Goal: Task Accomplishment & Management: Complete application form

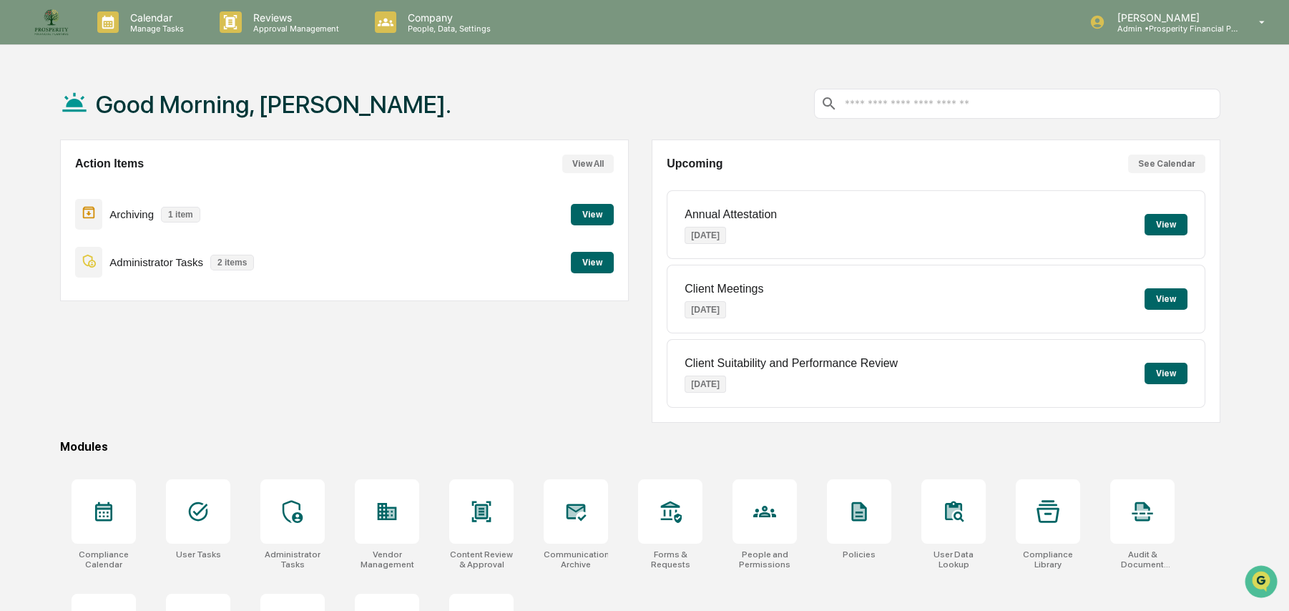
click at [589, 210] on button "View" at bounding box center [592, 214] width 43 height 21
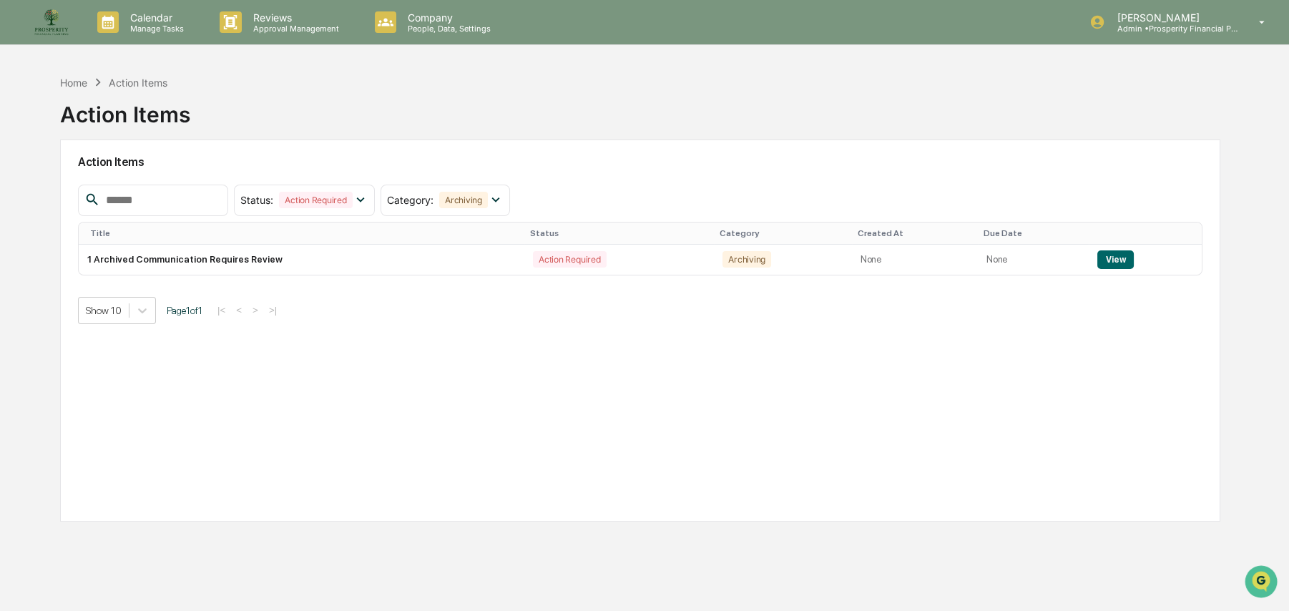
click at [137, 79] on div "Action Items" at bounding box center [138, 83] width 59 height 12
click at [72, 79] on div "Home" at bounding box center [73, 83] width 27 height 12
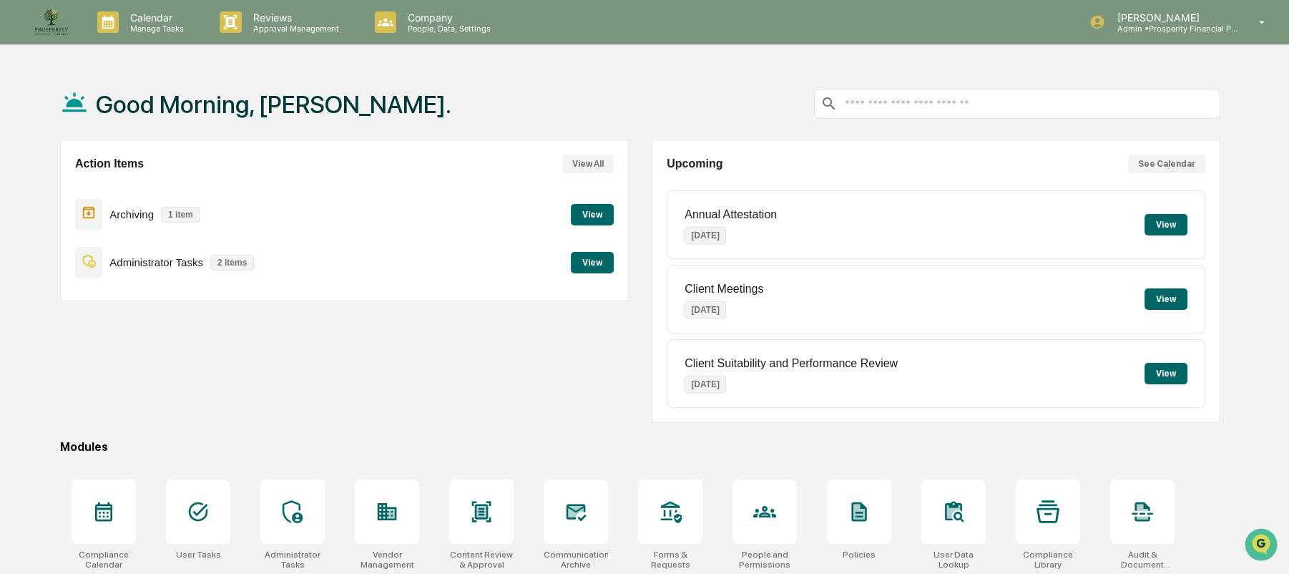
click at [585, 217] on button "View" at bounding box center [592, 214] width 43 height 21
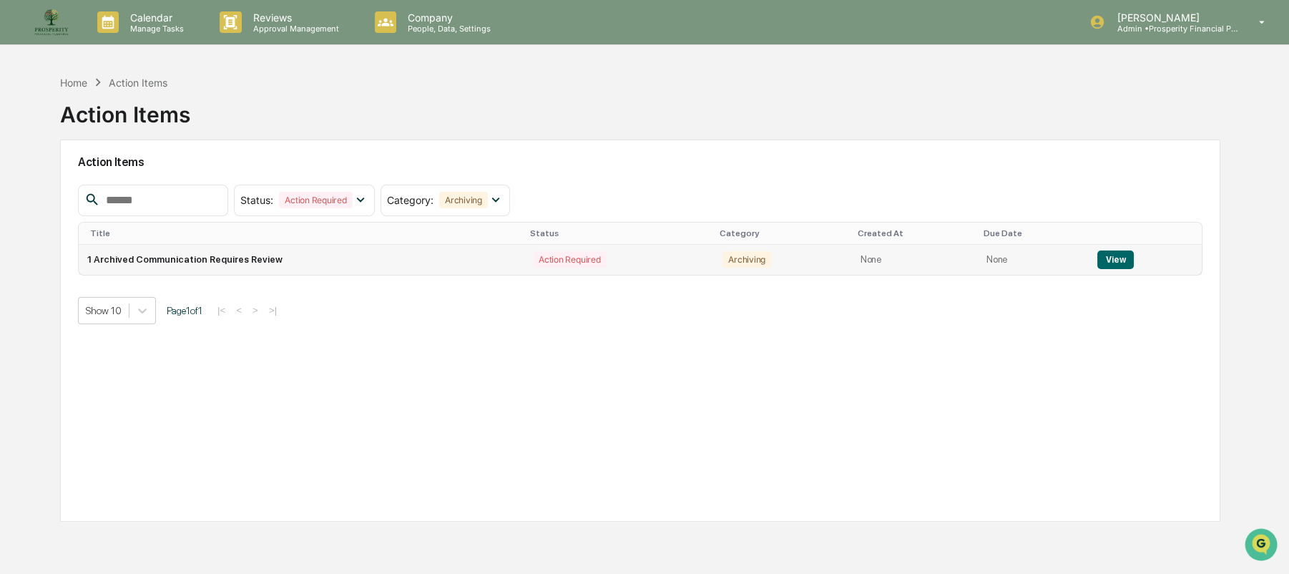
click at [1119, 255] on button "View" at bounding box center [1115, 259] width 36 height 19
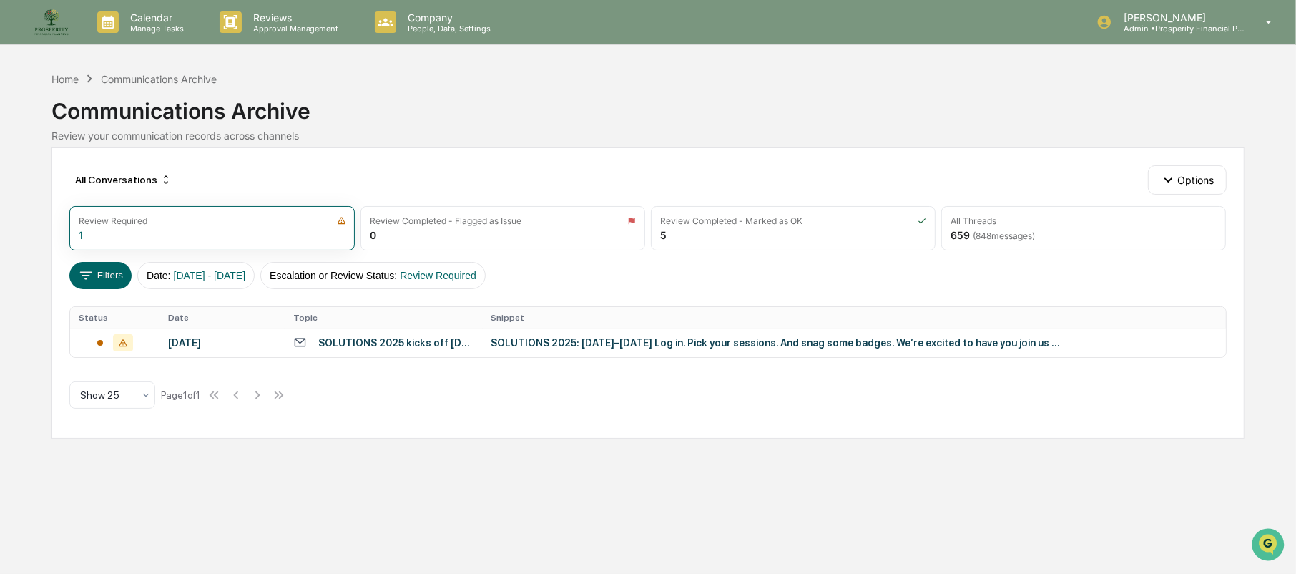
click at [82, 77] on div "Home Communications Archive" at bounding box center [134, 79] width 165 height 16
click at [72, 75] on div "Home" at bounding box center [65, 79] width 27 height 12
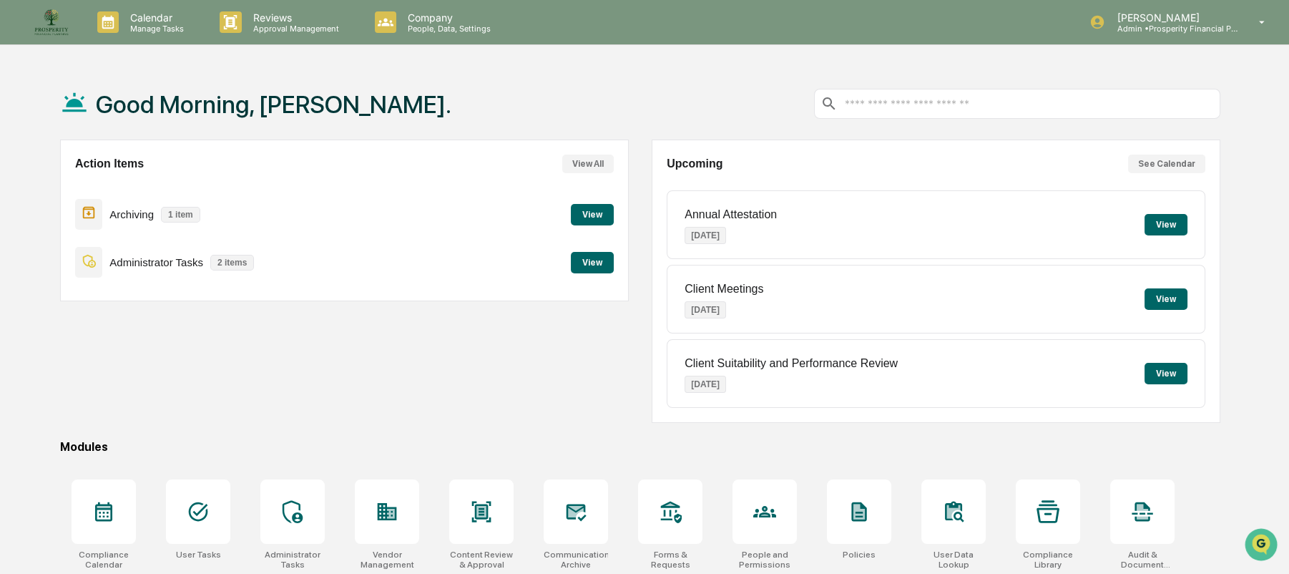
click at [596, 265] on button "View" at bounding box center [592, 262] width 43 height 21
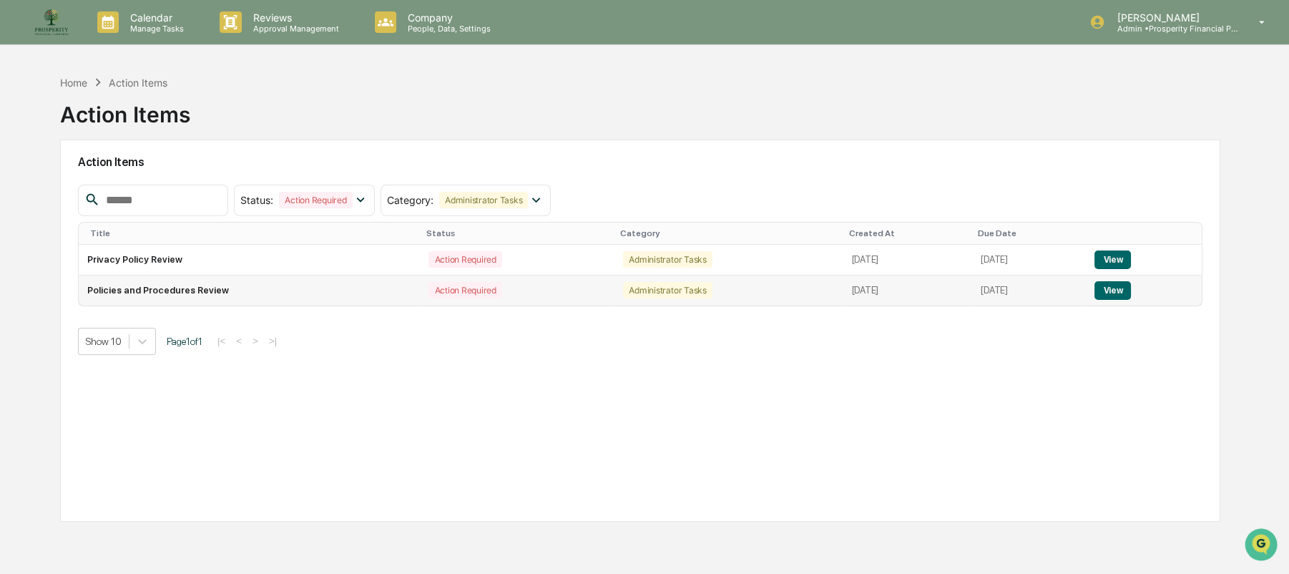
click at [1126, 290] on button "View" at bounding box center [1112, 290] width 36 height 19
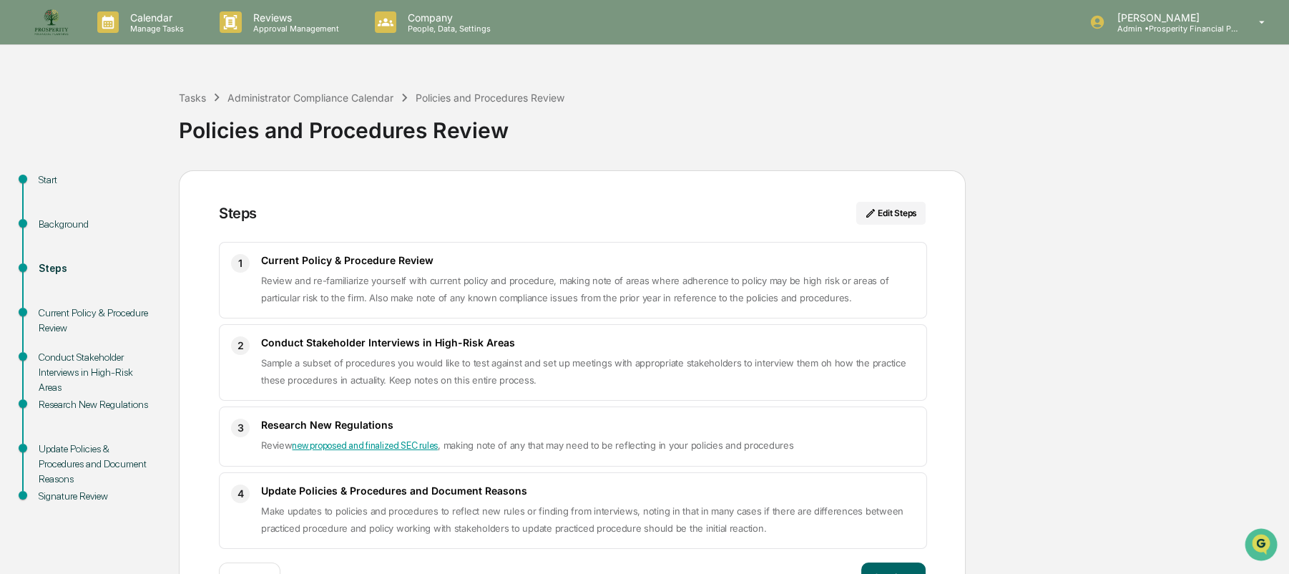
scroll to position [50, 0]
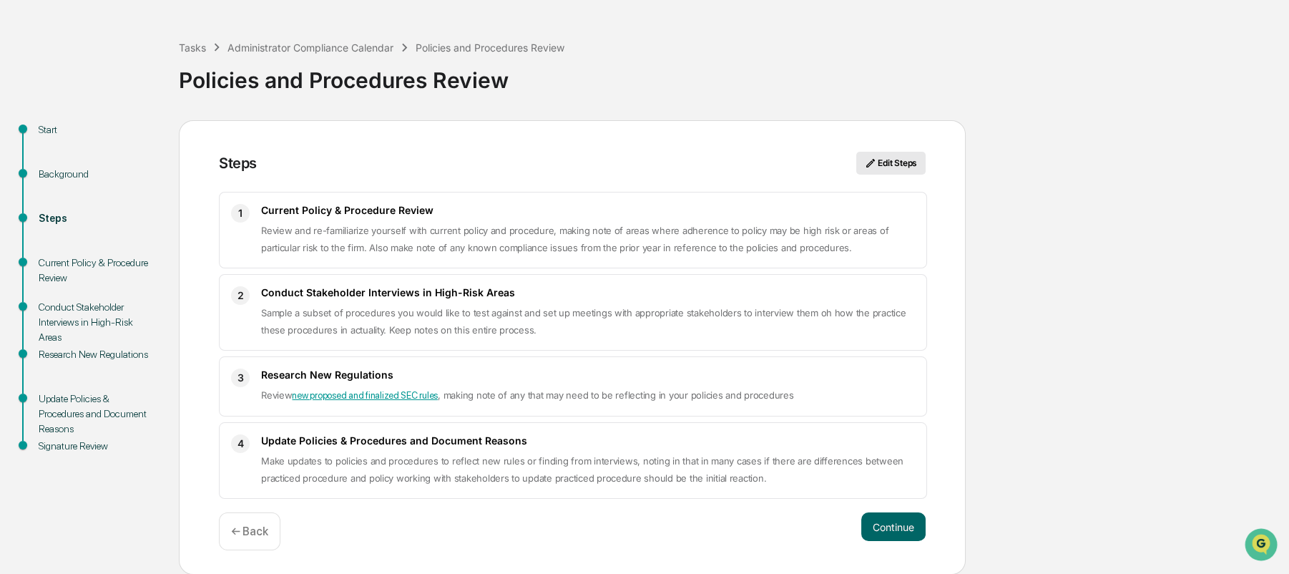
click at [887, 162] on button "Edit Steps" at bounding box center [890, 163] width 69 height 23
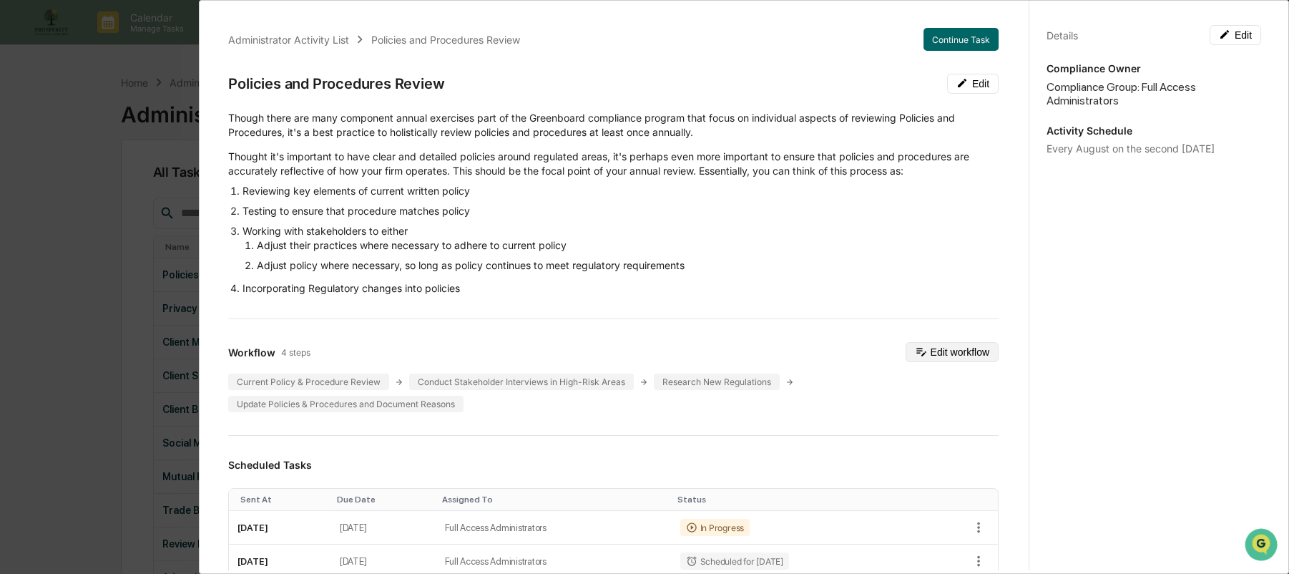
click at [959, 350] on button "Edit workflow" at bounding box center [952, 352] width 93 height 20
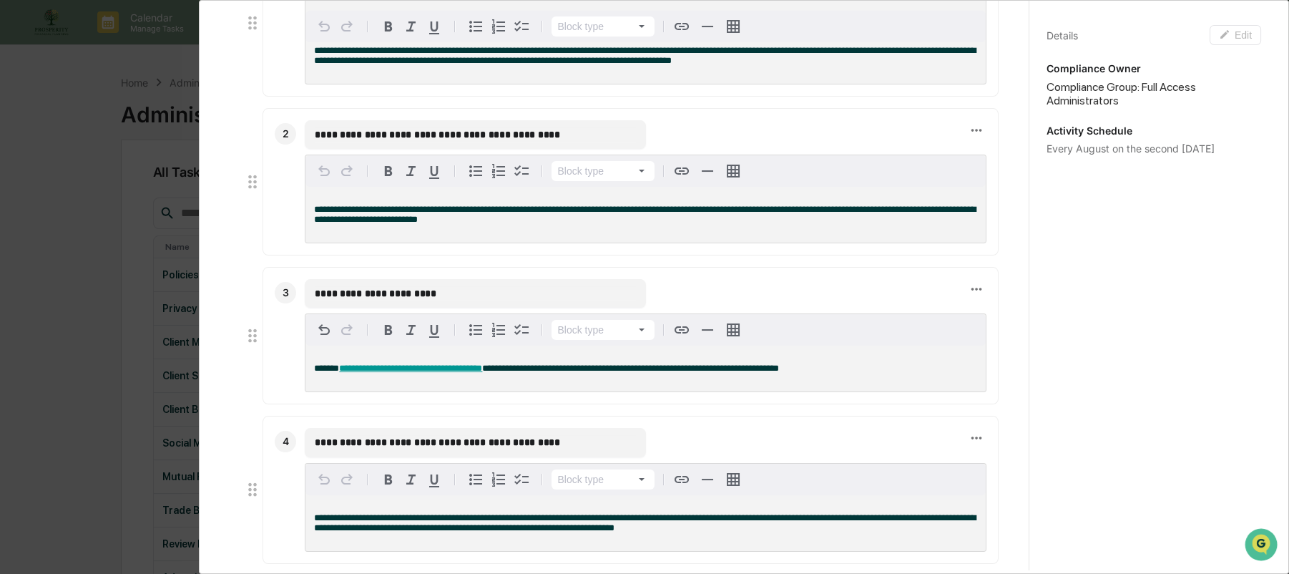
scroll to position [572, 0]
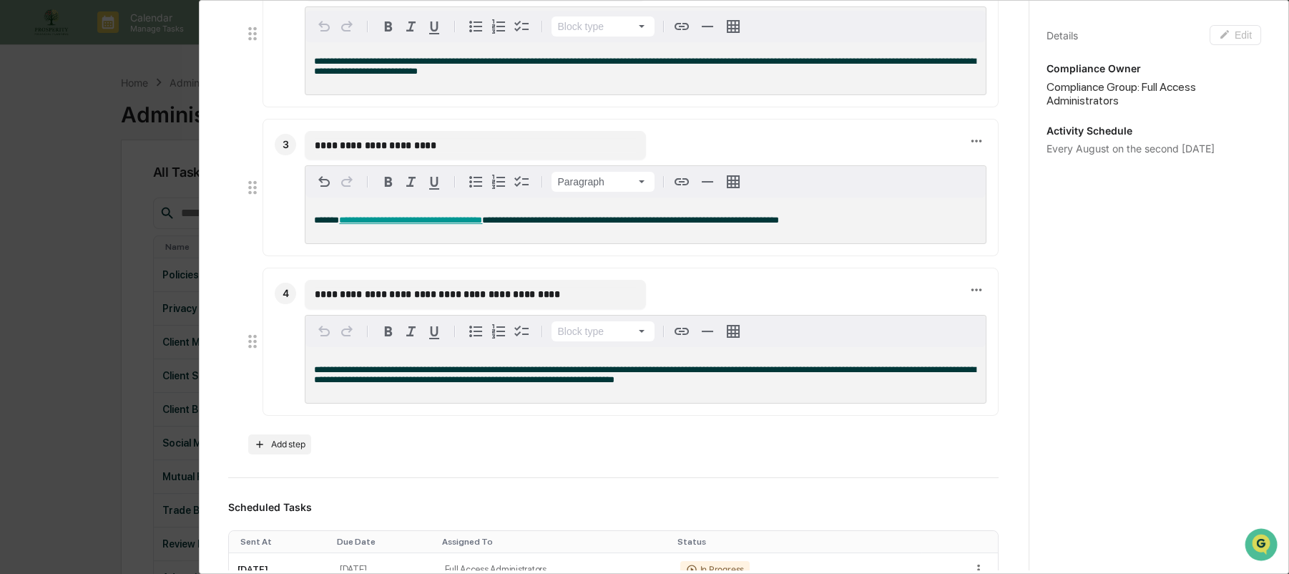
drag, startPoint x: 451, startPoint y: 223, endPoint x: 344, endPoint y: 242, distance: 108.3
click at [344, 242] on div "**********" at bounding box center [645, 220] width 680 height 46
click at [411, 225] on span "**********" at bounding box center [410, 219] width 143 height 9
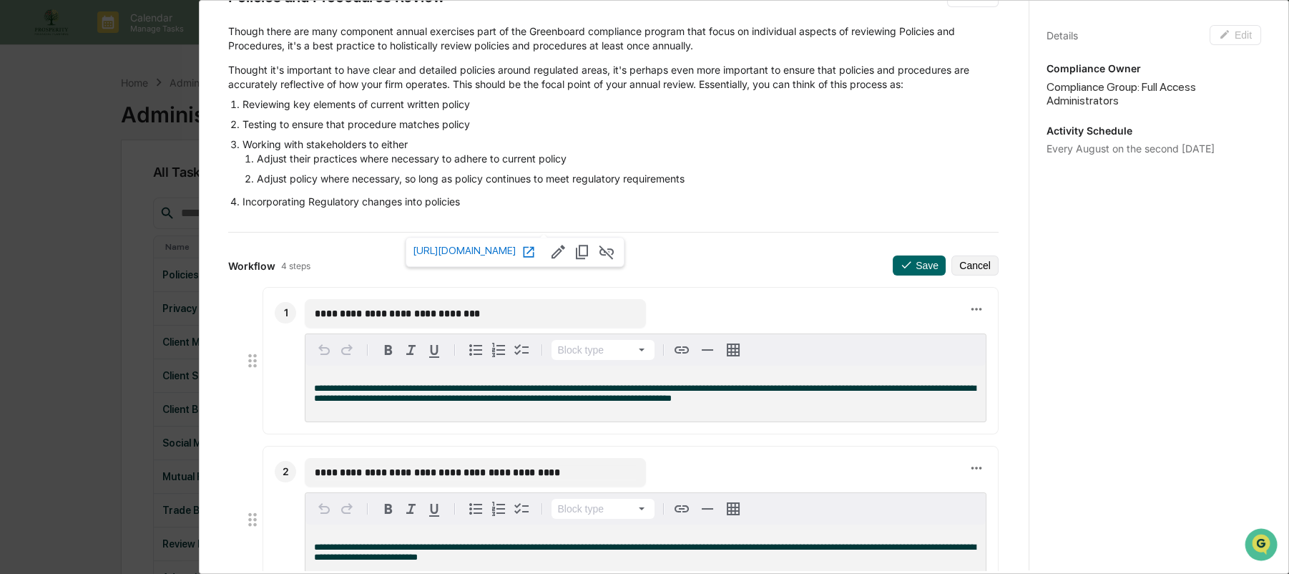
scroll to position [0, 0]
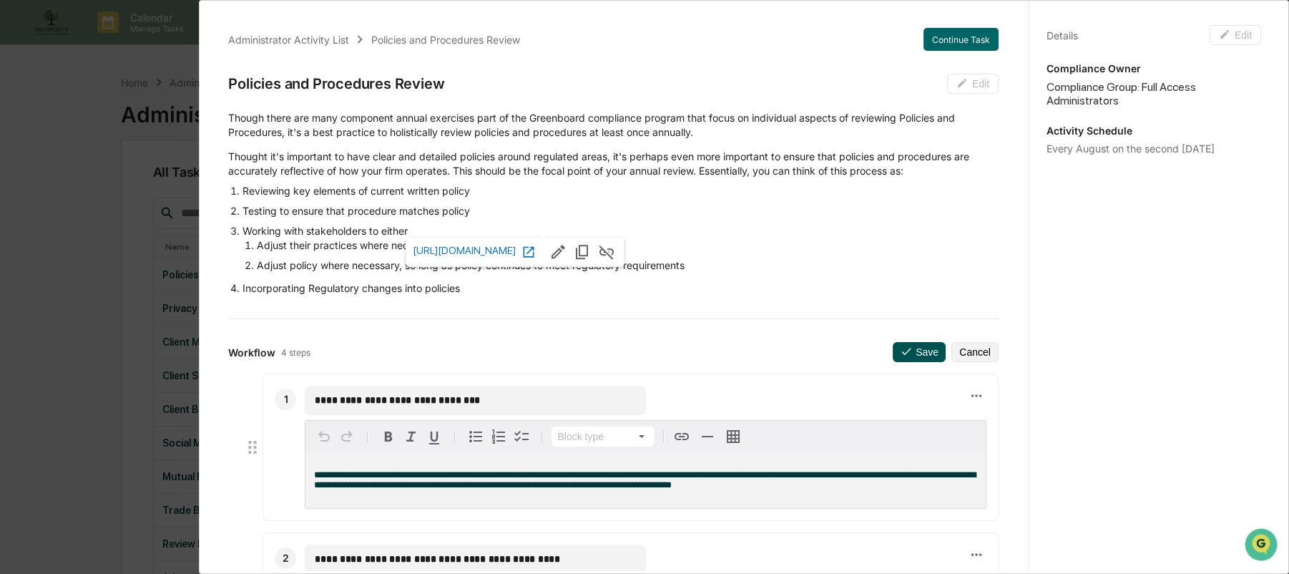
click at [899, 348] on button "Save" at bounding box center [919, 352] width 53 height 20
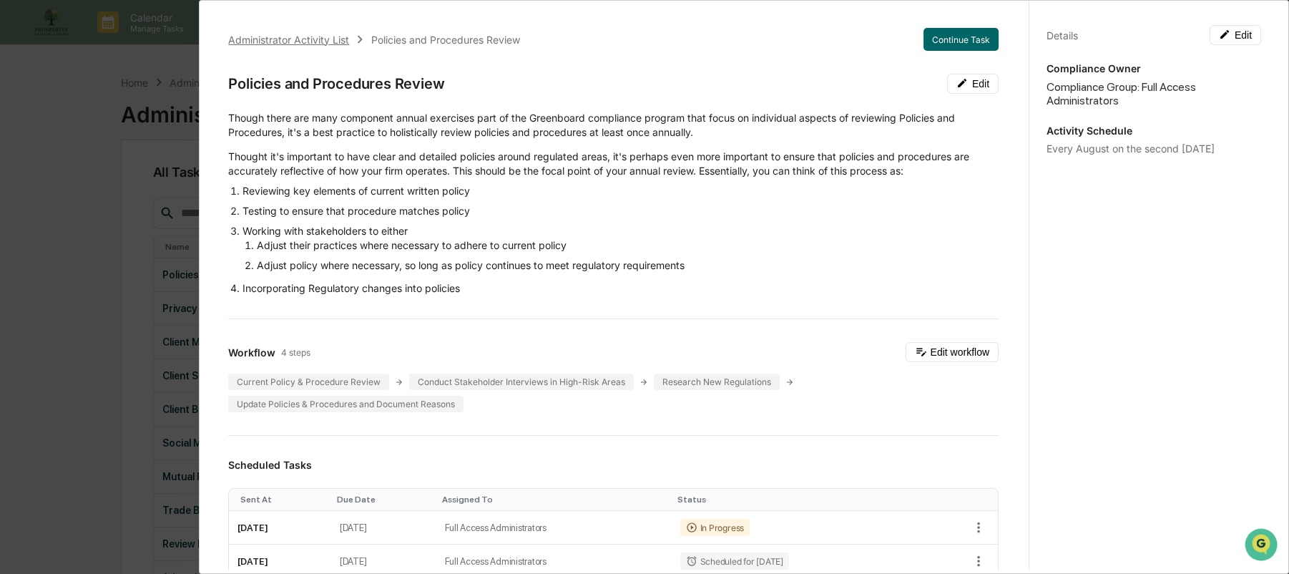
click at [341, 42] on div "Administrator Activity List" at bounding box center [288, 40] width 121 height 12
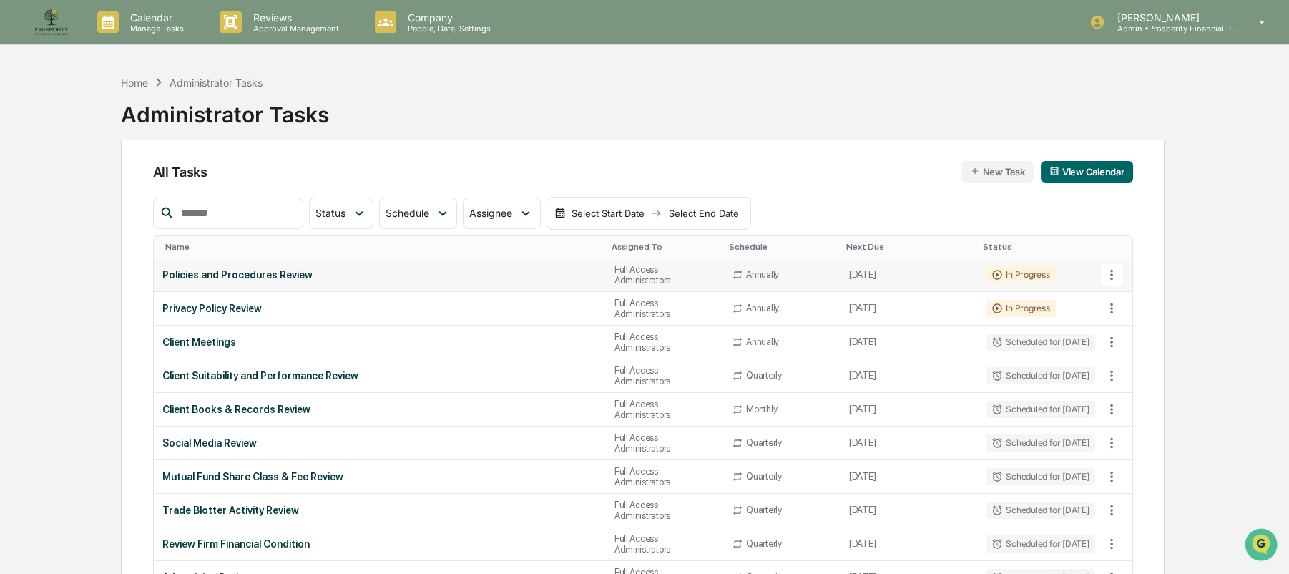
click at [285, 269] on div "Policies and Procedures Review" at bounding box center [379, 274] width 435 height 11
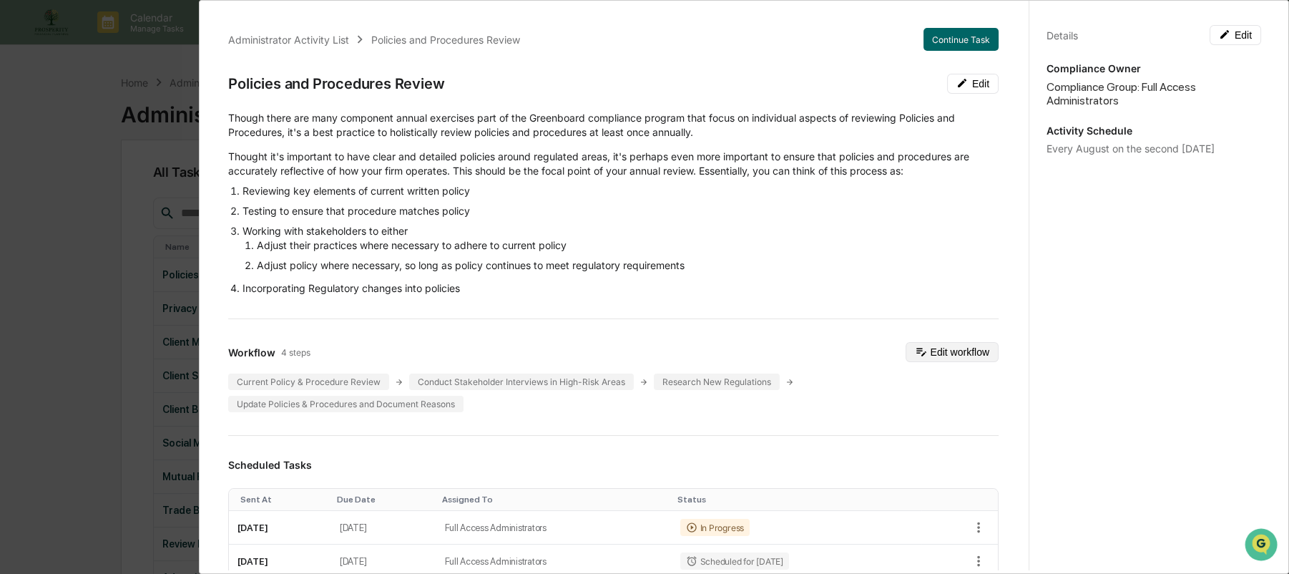
click at [947, 350] on button "Edit workflow" at bounding box center [952, 352] width 93 height 20
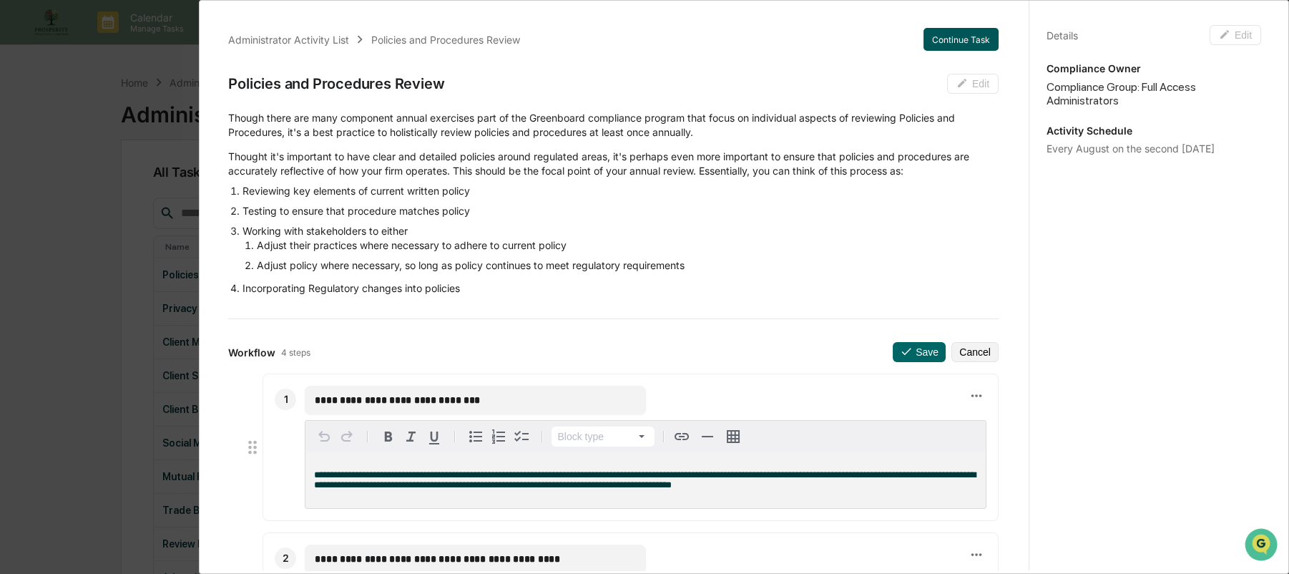
click at [933, 36] on button "Continue Task" at bounding box center [960, 39] width 75 height 23
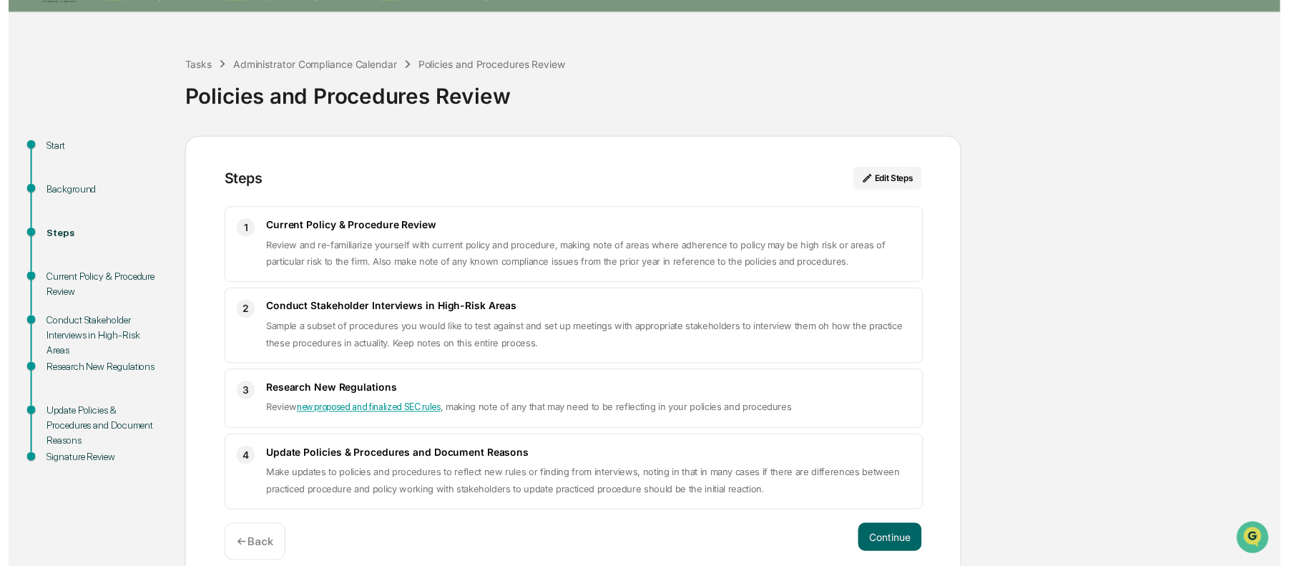
scroll to position [50, 0]
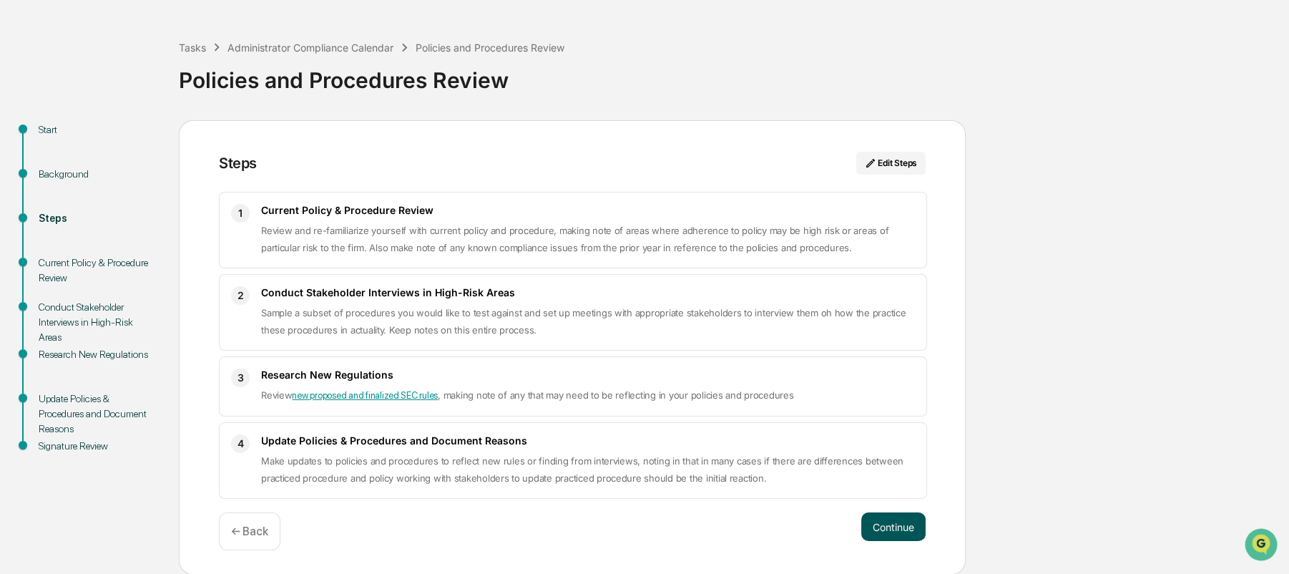
click at [886, 524] on button "Continue" at bounding box center [893, 526] width 64 height 29
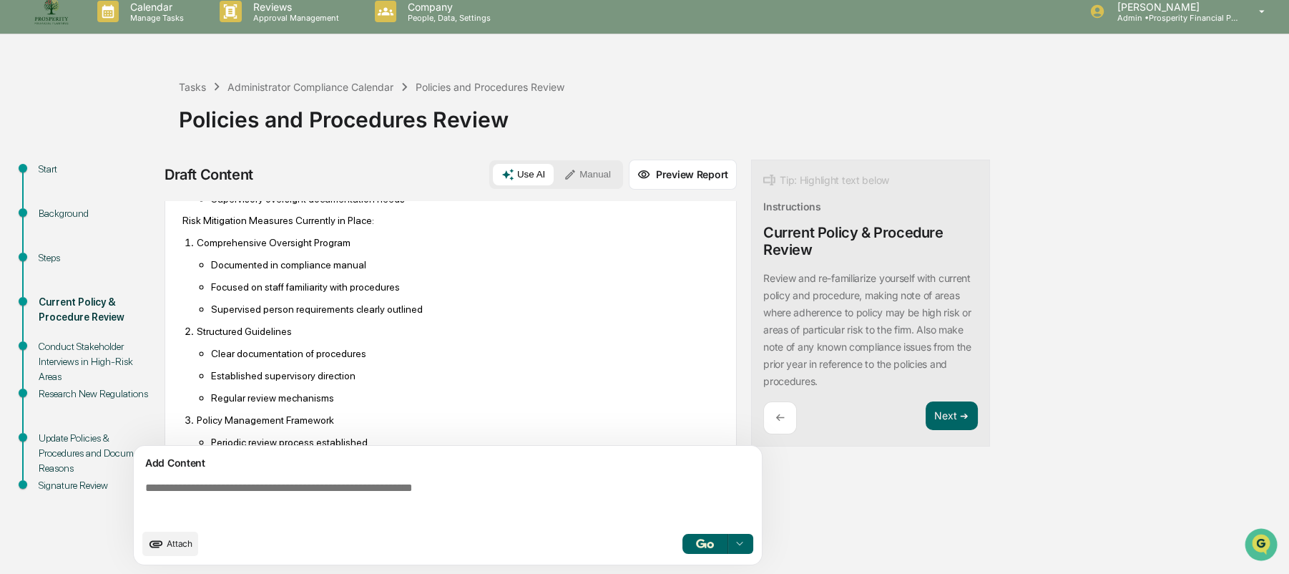
scroll to position [0, 0]
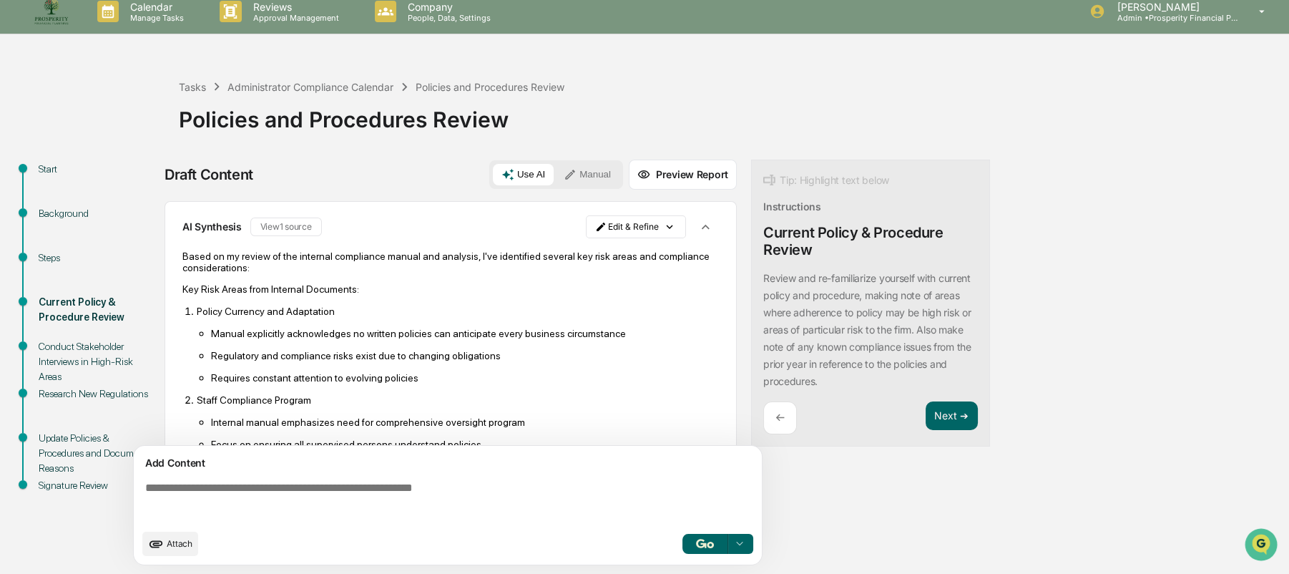
click at [597, 176] on button "Manual" at bounding box center [587, 174] width 64 height 21
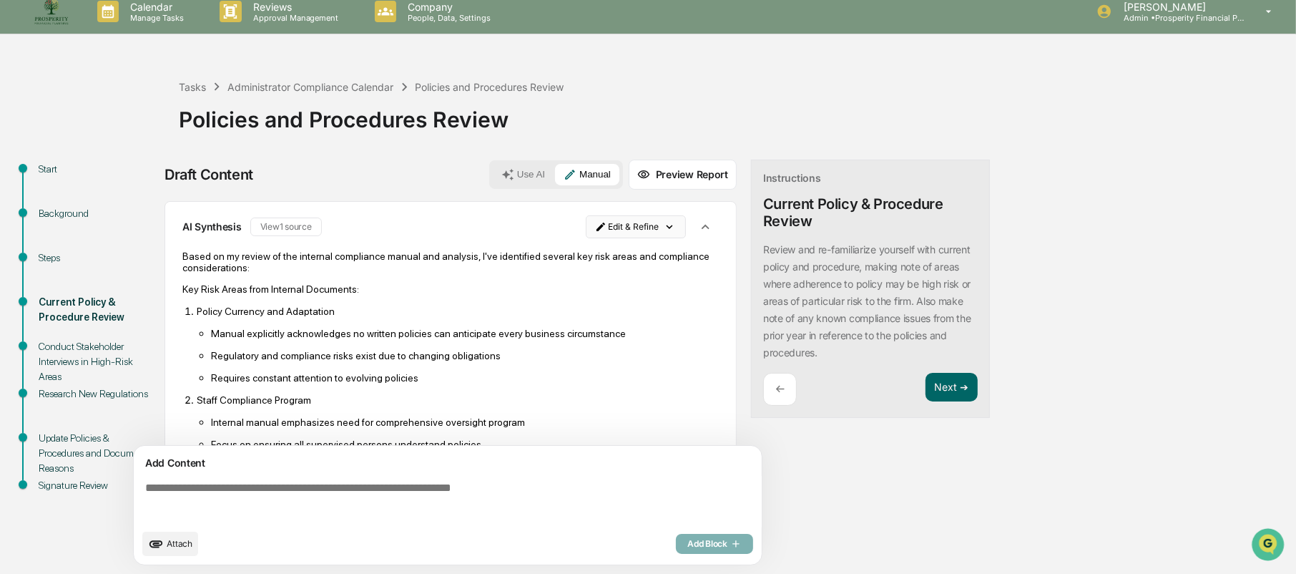
click at [657, 226] on html "Calendar Manage Tasks Reviews Approval Management Company People, Data, Setting…" at bounding box center [648, 276] width 1296 height 574
click at [636, 283] on div "Delete Result" at bounding box center [630, 279] width 105 height 23
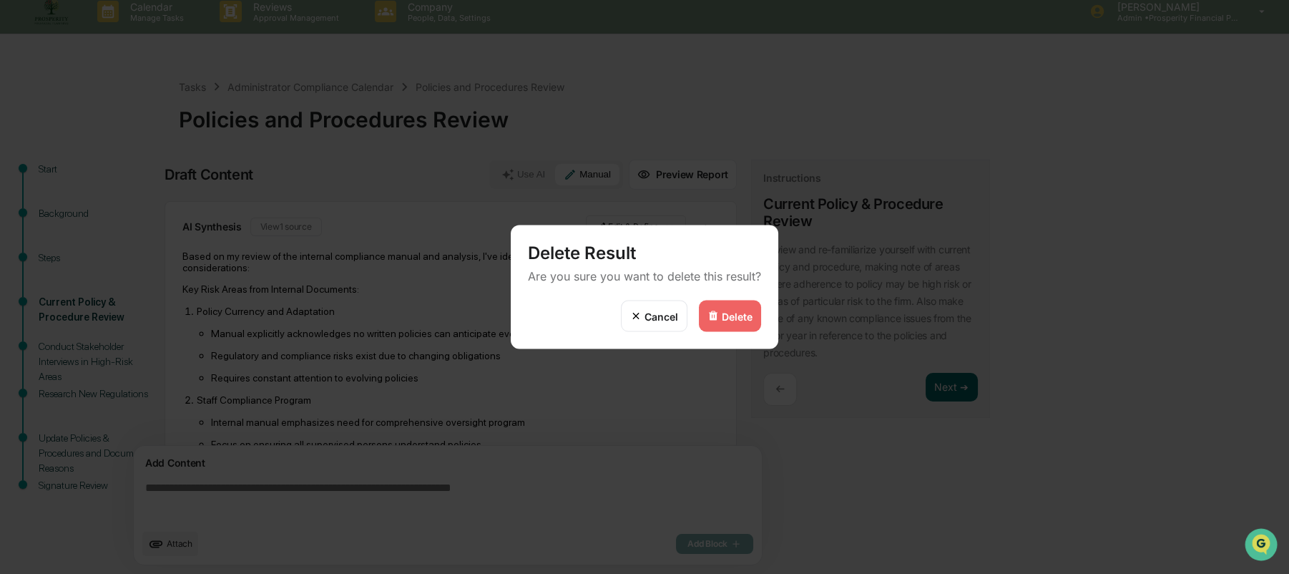
click at [727, 315] on div "Delete" at bounding box center [737, 316] width 31 height 12
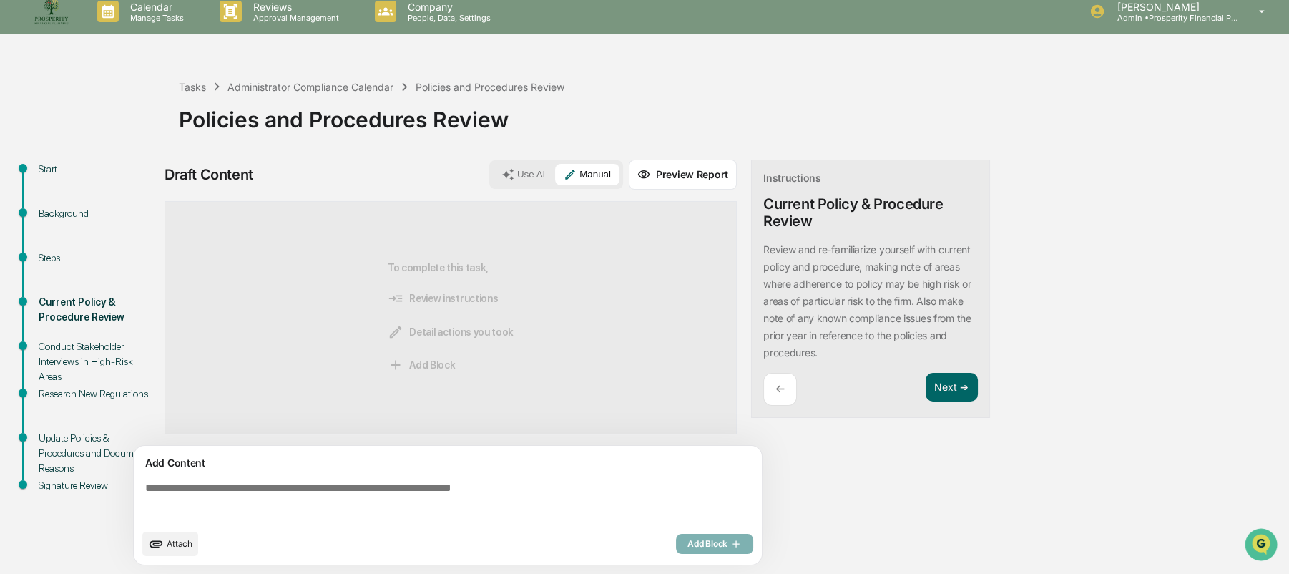
click at [570, 174] on icon at bounding box center [570, 174] width 13 height 13
click at [594, 174] on button "Manual" at bounding box center [587, 174] width 64 height 21
click at [350, 328] on div "To complete this task, Review instructions Detail actions you took Add Block" at bounding box center [451, 317] width 572 height 233
click at [235, 476] on textarea at bounding box center [450, 502] width 622 height 52
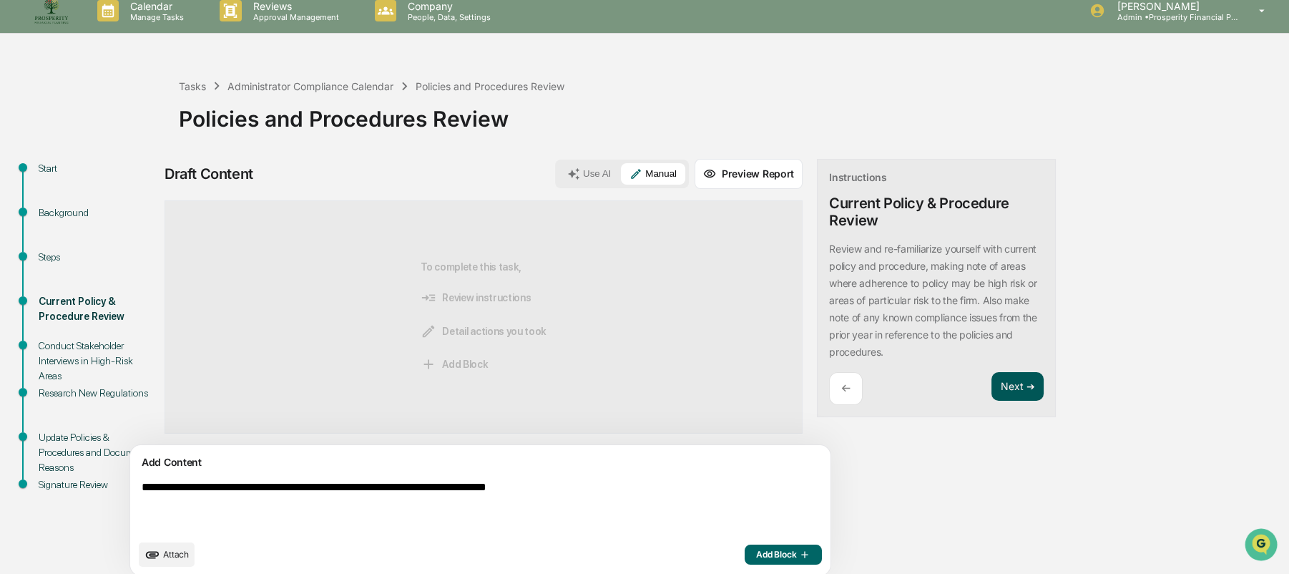
type textarea "**********"
click at [991, 386] on button "Next ➔" at bounding box center [1017, 386] width 52 height 29
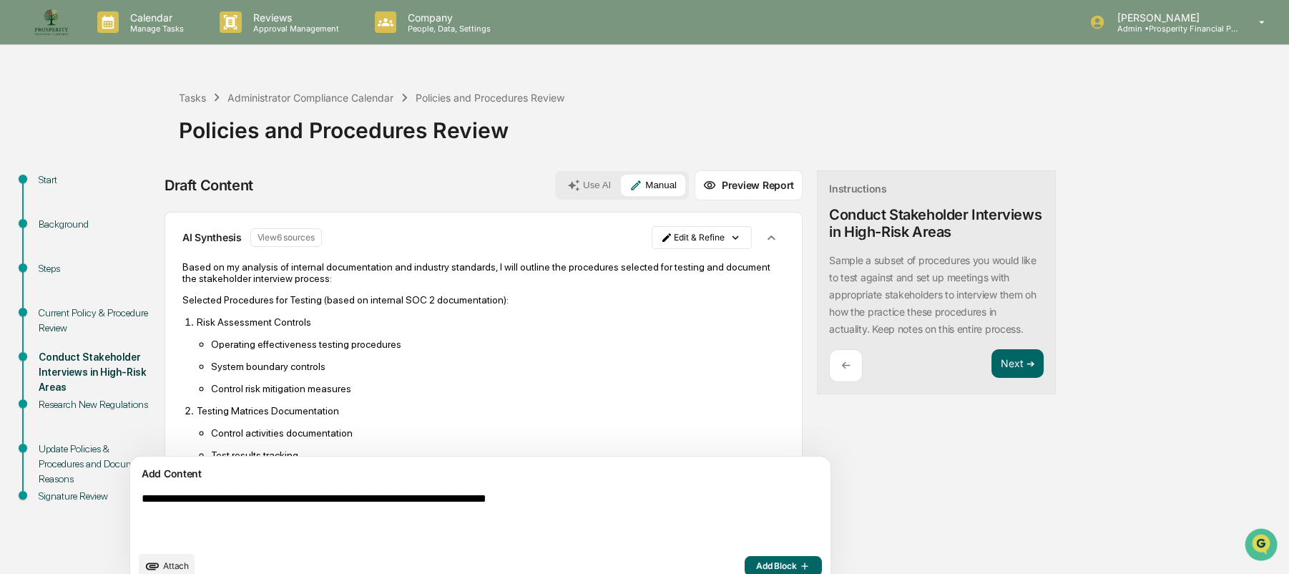
click at [841, 371] on p "←" at bounding box center [845, 365] width 9 height 14
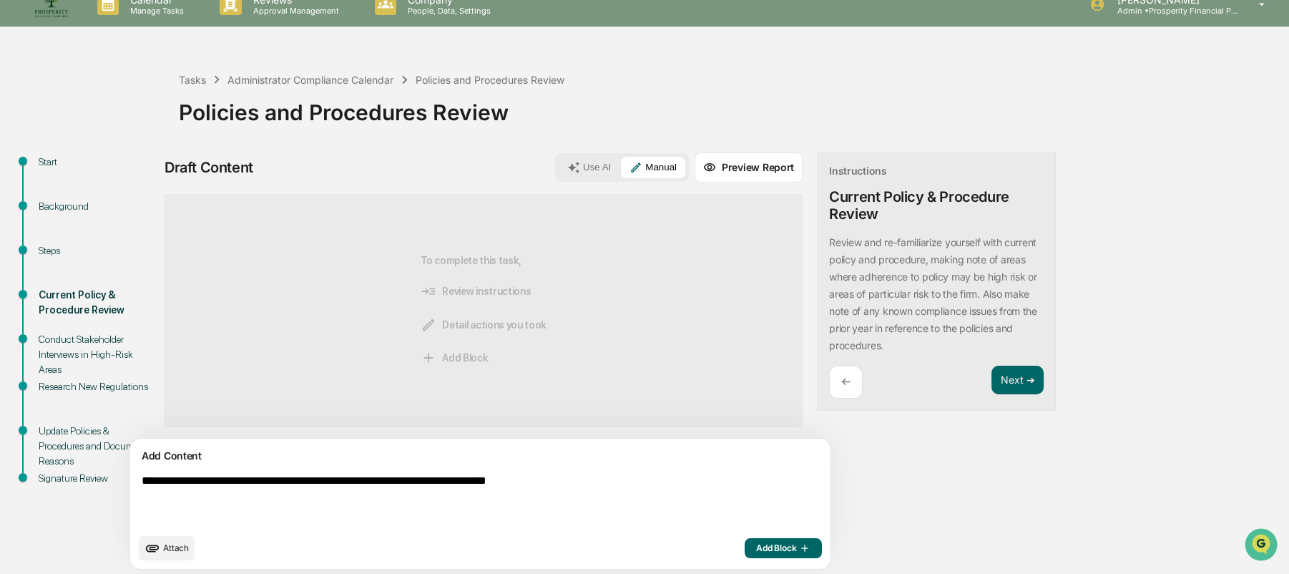
scroll to position [23, 0]
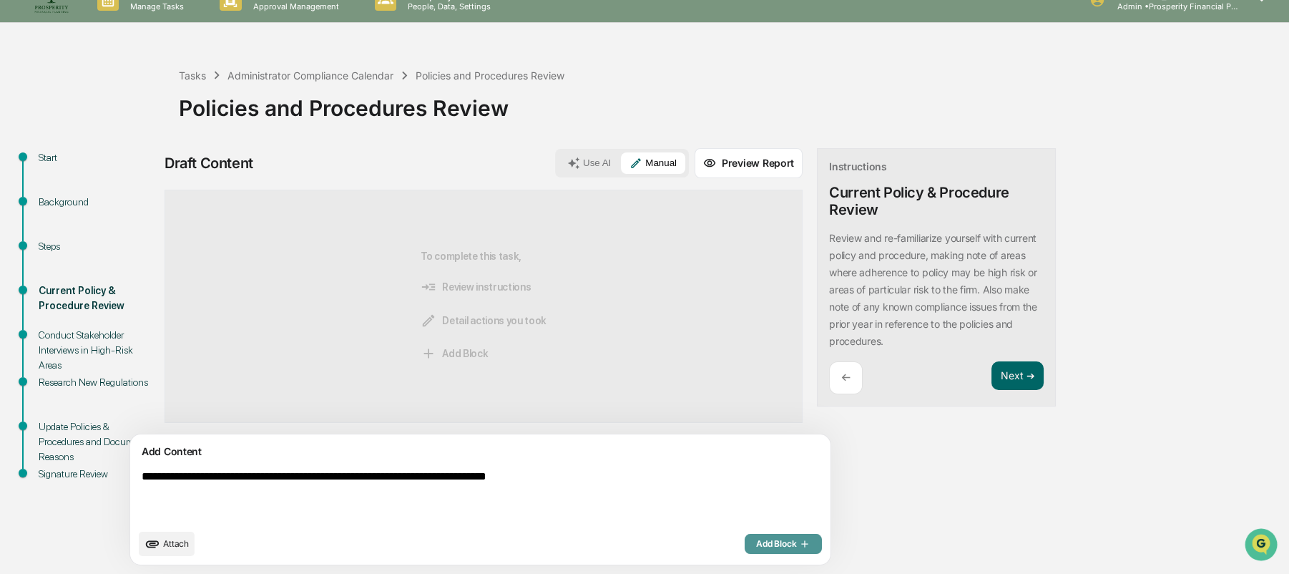
click at [756, 540] on span "Add Block" at bounding box center [783, 543] width 54 height 11
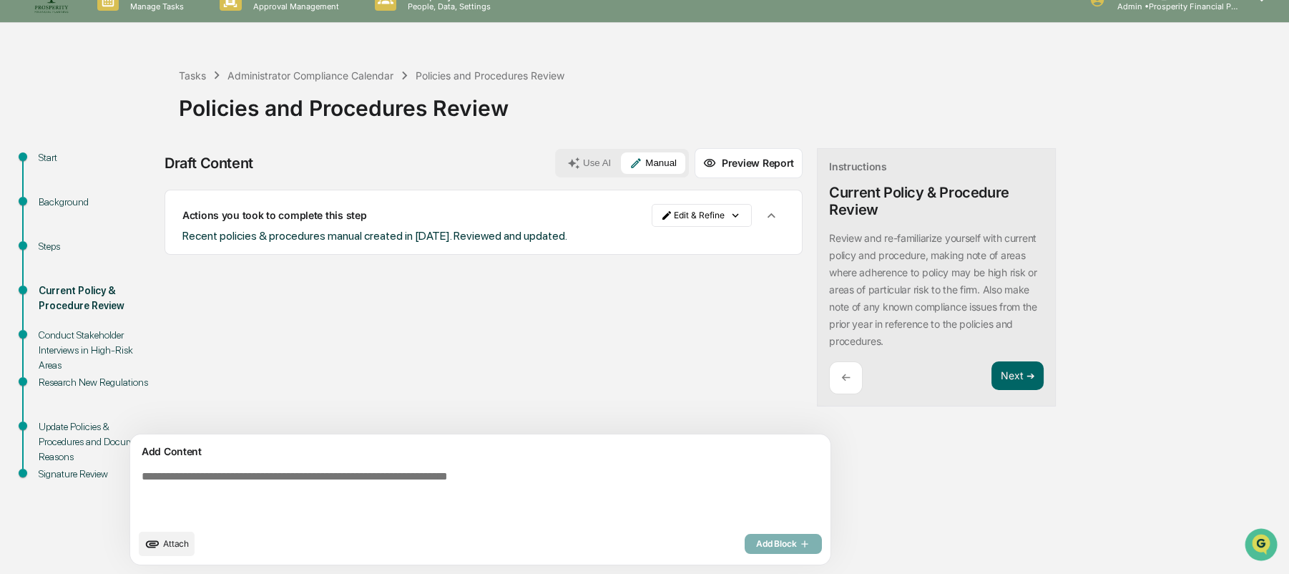
click at [575, 244] on div "Actions you took to complete this step Edit & Refine Recent policies & procedur…" at bounding box center [484, 222] width 638 height 65
click at [611, 214] on html "Calendar Manage Tasks Reviews Approval Management Company People, Data, Setting…" at bounding box center [644, 265] width 1289 height 574
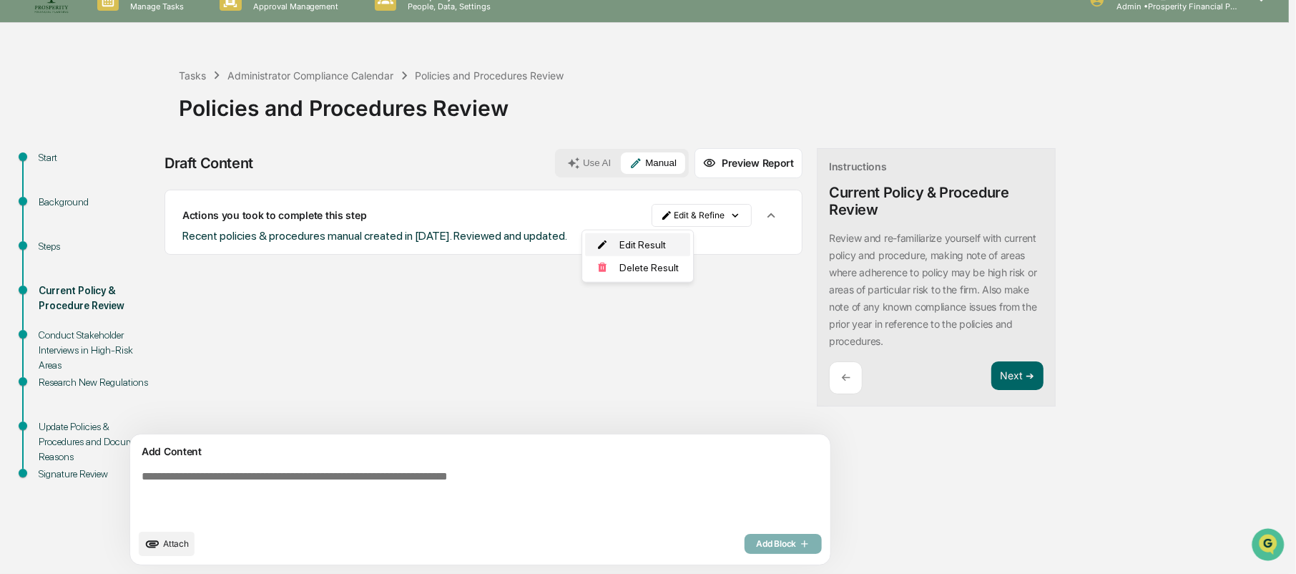
click at [620, 242] on div "Edit Result" at bounding box center [637, 244] width 105 height 23
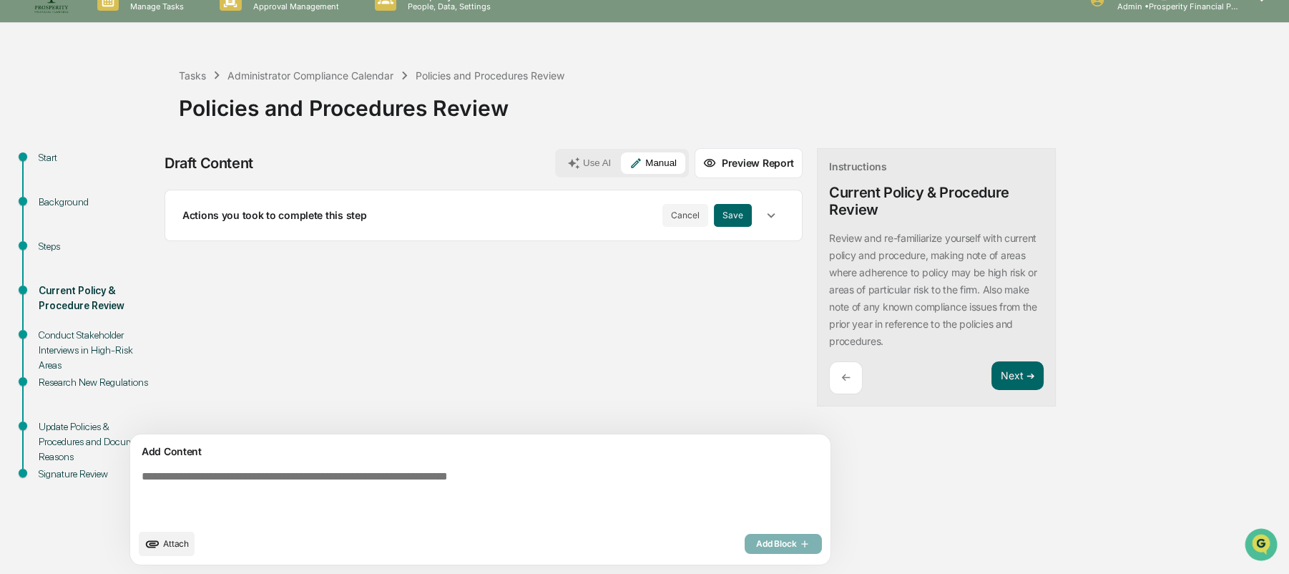
click at [388, 247] on div "Actions you took to complete this step Cancel Save" at bounding box center [484, 221] width 638 height 63
drag, startPoint x: 617, startPoint y: 237, endPoint x: 452, endPoint y: 333, distance: 191.4
click at [616, 237] on div "Actions you took to complete this step Cancel Save" at bounding box center [484, 216] width 638 height 52
drag, startPoint x: 448, startPoint y: 330, endPoint x: 429, endPoint y: 313, distance: 25.3
click at [446, 328] on div "Sources Actions you took to complete this step Cancel Save" at bounding box center [484, 312] width 638 height 245
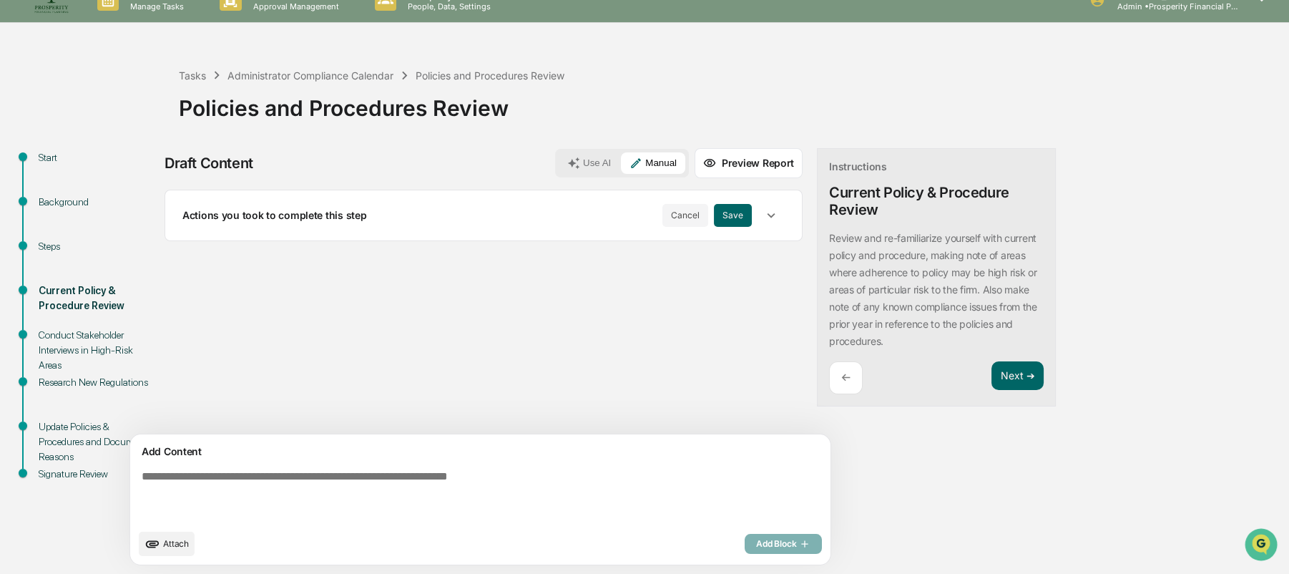
click at [366, 286] on div "Sources Actions you took to complete this step Cancel Save" at bounding box center [484, 312] width 638 height 245
click at [763, 212] on icon "button" at bounding box center [771, 215] width 16 height 16
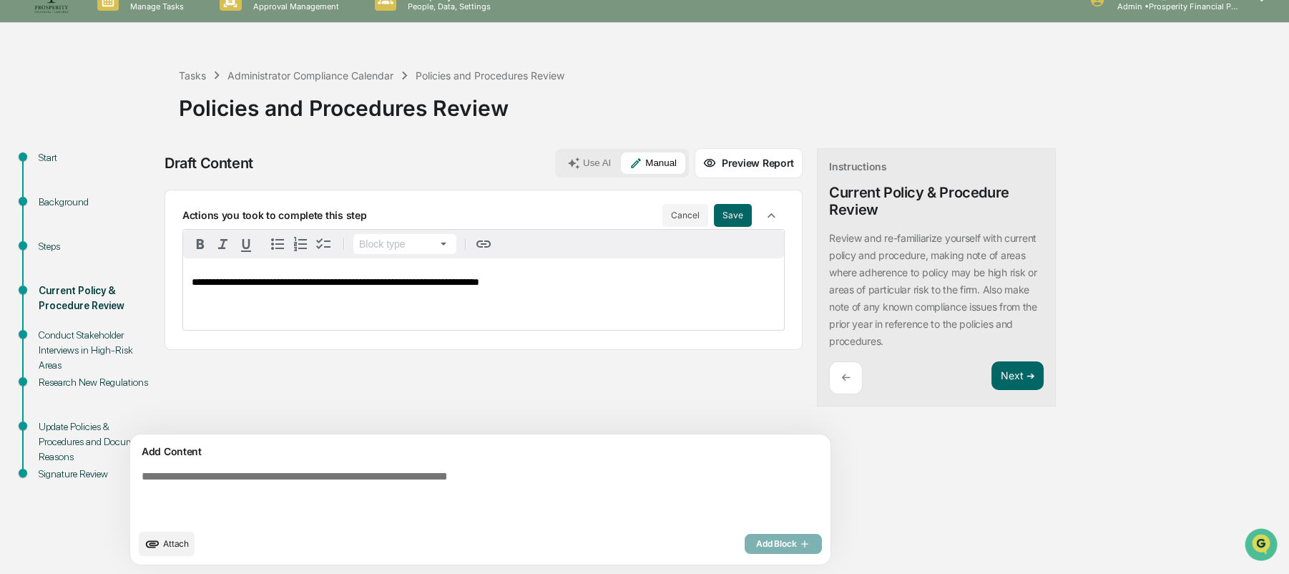
click at [479, 287] on span "**********" at bounding box center [336, 282] width 288 height 10
click at [714, 217] on button "Save" at bounding box center [733, 215] width 38 height 23
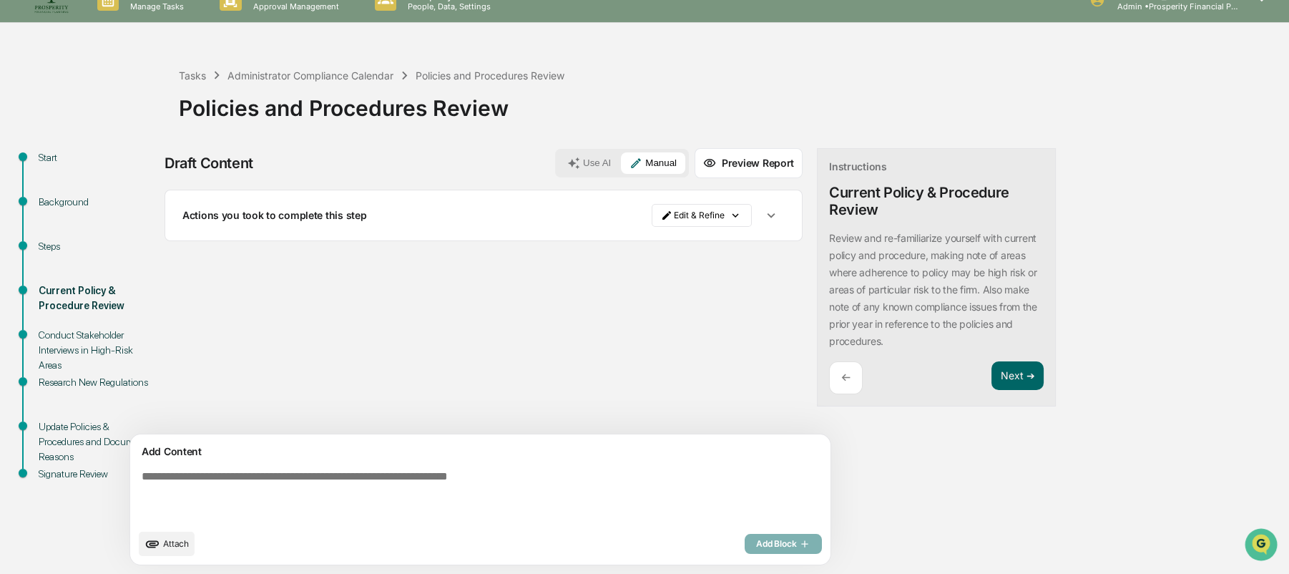
click at [763, 212] on icon "button" at bounding box center [771, 215] width 16 height 16
click at [695, 300] on div "Sources Actions you took to complete this step Edit & Refine Recent policies & …" at bounding box center [484, 312] width 638 height 245
click at [991, 371] on button "Next ➔" at bounding box center [1017, 375] width 52 height 29
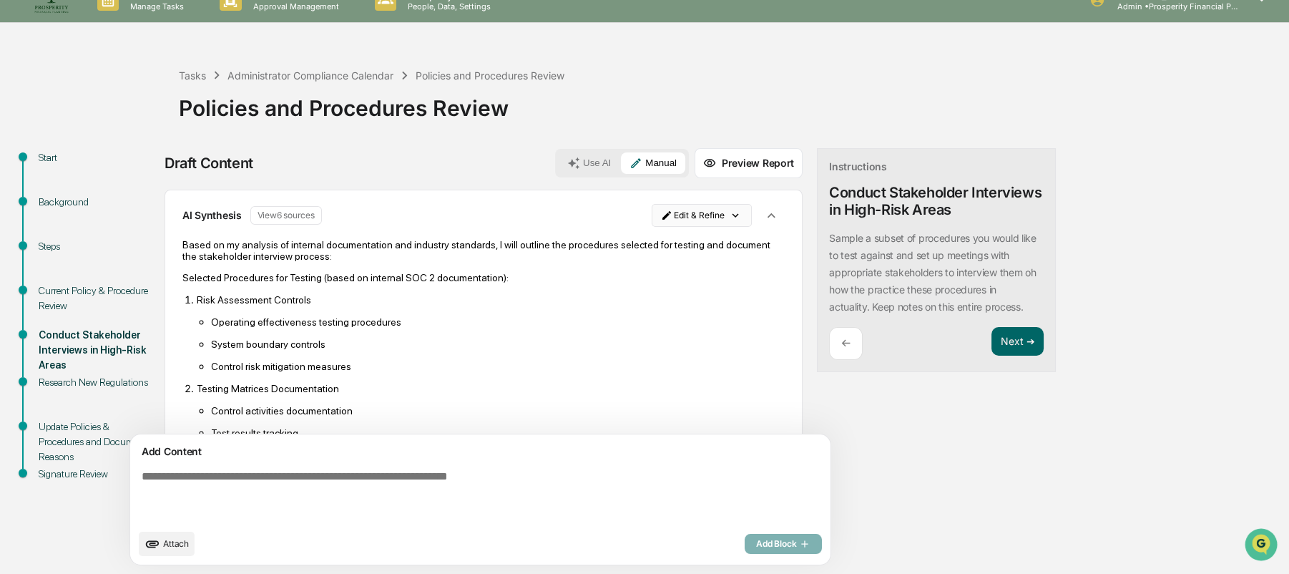
click at [659, 215] on html "Calendar Manage Tasks Reviews Approval Management Company People, Data, Setting…" at bounding box center [644, 265] width 1289 height 574
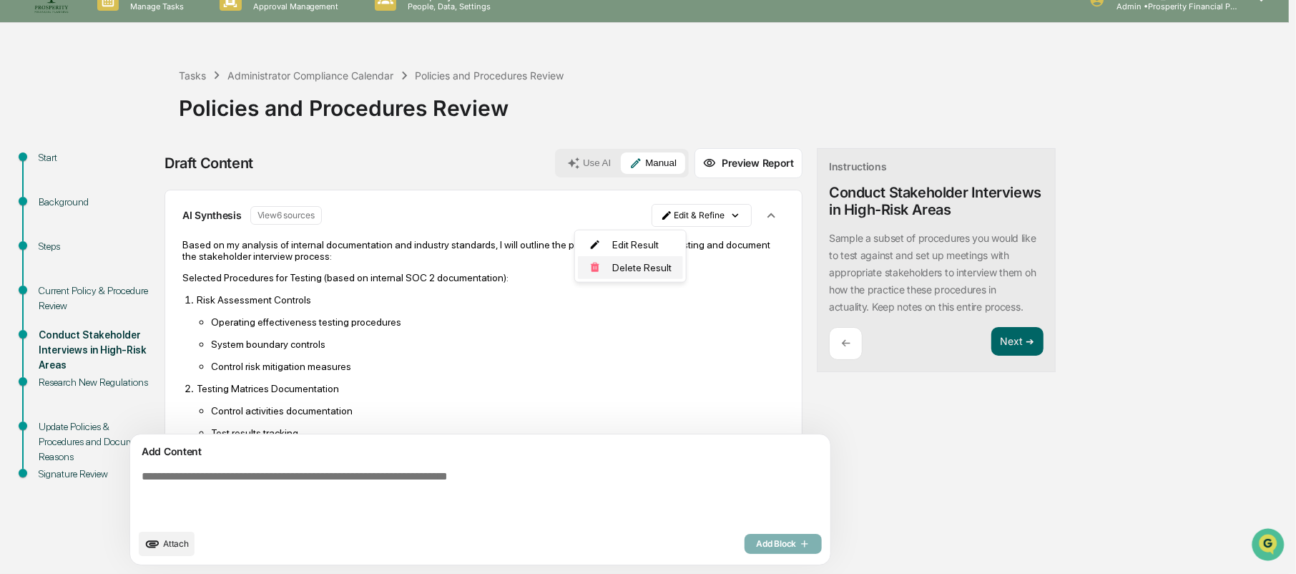
click at [628, 268] on div "Delete Result" at bounding box center [630, 267] width 105 height 23
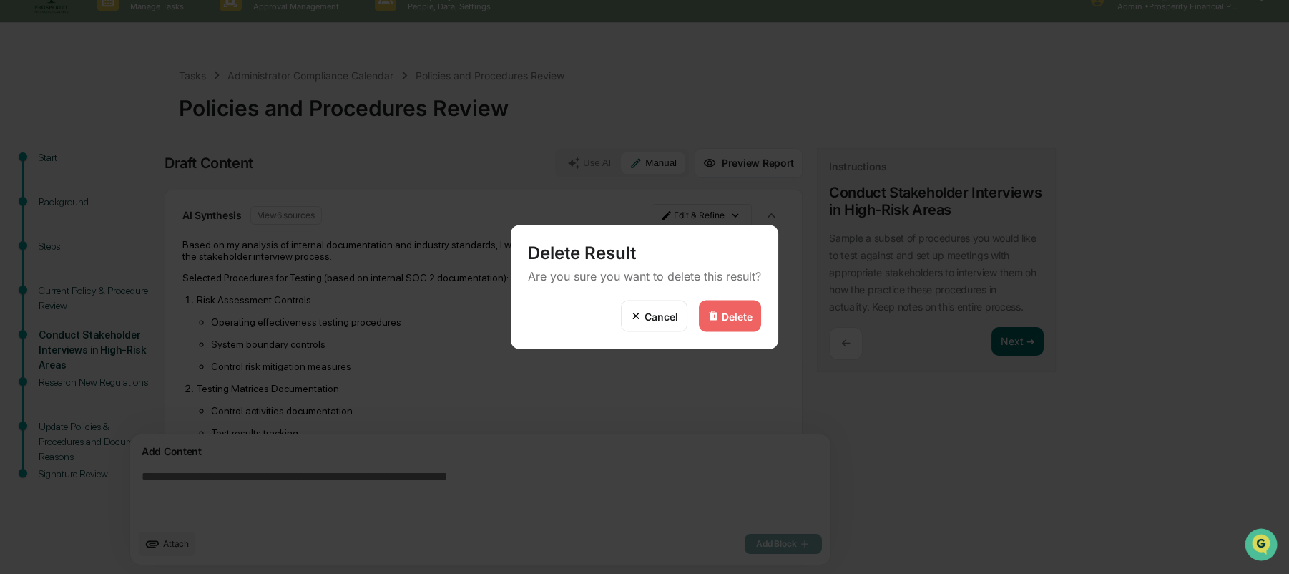
click at [693, 310] on div "Cancel Delete" at bounding box center [645, 324] width 268 height 49
click at [712, 313] on img at bounding box center [712, 315] width 11 height 11
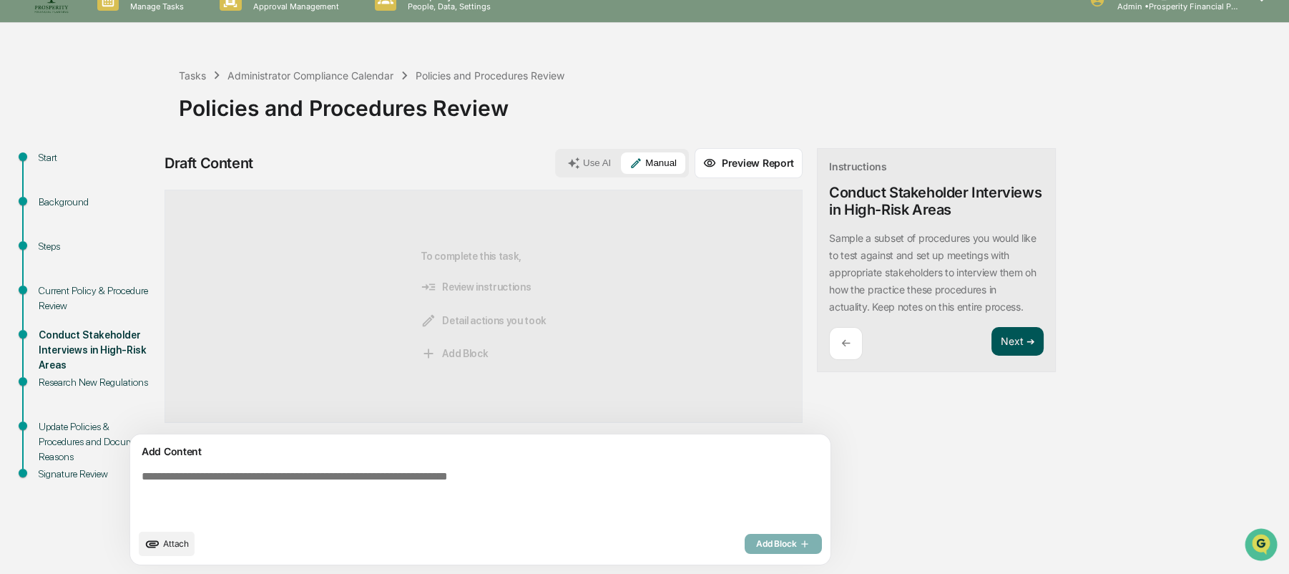
click at [991, 339] on button "Next ➔" at bounding box center [1017, 341] width 52 height 29
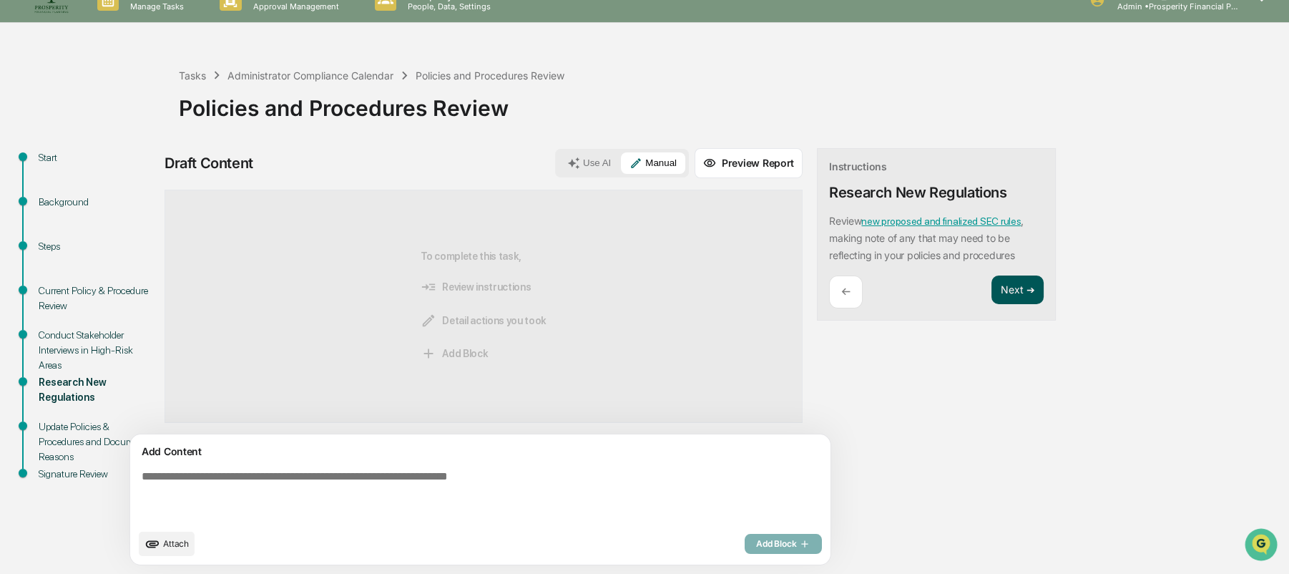
click at [991, 277] on button "Next ➔" at bounding box center [1017, 289] width 52 height 29
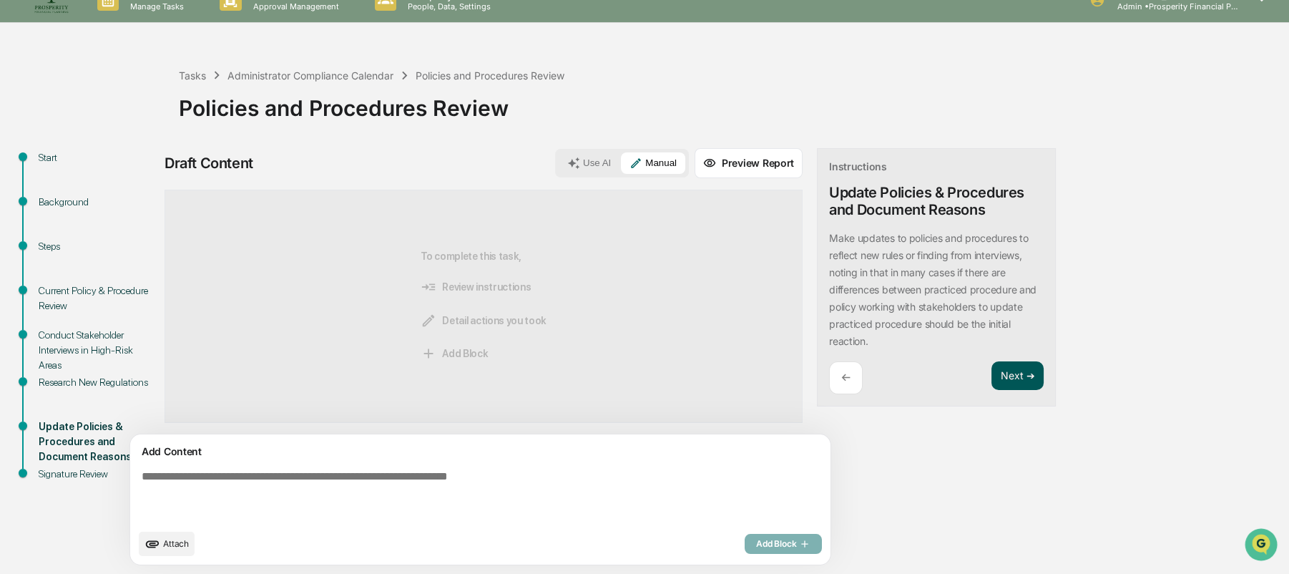
click at [991, 377] on button "Next ➔" at bounding box center [1017, 375] width 52 height 29
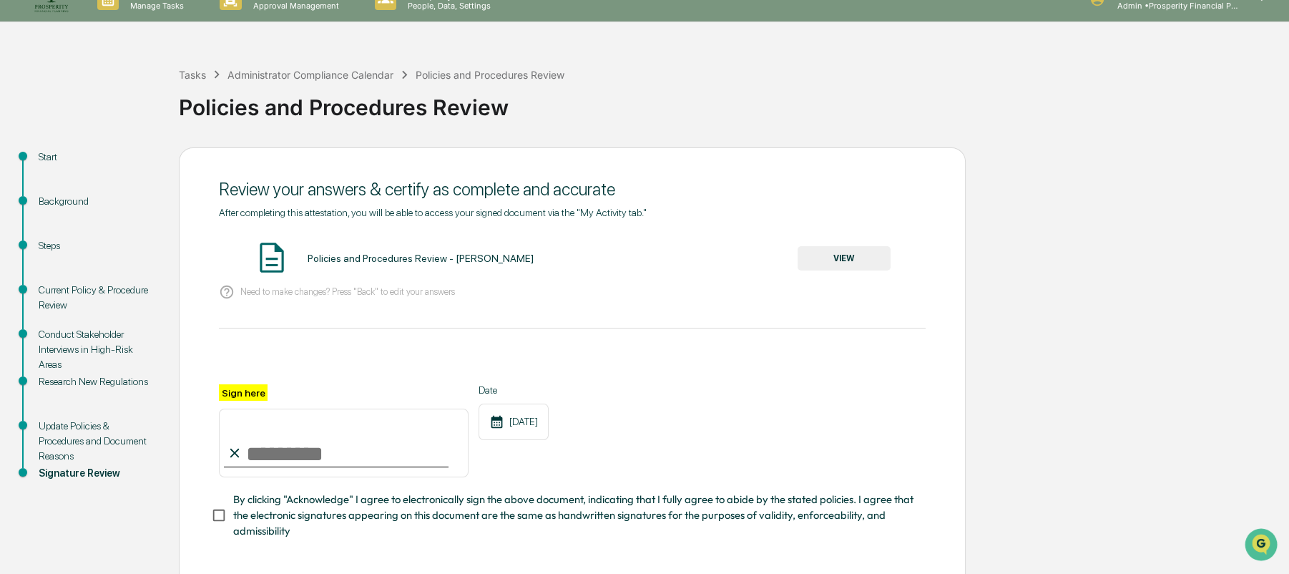
click at [837, 258] on button "VIEW" at bounding box center [844, 258] width 93 height 24
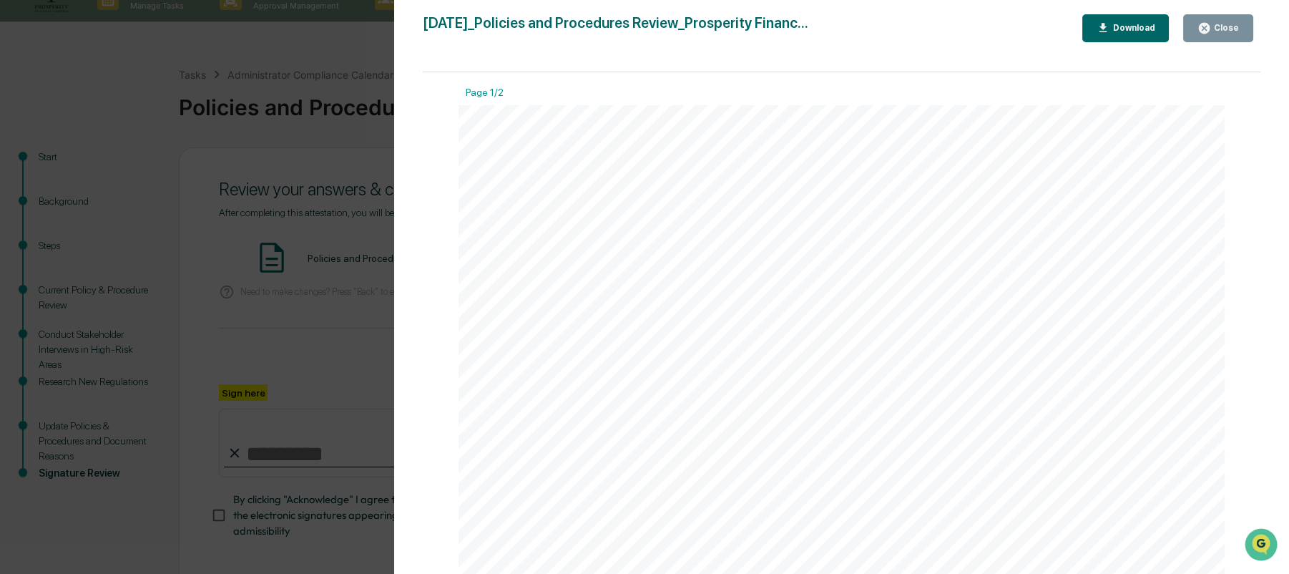
click at [1217, 27] on div "Close" at bounding box center [1225, 28] width 28 height 10
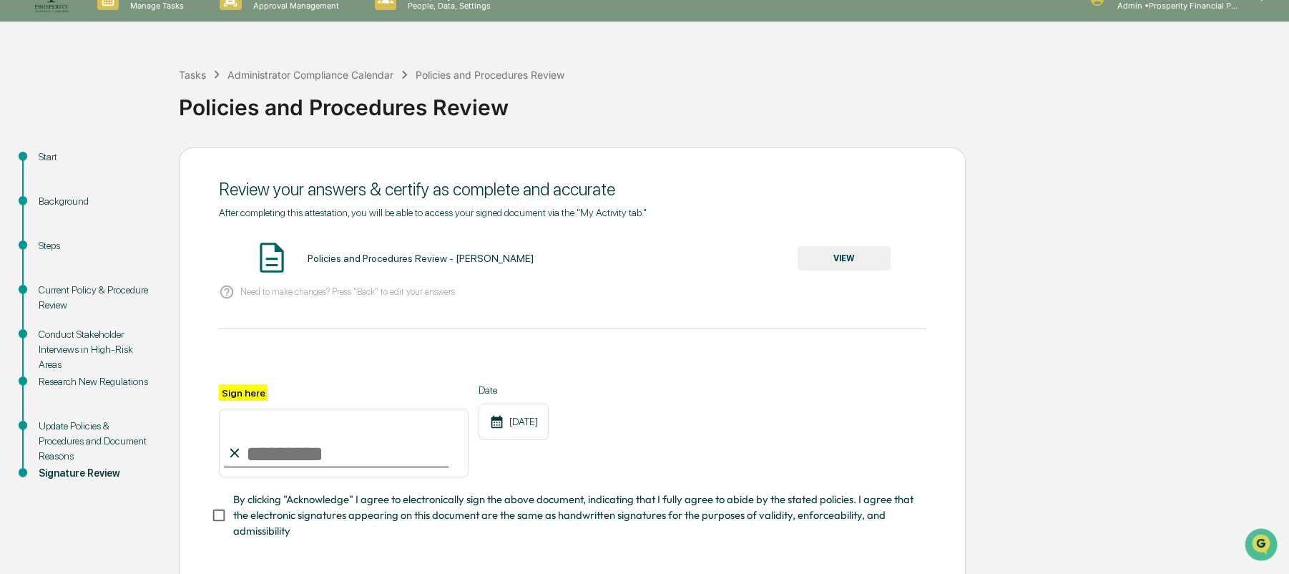
click at [307, 443] on input "Sign here" at bounding box center [344, 442] width 250 height 69
type input "**********"
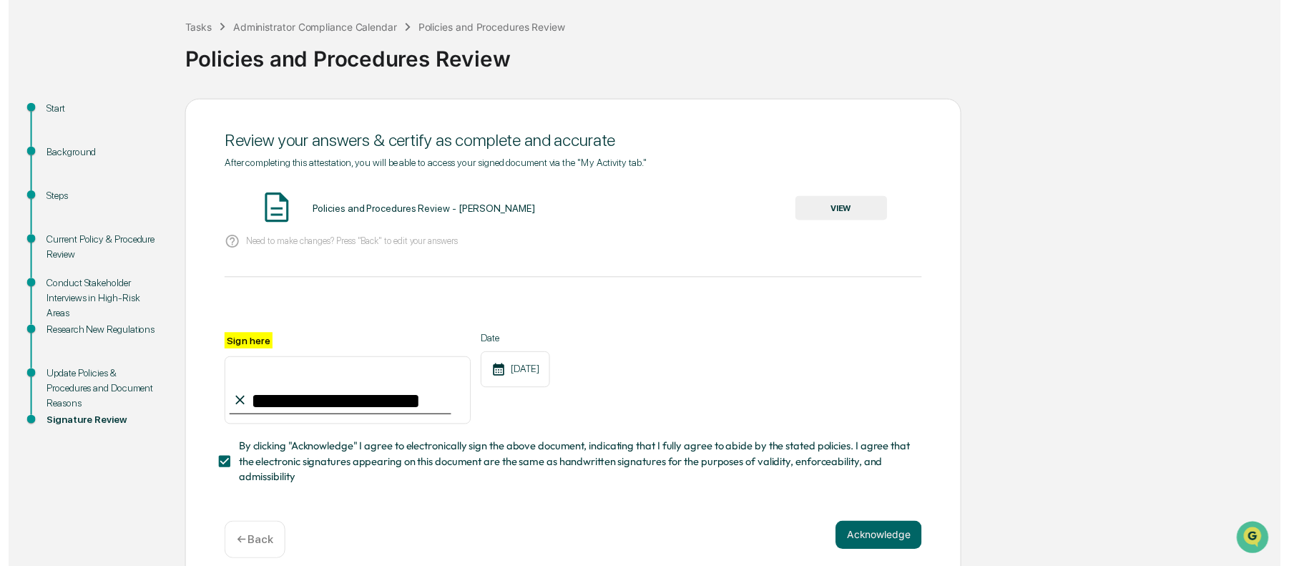
scroll to position [92, 0]
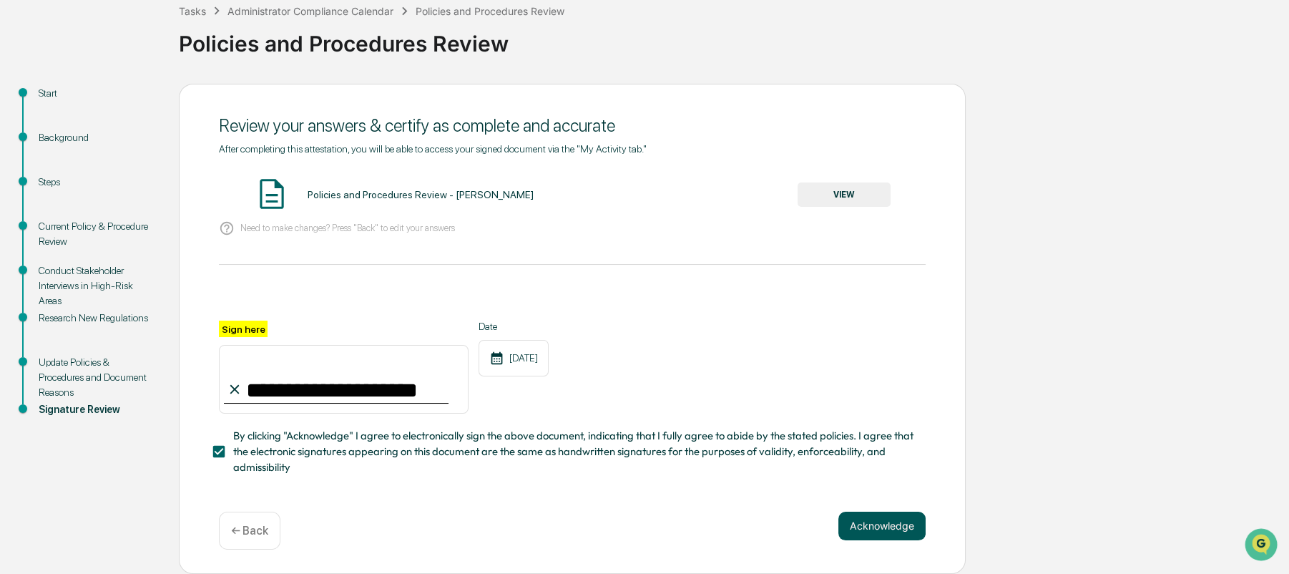
click at [869, 526] on button "Acknowledge" at bounding box center [881, 525] width 87 height 29
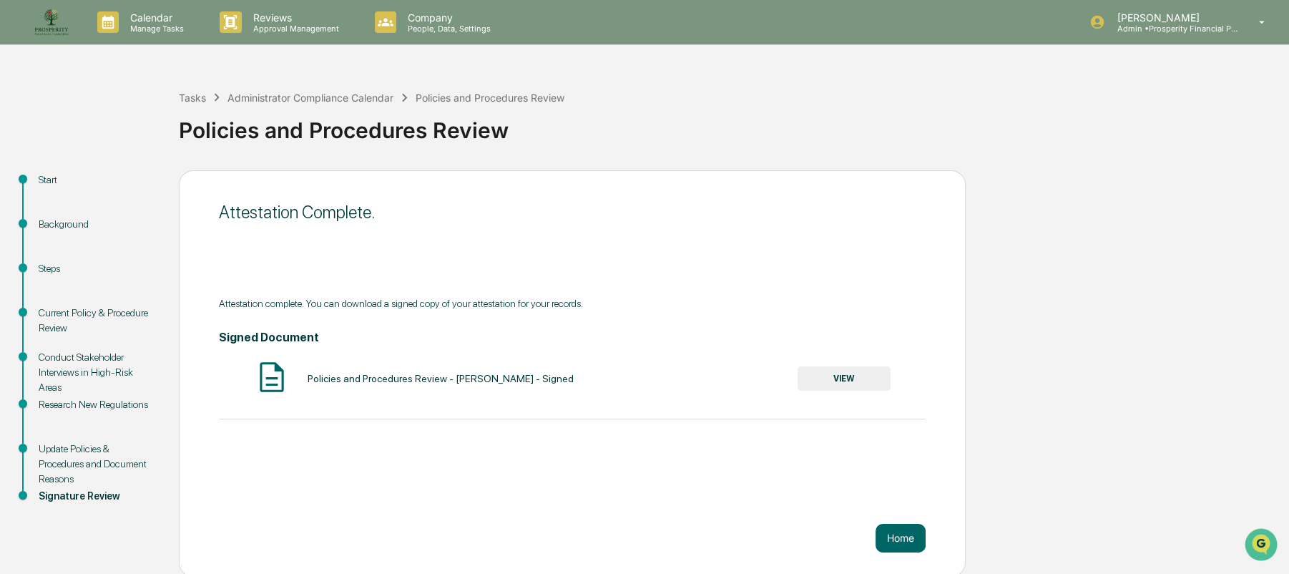
scroll to position [0, 0]
click at [41, 19] on img at bounding box center [51, 22] width 34 height 34
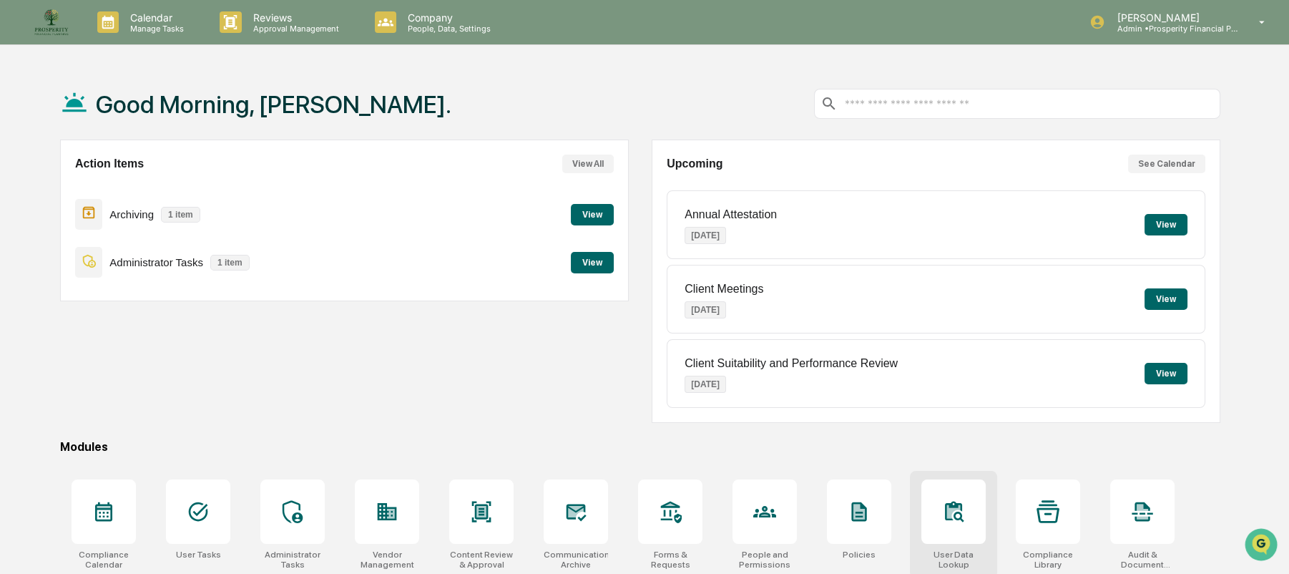
click at [953, 528] on div at bounding box center [953, 511] width 64 height 64
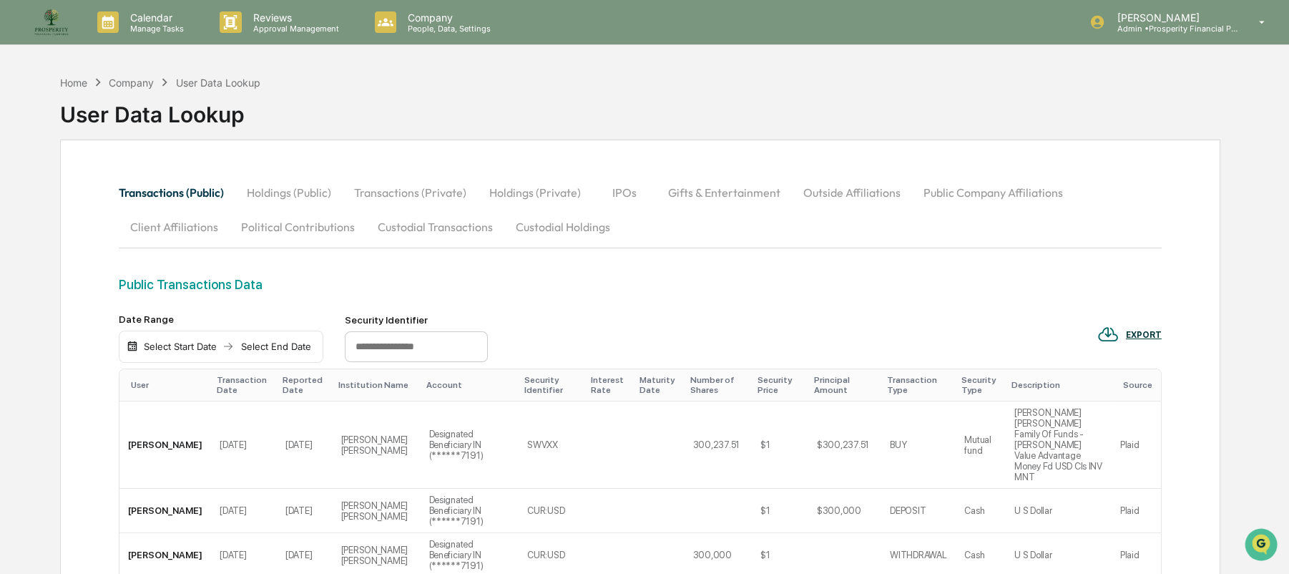
click at [428, 222] on button "Custodial Transactions" at bounding box center [435, 227] width 138 height 34
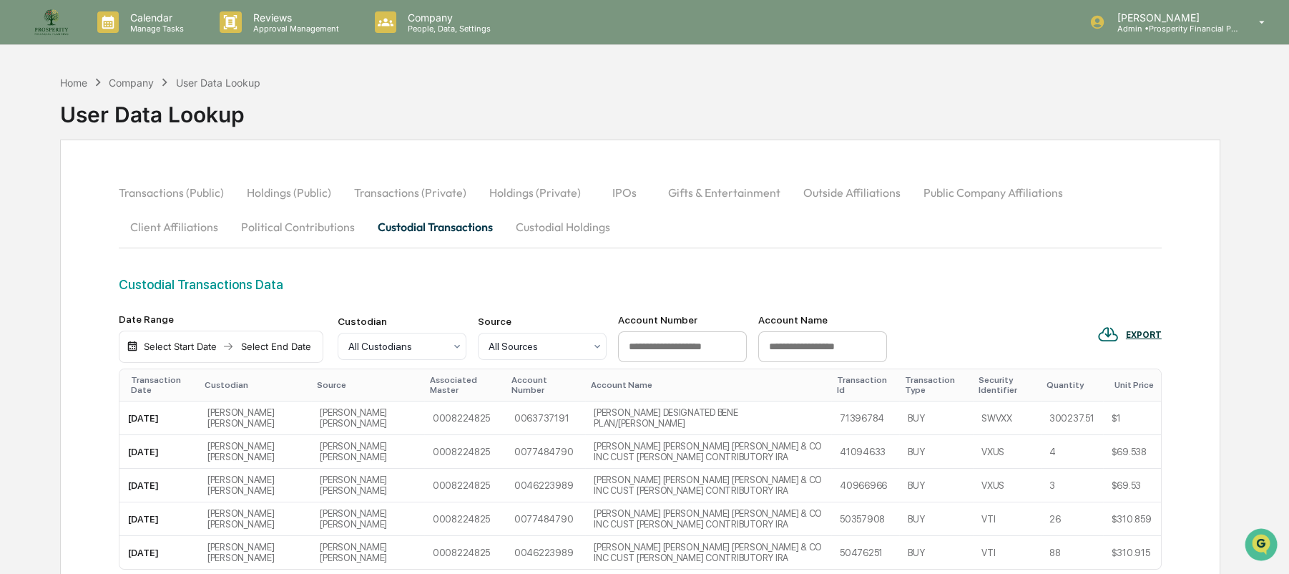
click at [569, 224] on button "Custodial Holdings" at bounding box center [562, 227] width 117 height 34
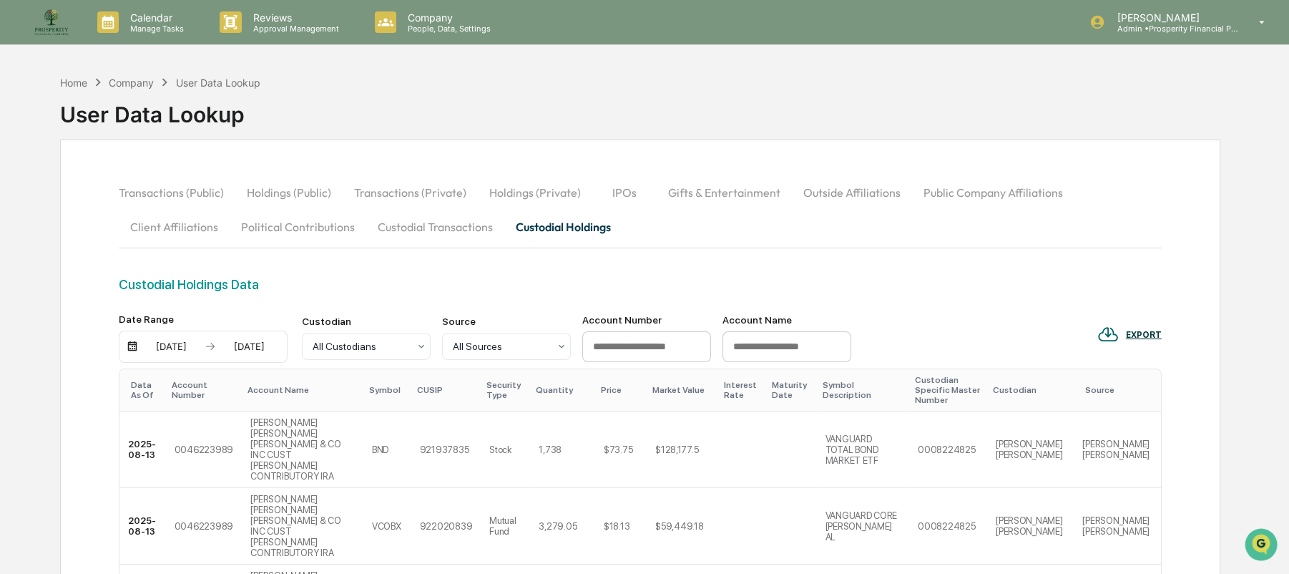
click at [195, 230] on button "Client Affiliations" at bounding box center [174, 227] width 111 height 34
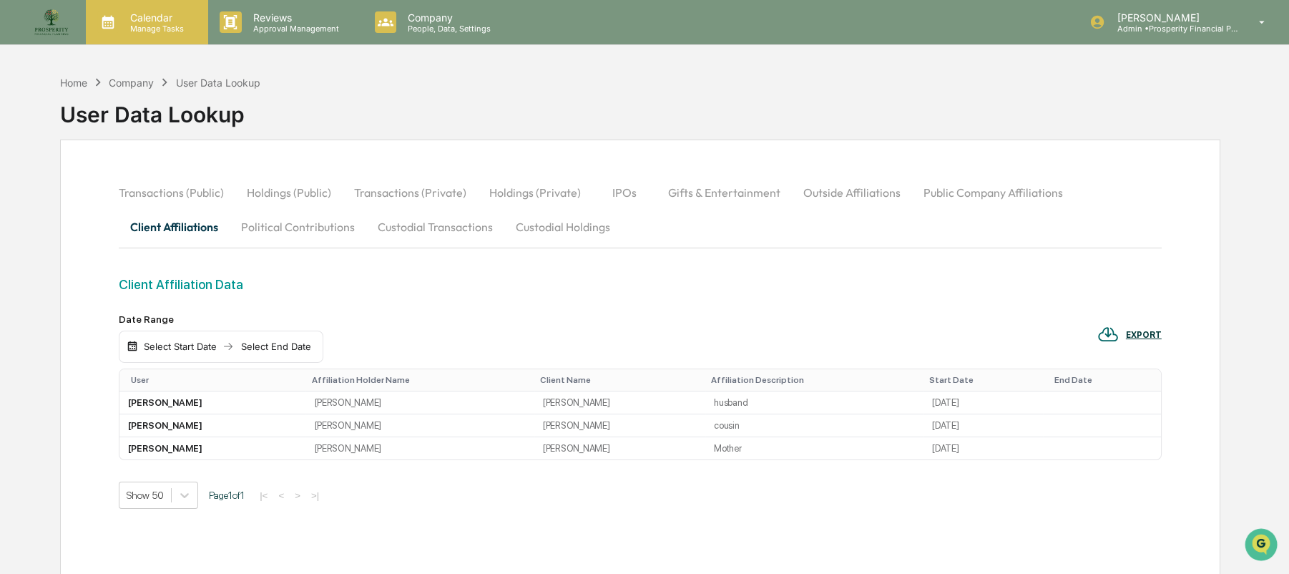
click at [153, 21] on p "Calendar" at bounding box center [155, 17] width 72 height 12
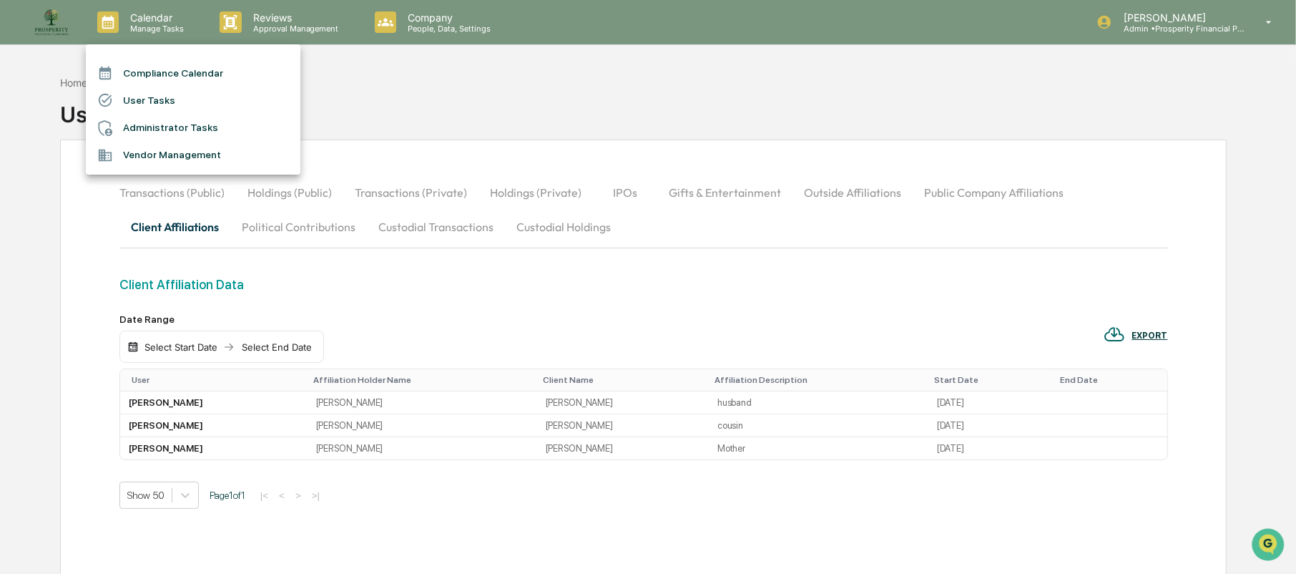
click at [160, 123] on li "Administrator Tasks" at bounding box center [193, 127] width 215 height 27
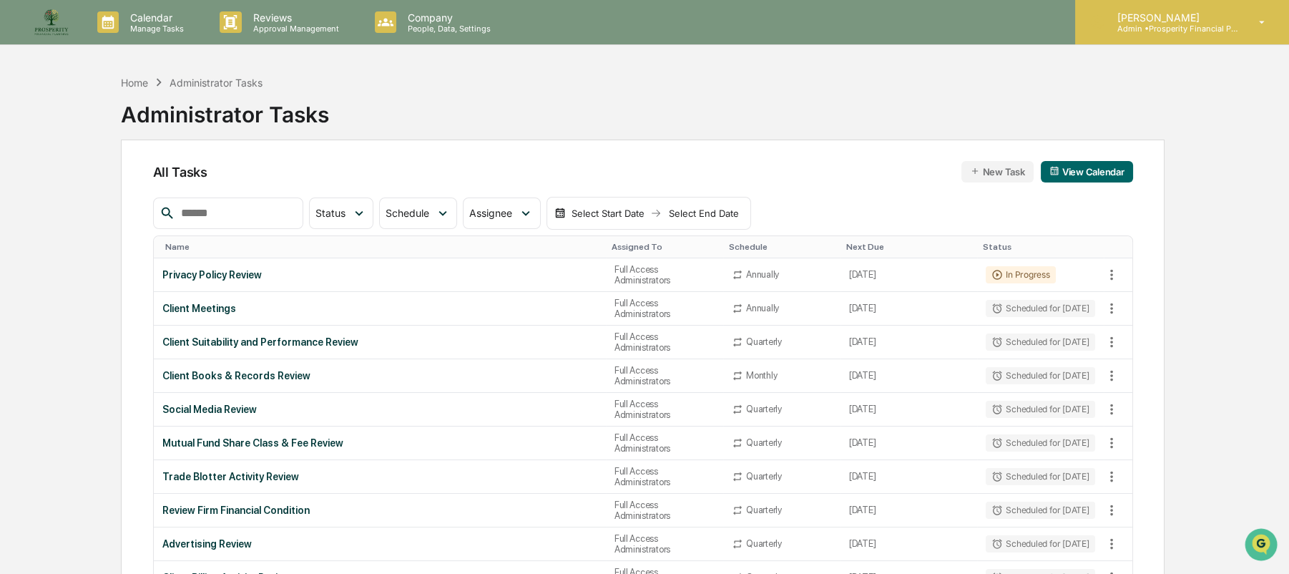
click at [1144, 31] on p "Admin • Prosperity Financial Planning" at bounding box center [1171, 29] width 133 height 10
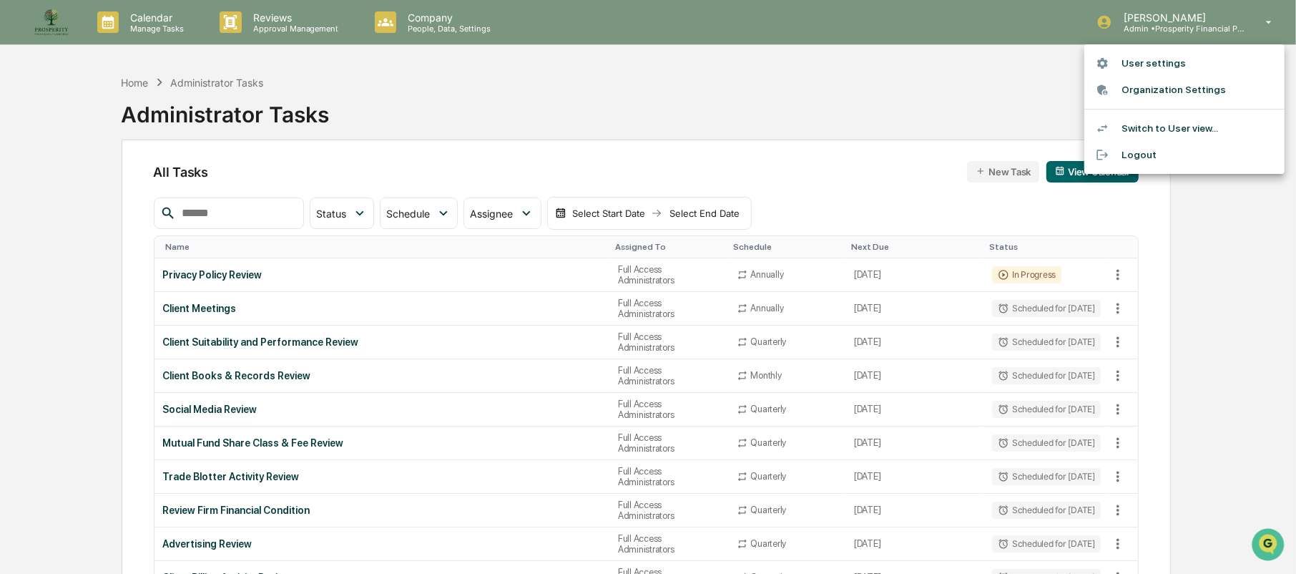
click at [1169, 20] on div at bounding box center [648, 287] width 1296 height 574
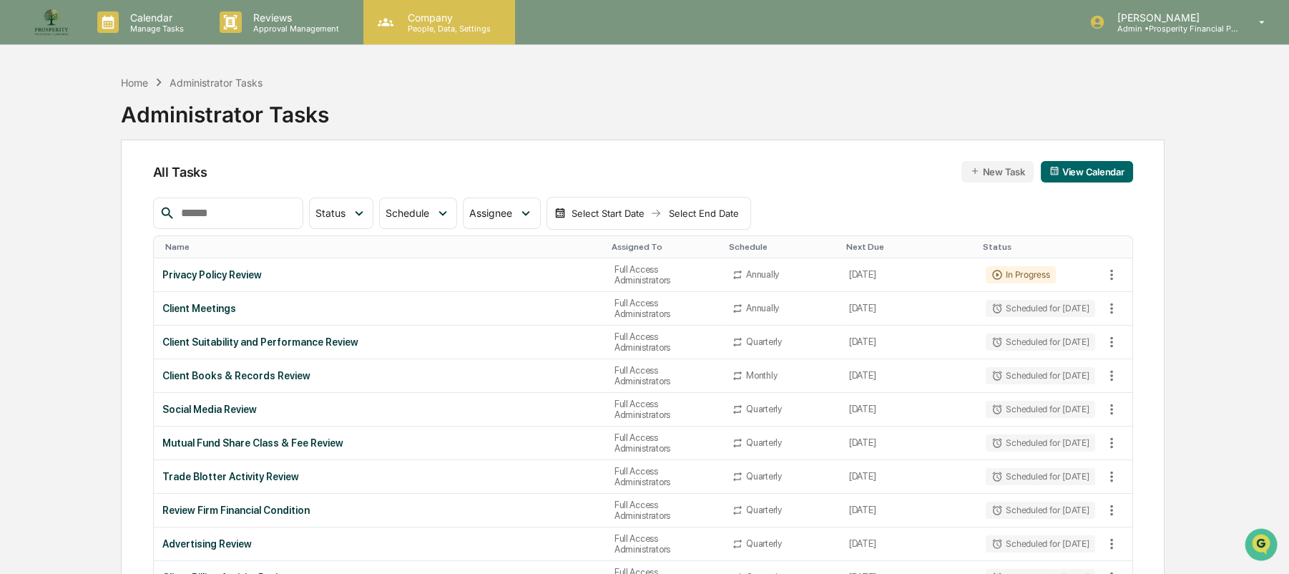
click at [417, 26] on p "People, Data, Settings" at bounding box center [447, 29] width 102 height 10
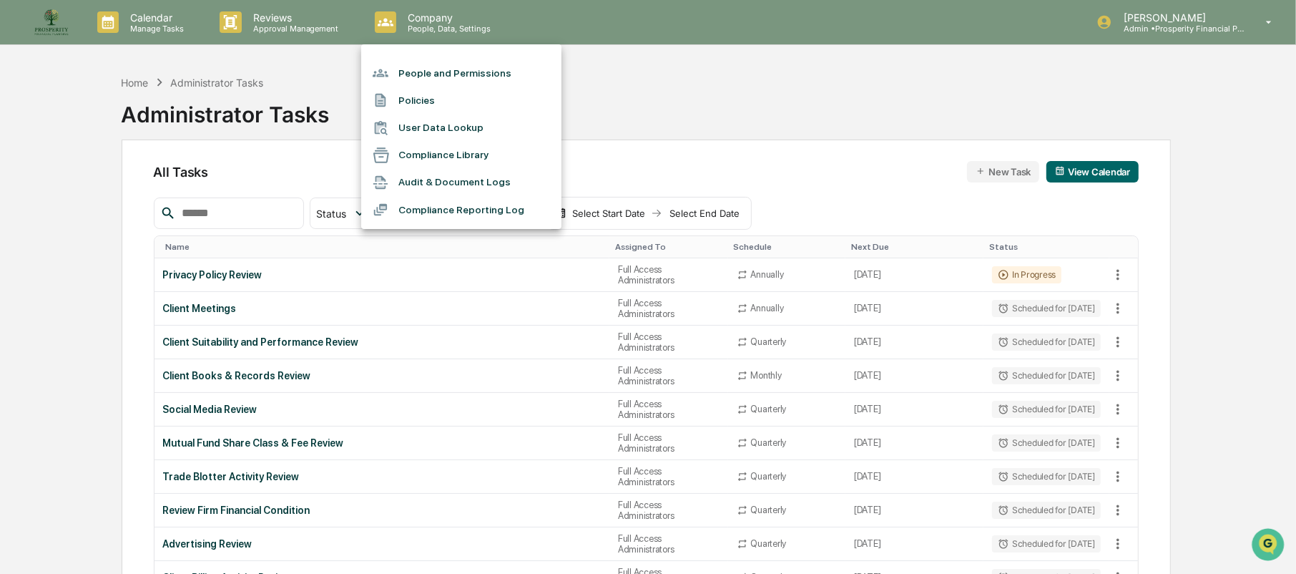
click at [147, 24] on div at bounding box center [648, 287] width 1296 height 574
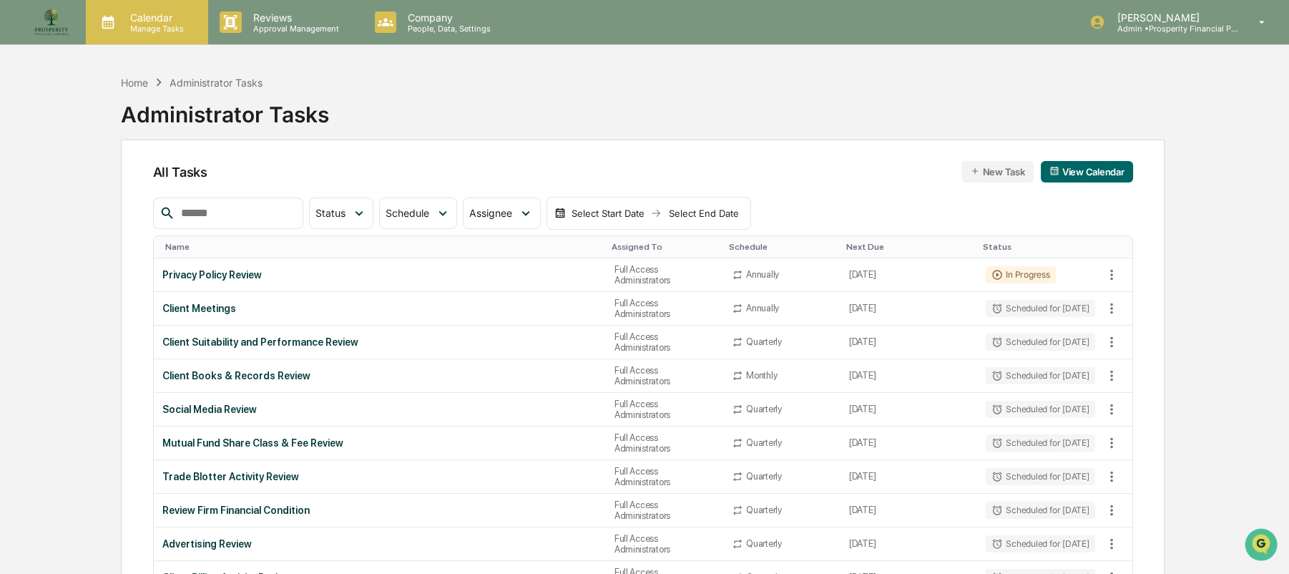
click at [163, 19] on p "Calendar" at bounding box center [155, 17] width 72 height 12
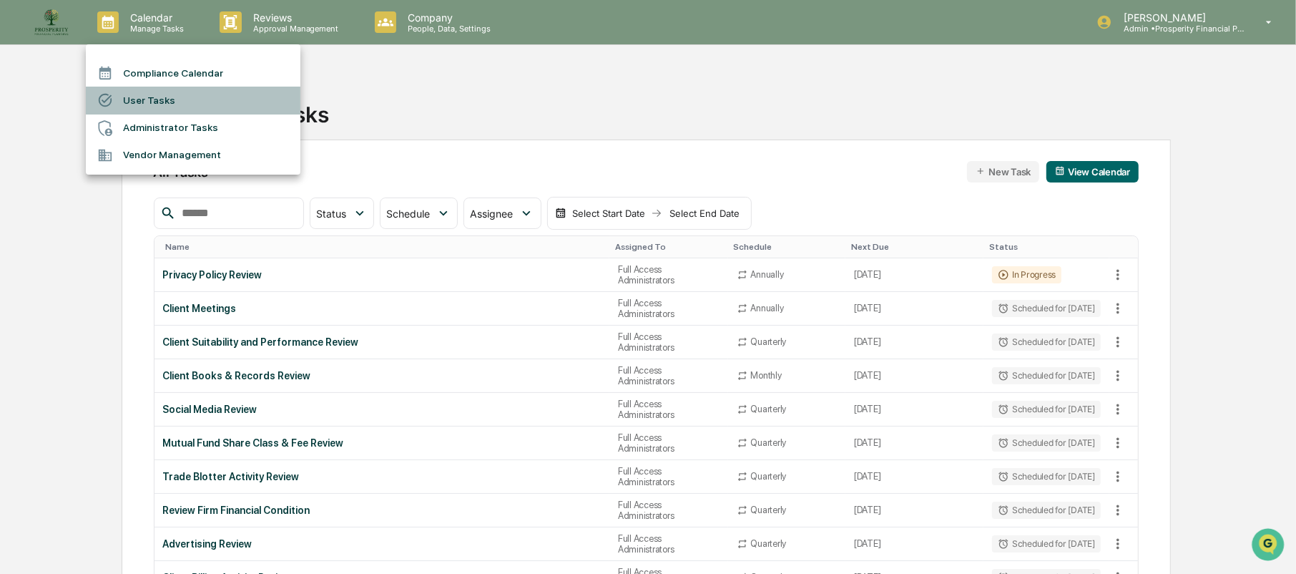
click at [161, 97] on li "User Tasks" at bounding box center [193, 100] width 215 height 27
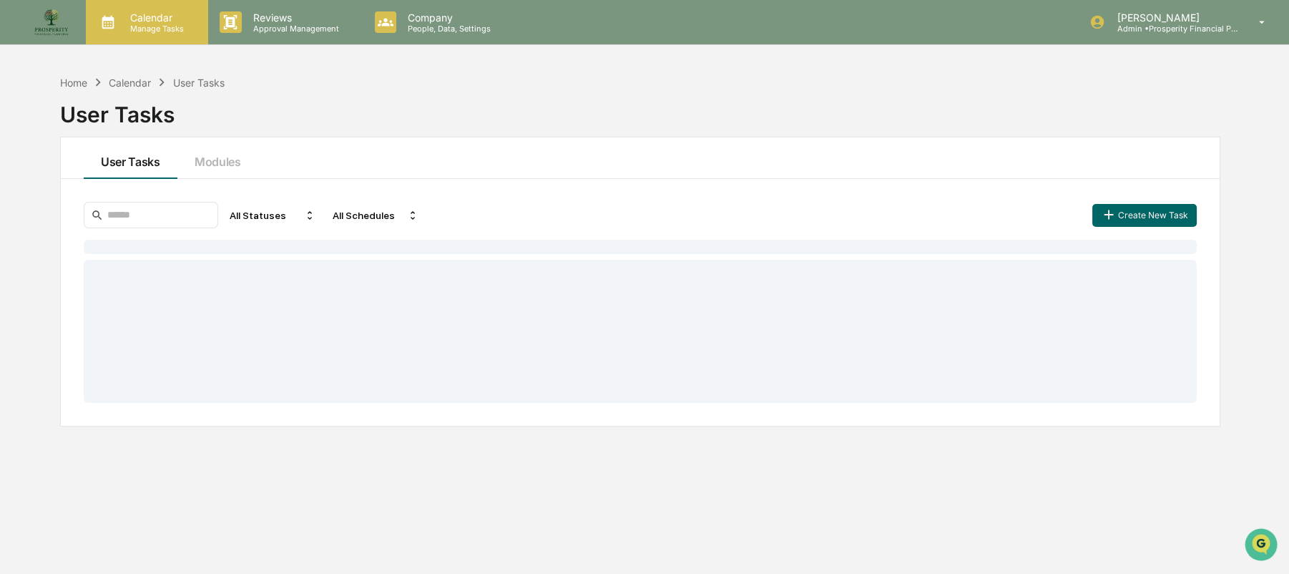
click at [142, 14] on p "Calendar" at bounding box center [155, 17] width 72 height 12
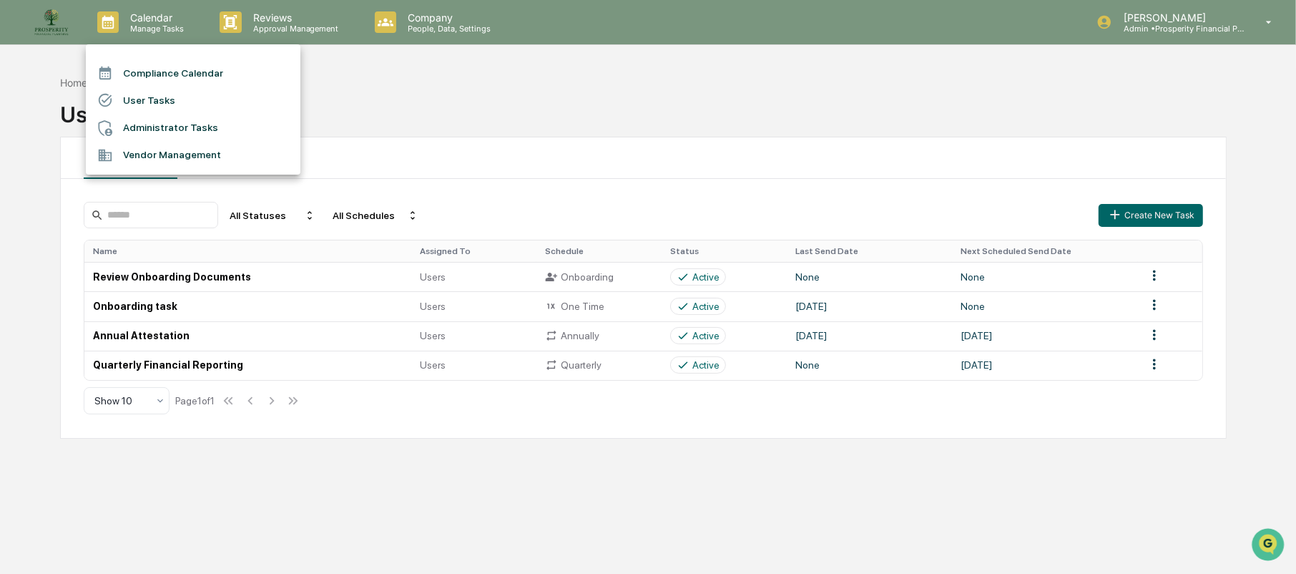
click at [163, 127] on li "Administrator Tasks" at bounding box center [193, 127] width 215 height 27
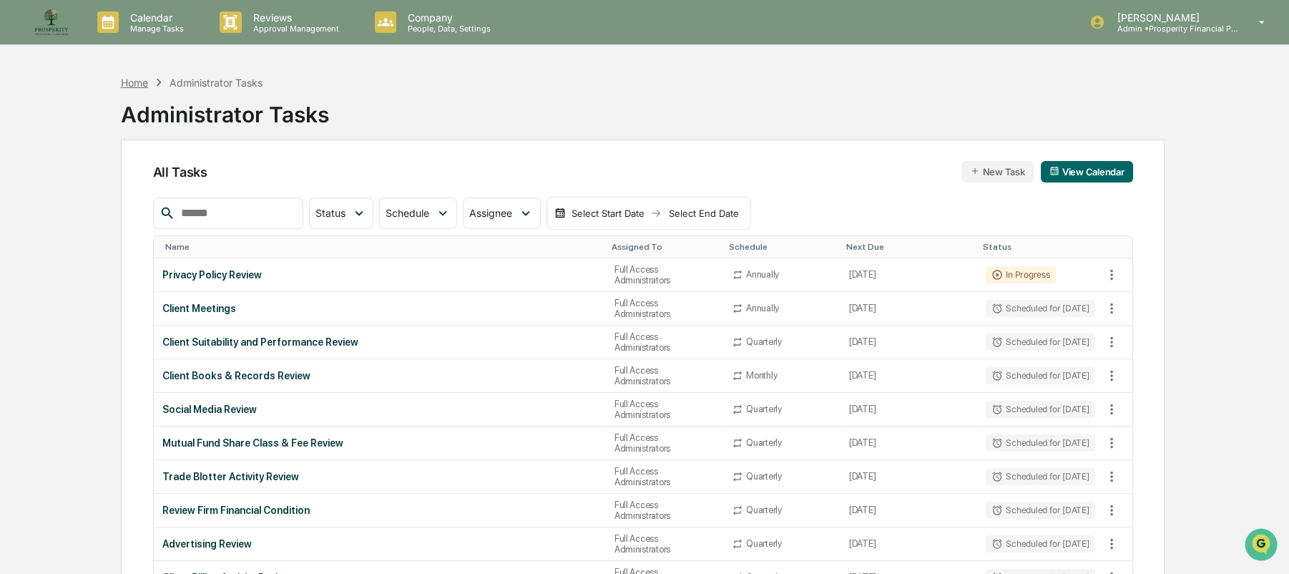
click at [137, 80] on div "Home" at bounding box center [134, 83] width 27 height 12
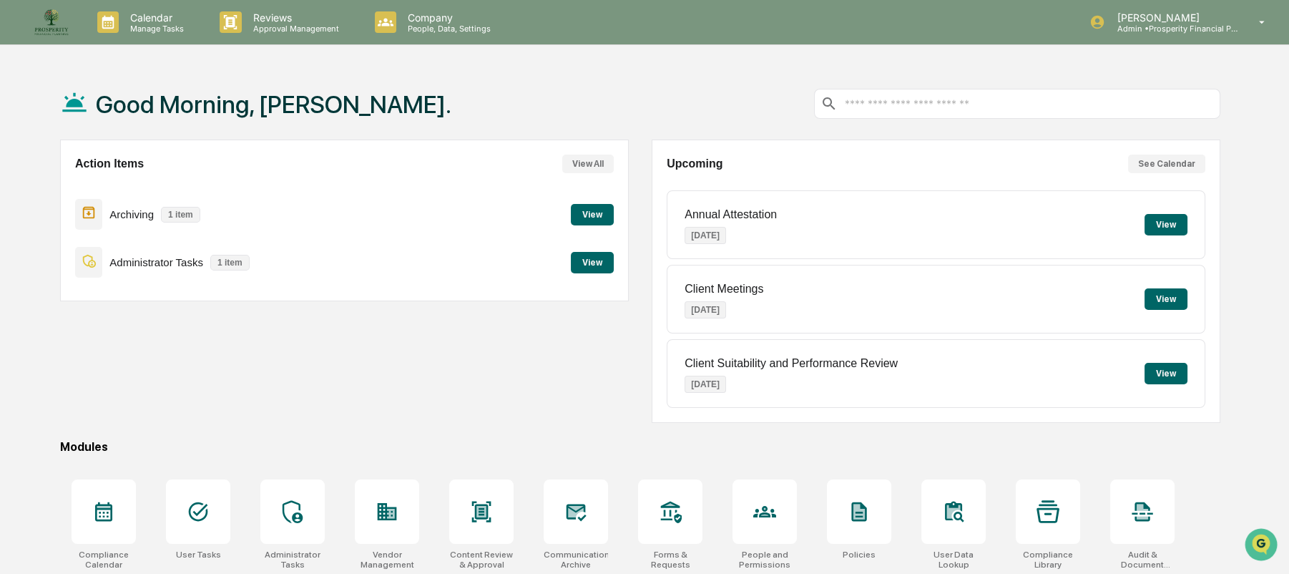
click at [587, 213] on button "View" at bounding box center [592, 214] width 43 height 21
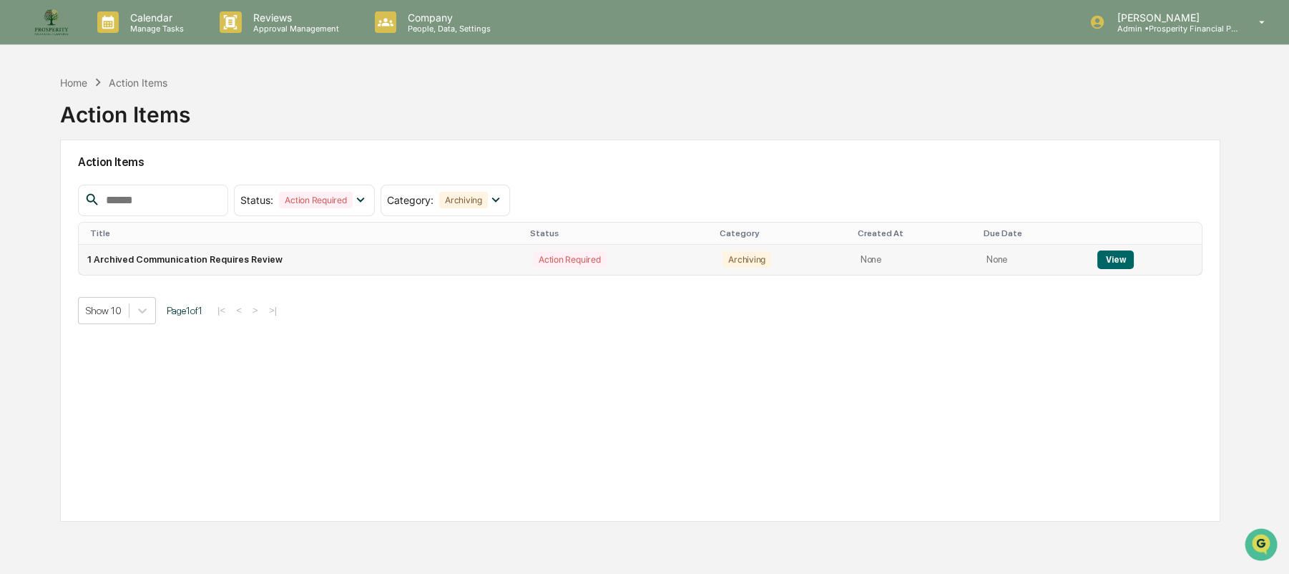
click at [1114, 261] on button "View" at bounding box center [1115, 259] width 36 height 19
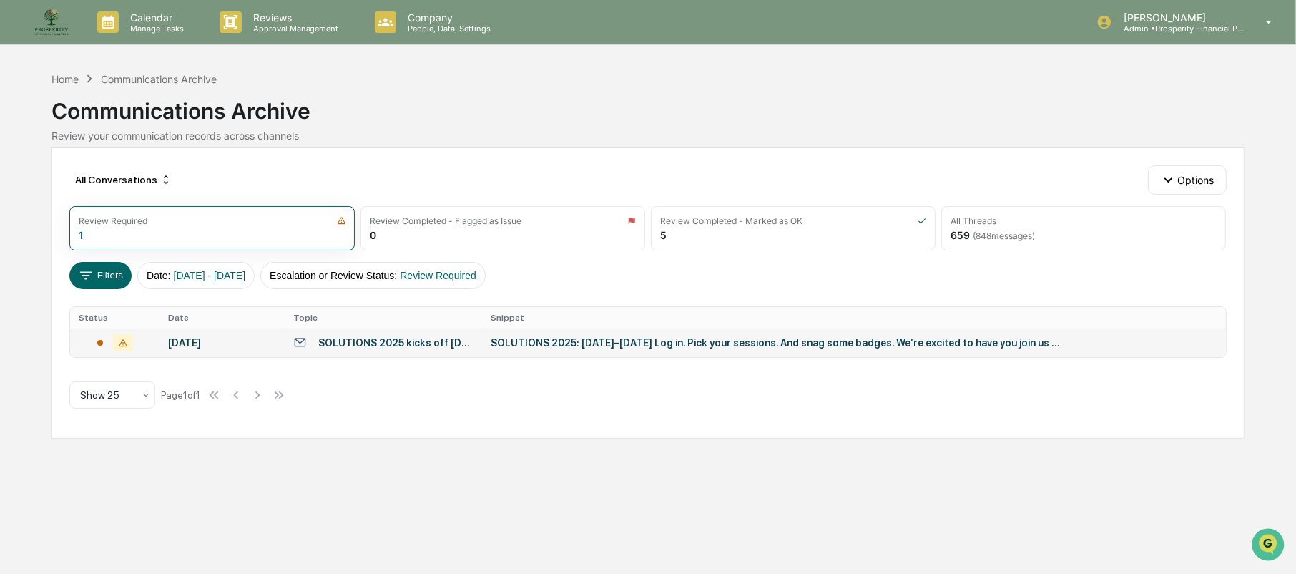
click at [491, 339] on div "SOLUTIONS 2025: [DATE]–[DATE] Log in. Pick your sessions. And snag some badges.…" at bounding box center [777, 342] width 572 height 11
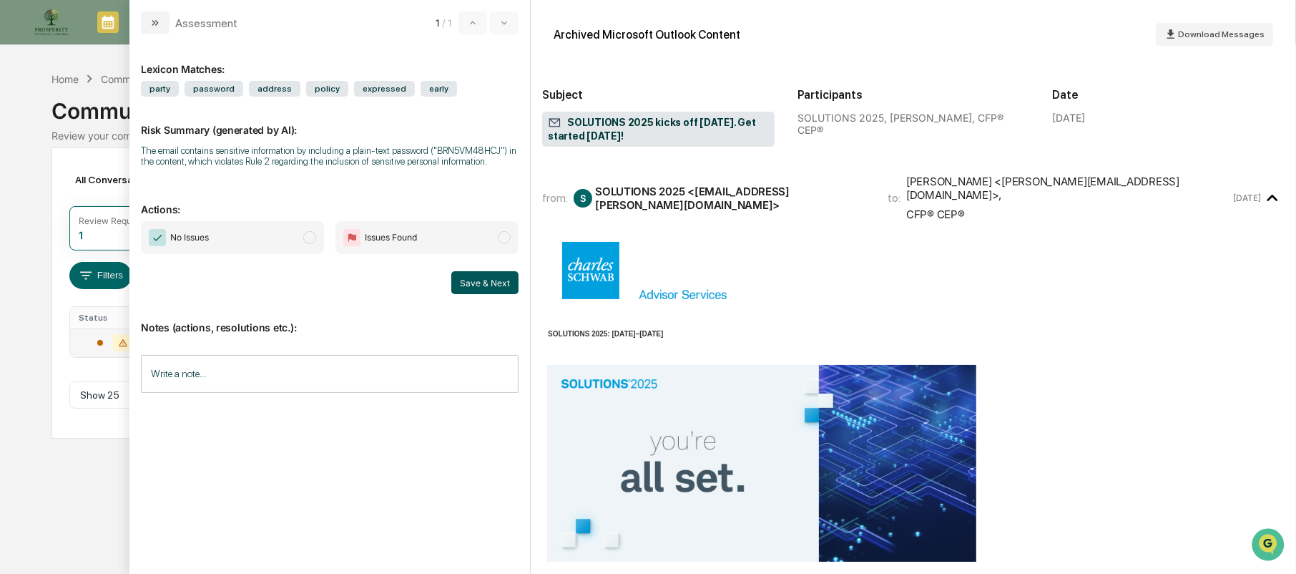
click at [495, 277] on button "Save & Next" at bounding box center [484, 282] width 67 height 23
click at [169, 236] on span "No Issues" at bounding box center [179, 237] width 60 height 17
click at [467, 282] on button "Save & Next" at bounding box center [484, 282] width 67 height 23
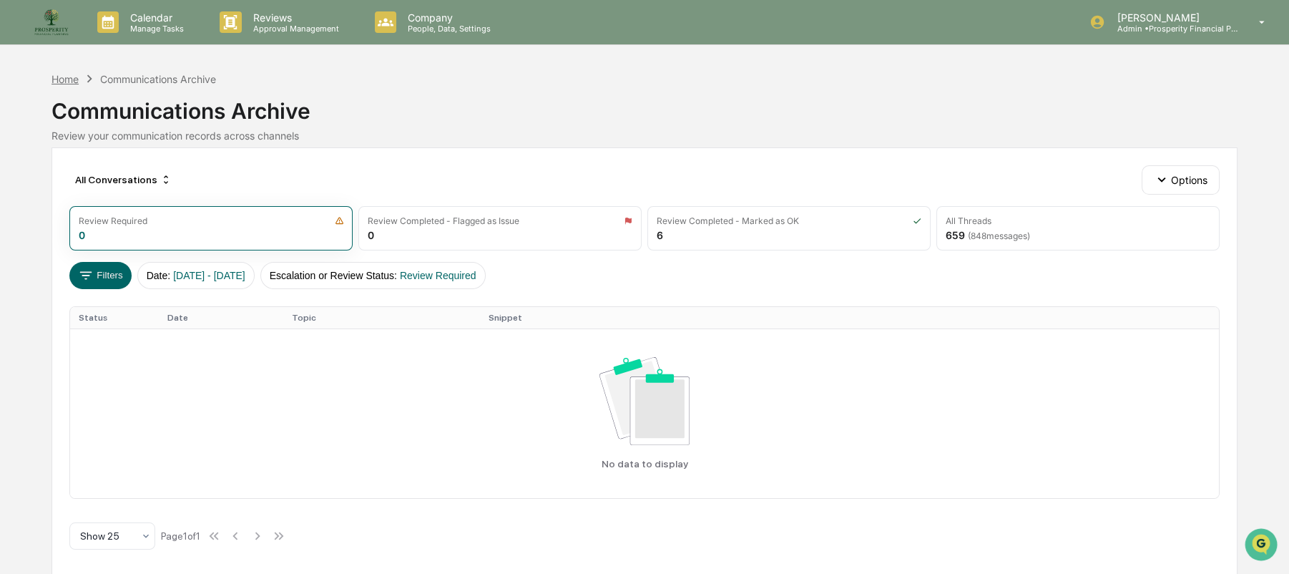
click at [69, 79] on div "Home" at bounding box center [65, 79] width 27 height 12
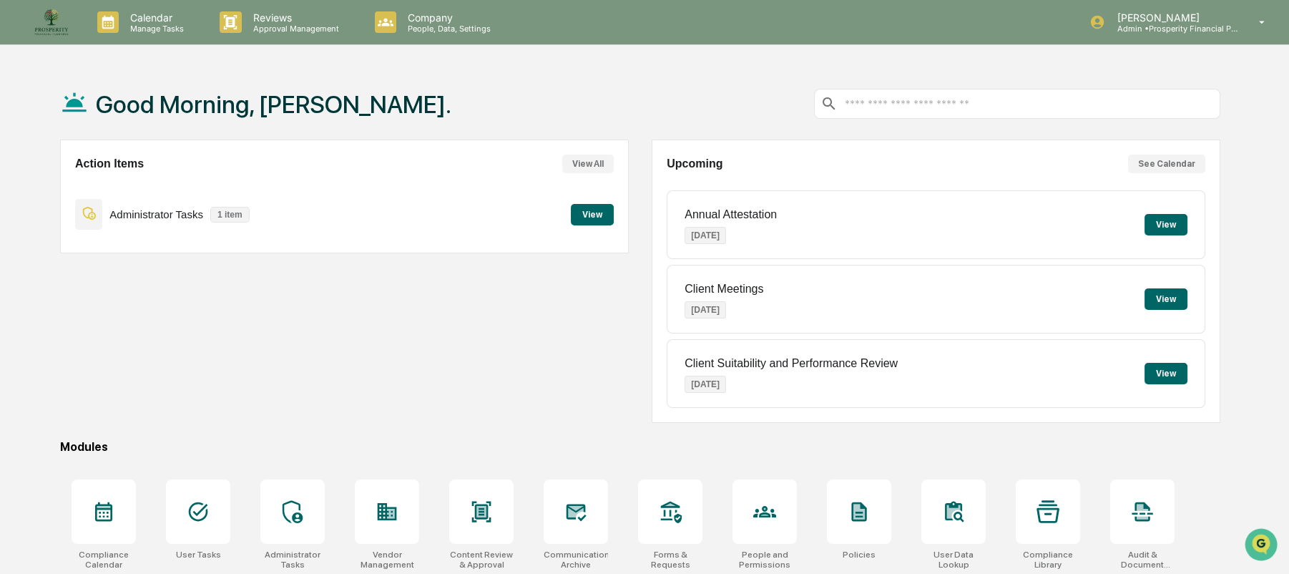
click at [602, 214] on button "View" at bounding box center [592, 214] width 43 height 21
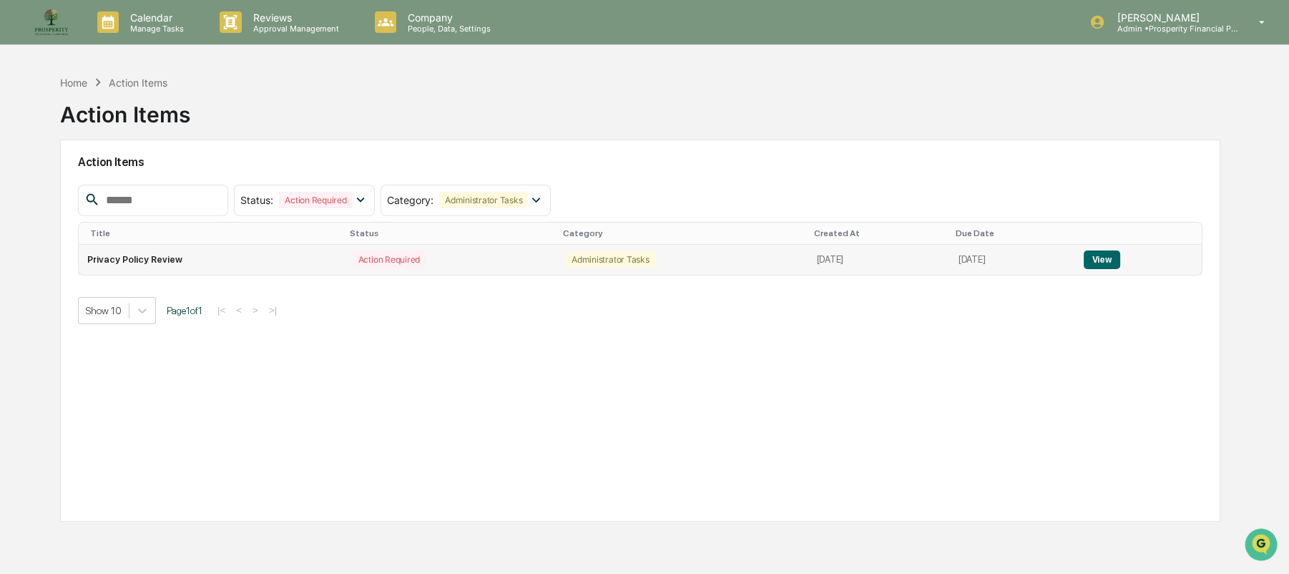
click at [1116, 256] on button "View" at bounding box center [1102, 259] width 36 height 19
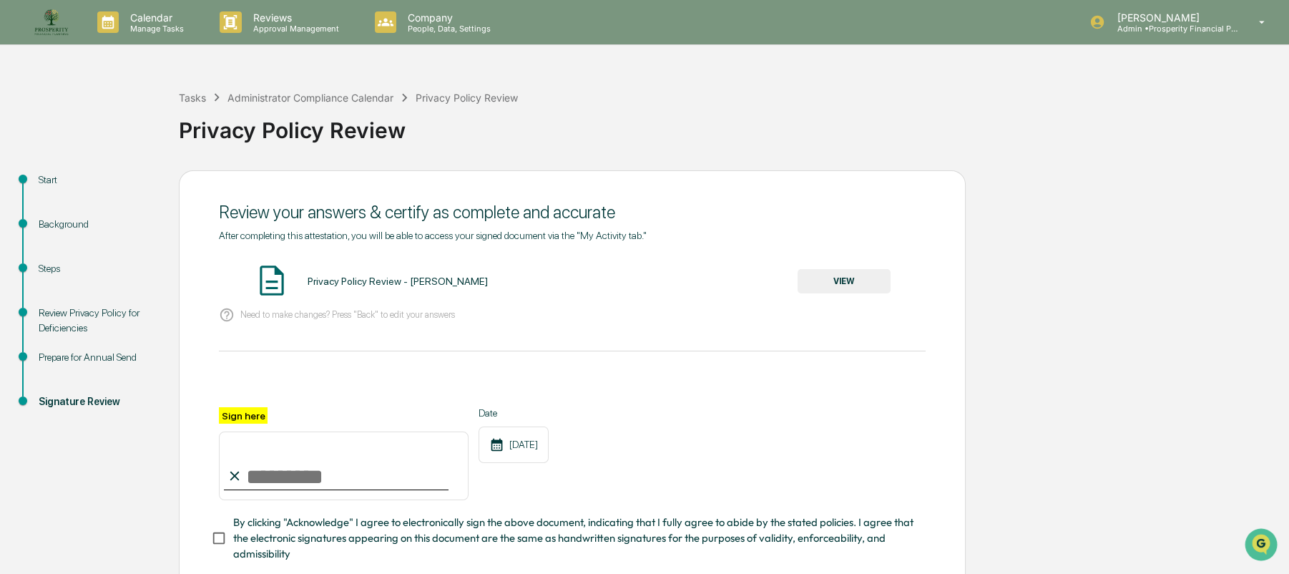
click at [851, 282] on button "VIEW" at bounding box center [844, 281] width 93 height 24
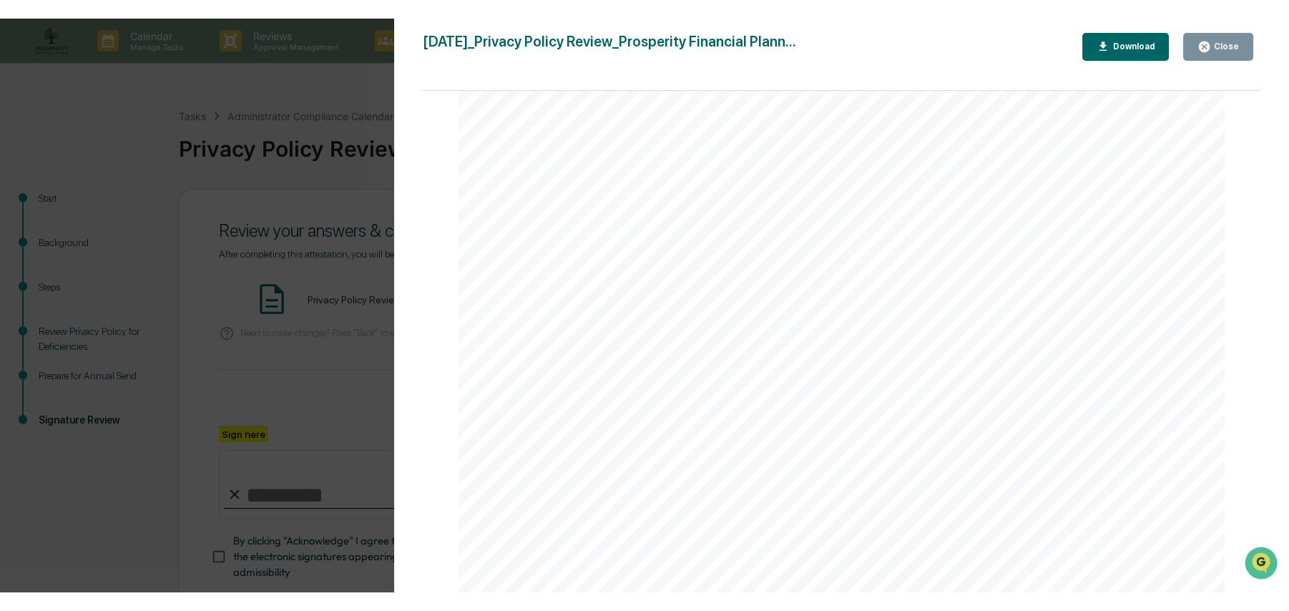
scroll to position [2861, 0]
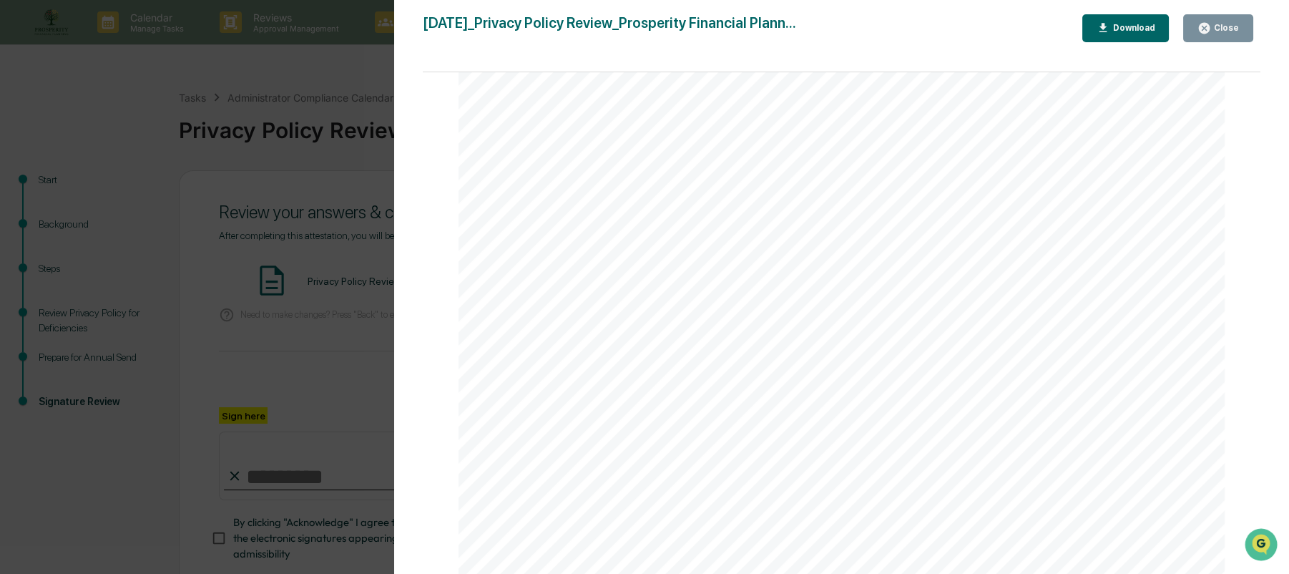
click at [1228, 19] on button "Close" at bounding box center [1218, 28] width 70 height 28
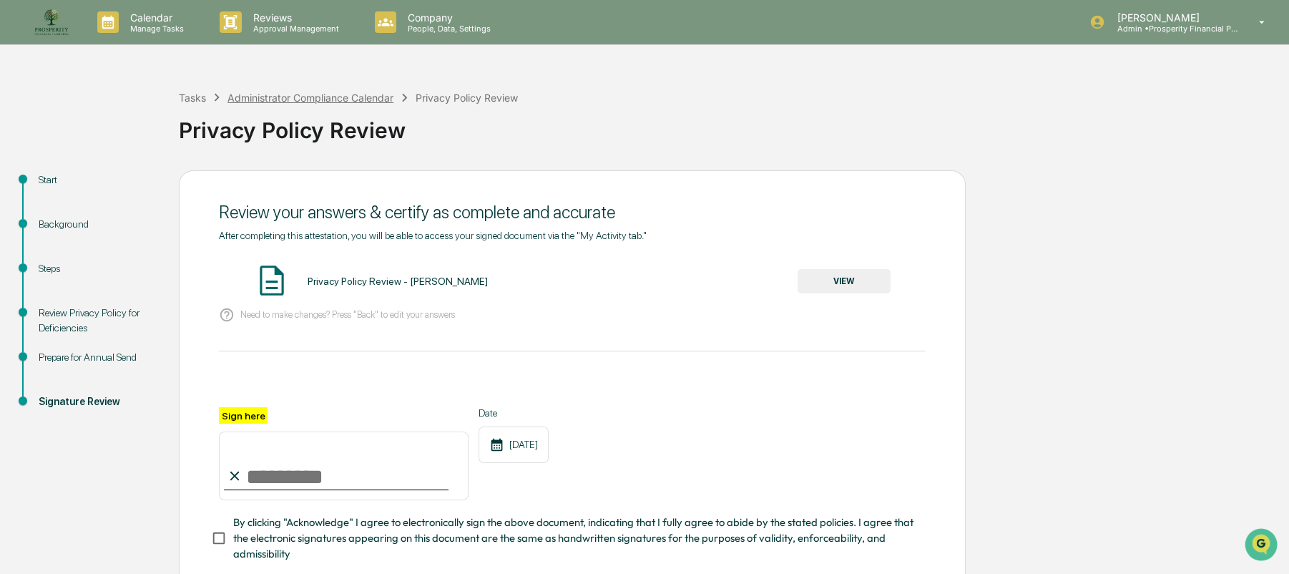
click at [263, 100] on div "Administrator Compliance Calendar" at bounding box center [310, 98] width 166 height 12
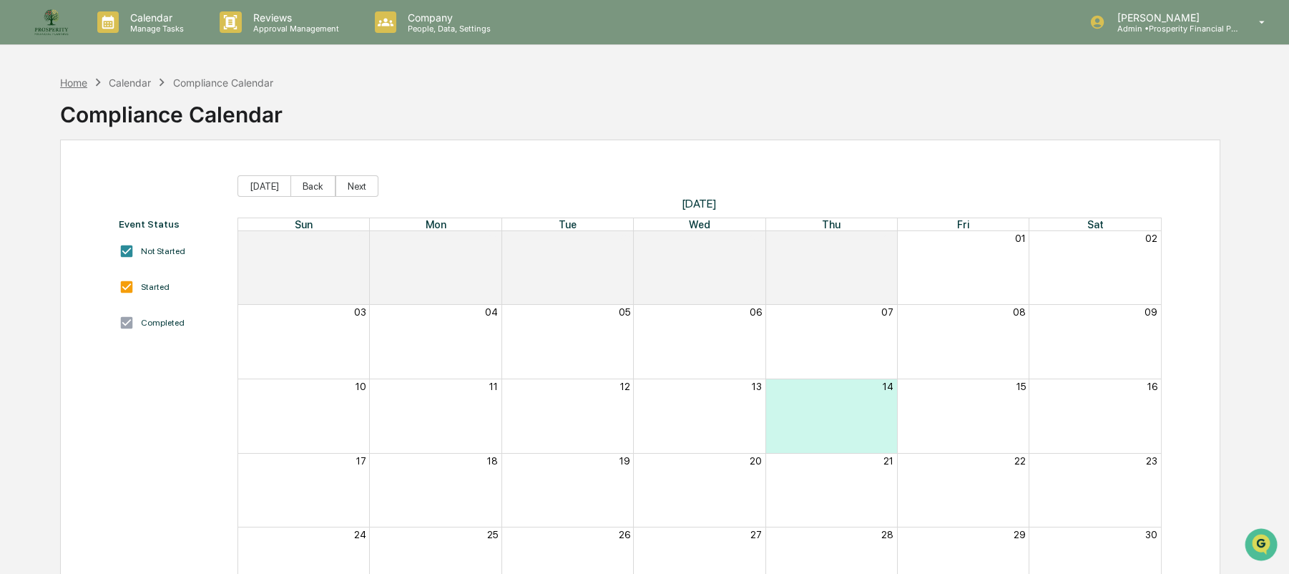
click at [75, 79] on div "Home" at bounding box center [73, 83] width 27 height 12
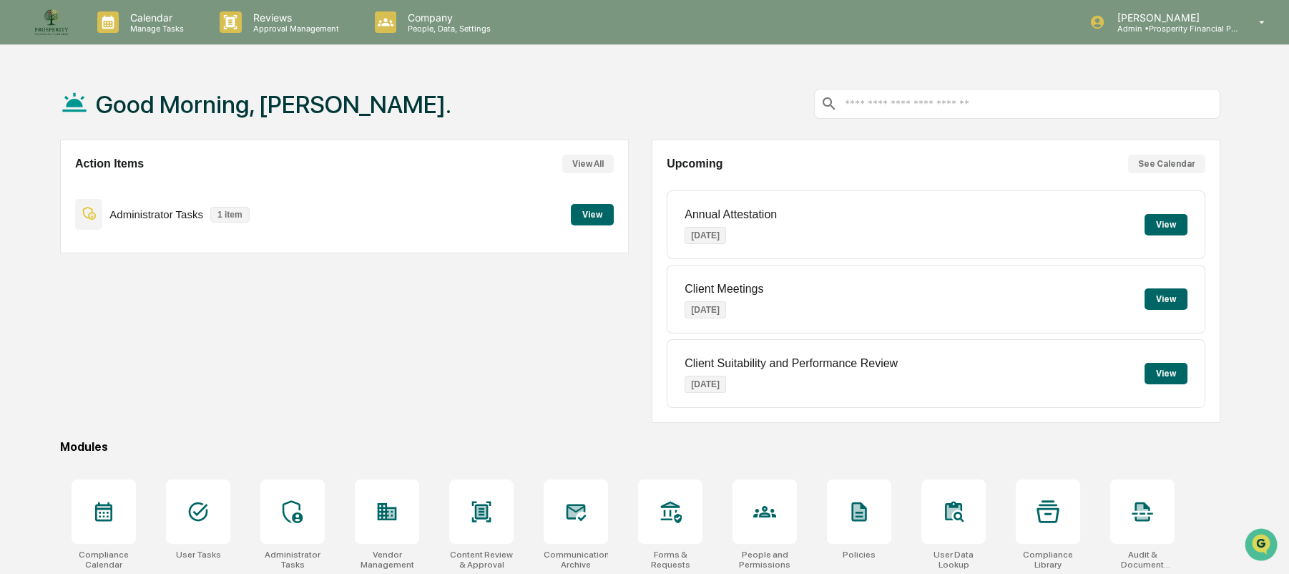
click at [589, 215] on button "View" at bounding box center [592, 214] width 43 height 21
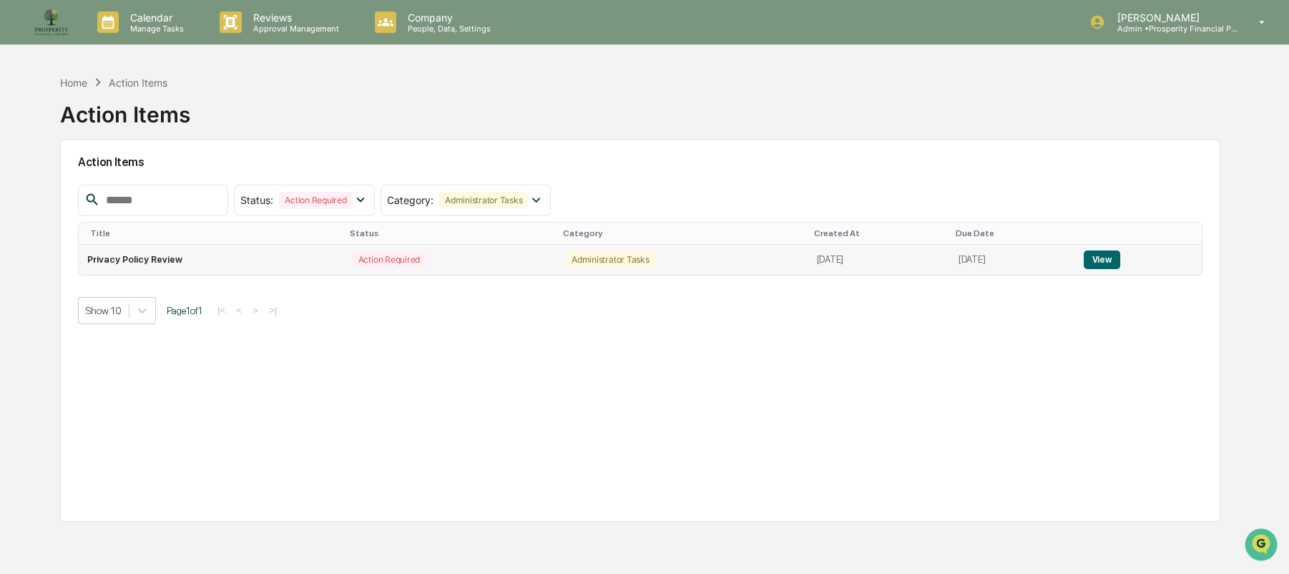
click at [1117, 258] on button "View" at bounding box center [1102, 259] width 36 height 19
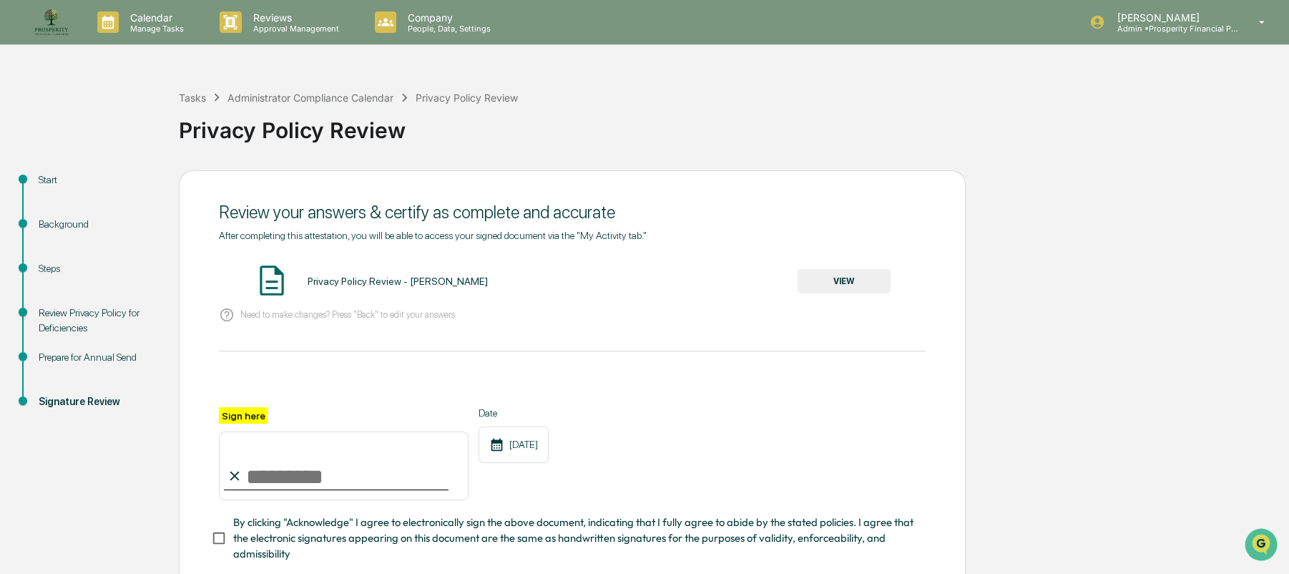
click at [69, 223] on div "Background" at bounding box center [97, 224] width 117 height 15
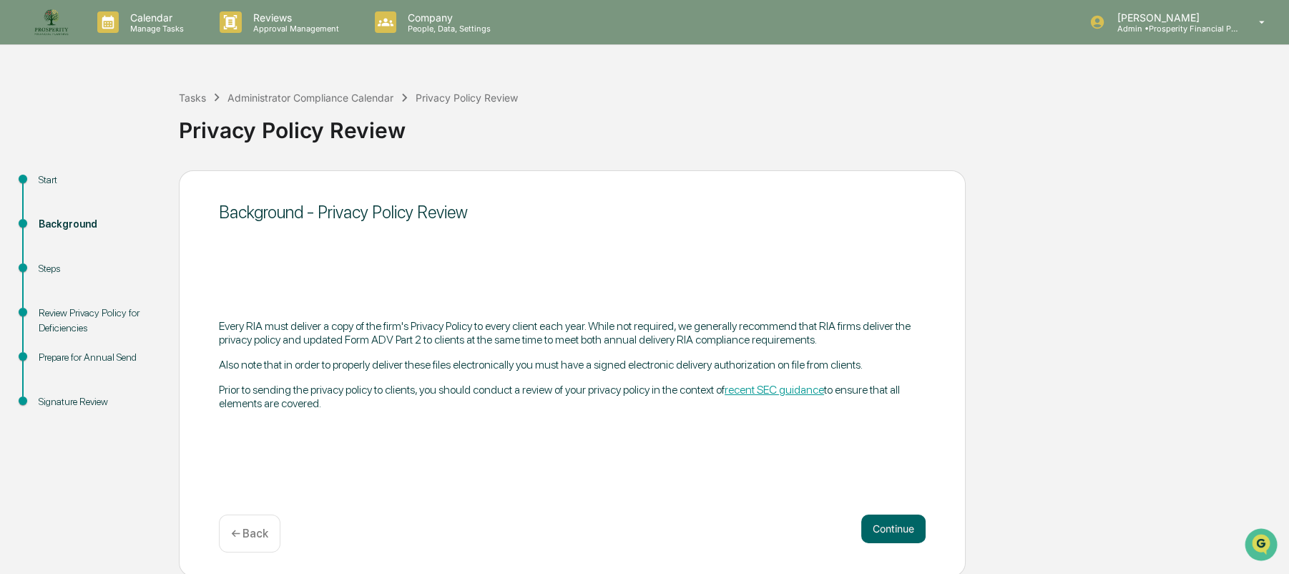
click at [49, 269] on div "Steps" at bounding box center [97, 268] width 117 height 15
click at [58, 315] on div "Review Privacy Policy for Deficiencies" at bounding box center [97, 320] width 117 height 30
click at [60, 320] on div "Review Privacy Policy for Deficiencies" at bounding box center [97, 320] width 117 height 30
click at [906, 534] on button "Continue" at bounding box center [893, 528] width 64 height 29
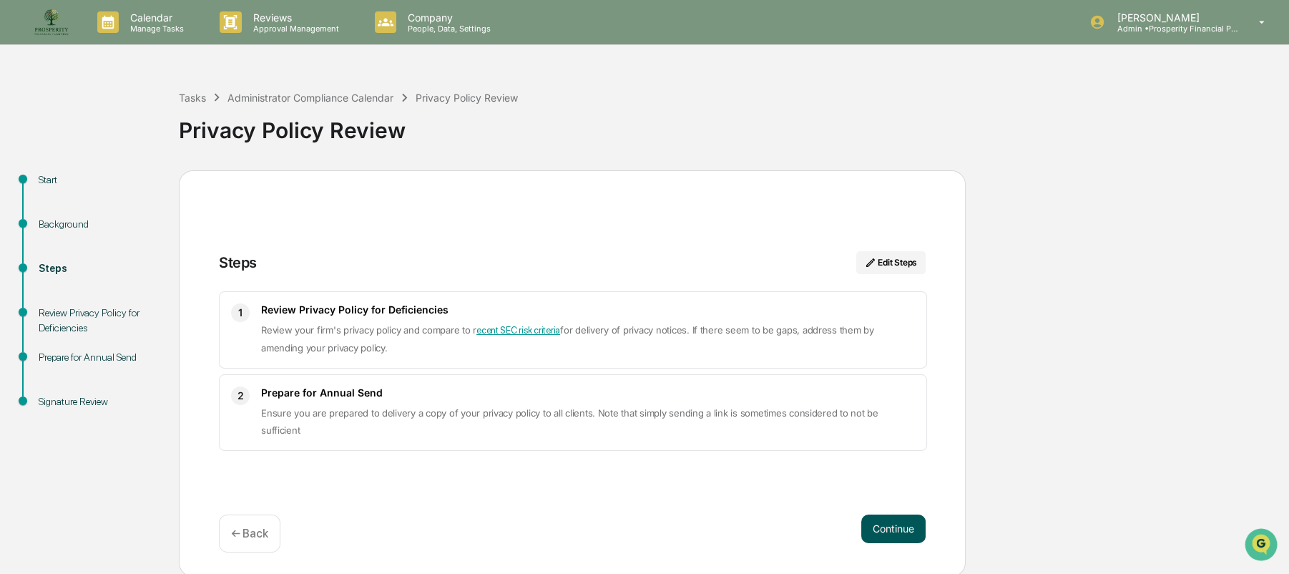
click at [903, 529] on button "Continue" at bounding box center [893, 528] width 64 height 29
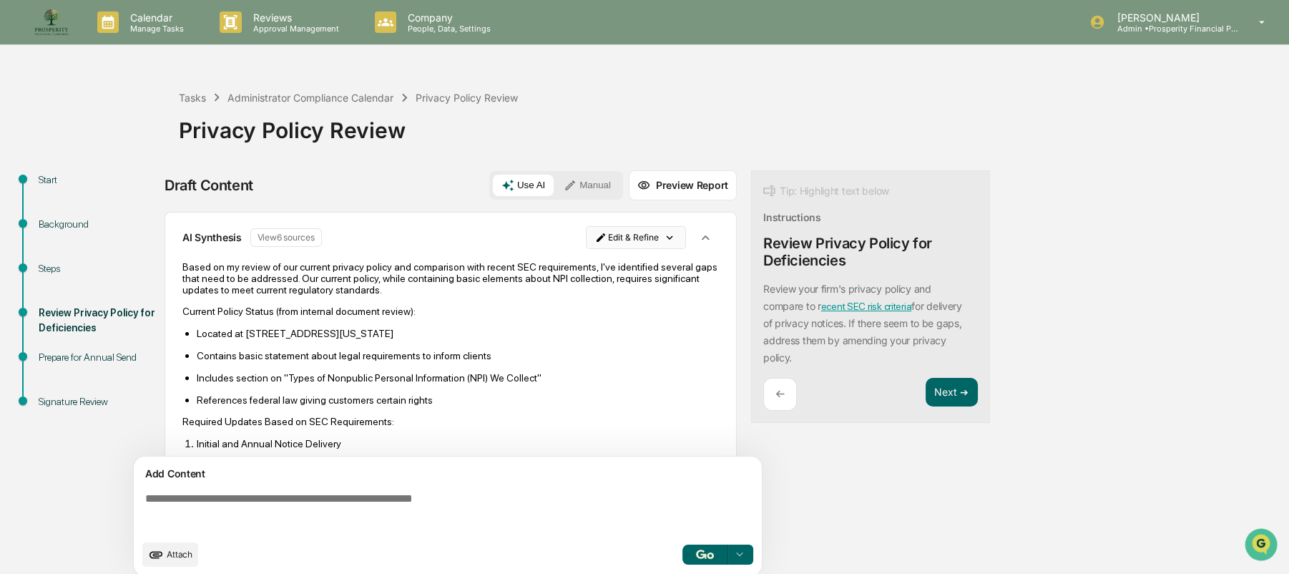
click at [619, 234] on html "Calendar Manage Tasks Reviews Approval Management Company People, Data, Setting…" at bounding box center [644, 287] width 1289 height 574
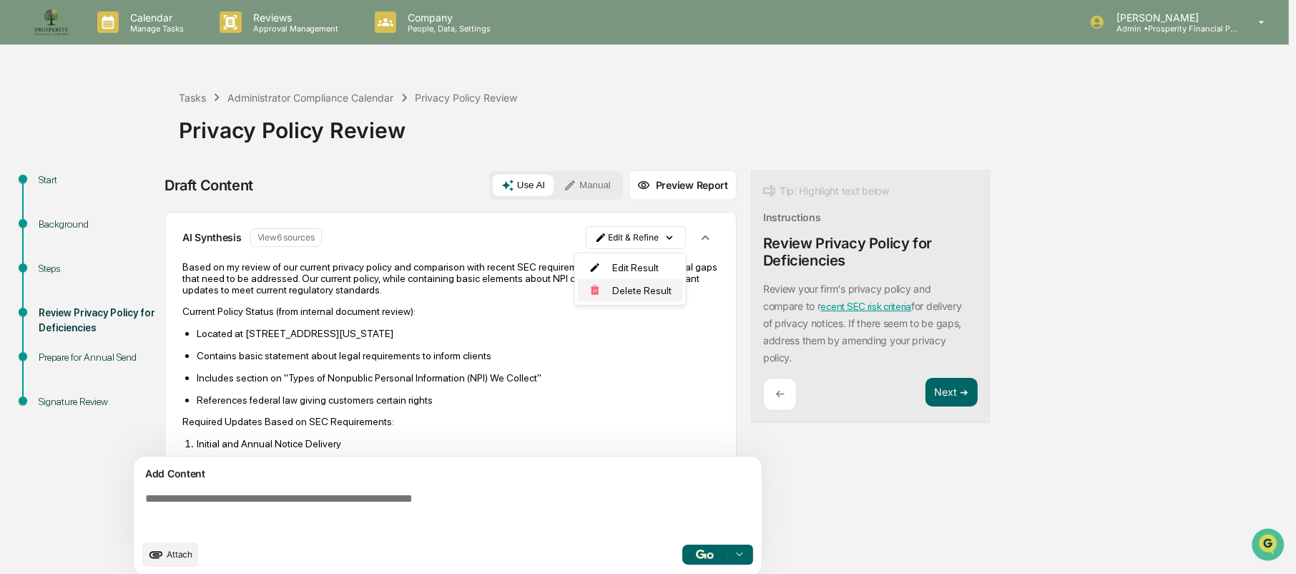
click at [619, 288] on div "Delete Result" at bounding box center [630, 290] width 105 height 23
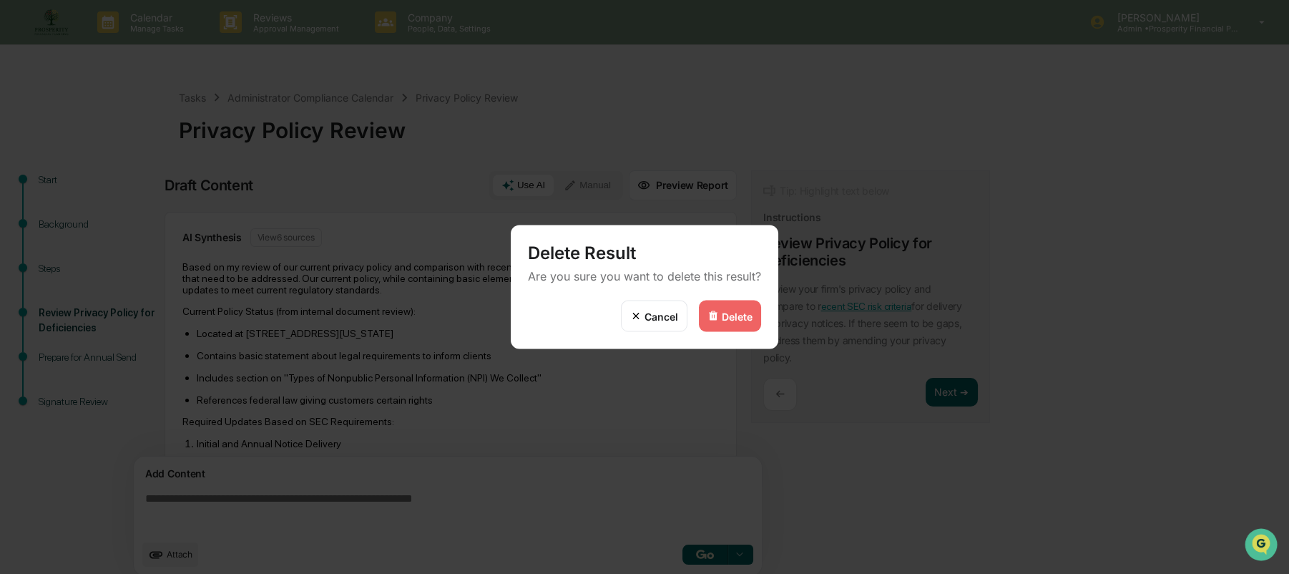
click at [721, 321] on div "Delete" at bounding box center [730, 315] width 62 height 31
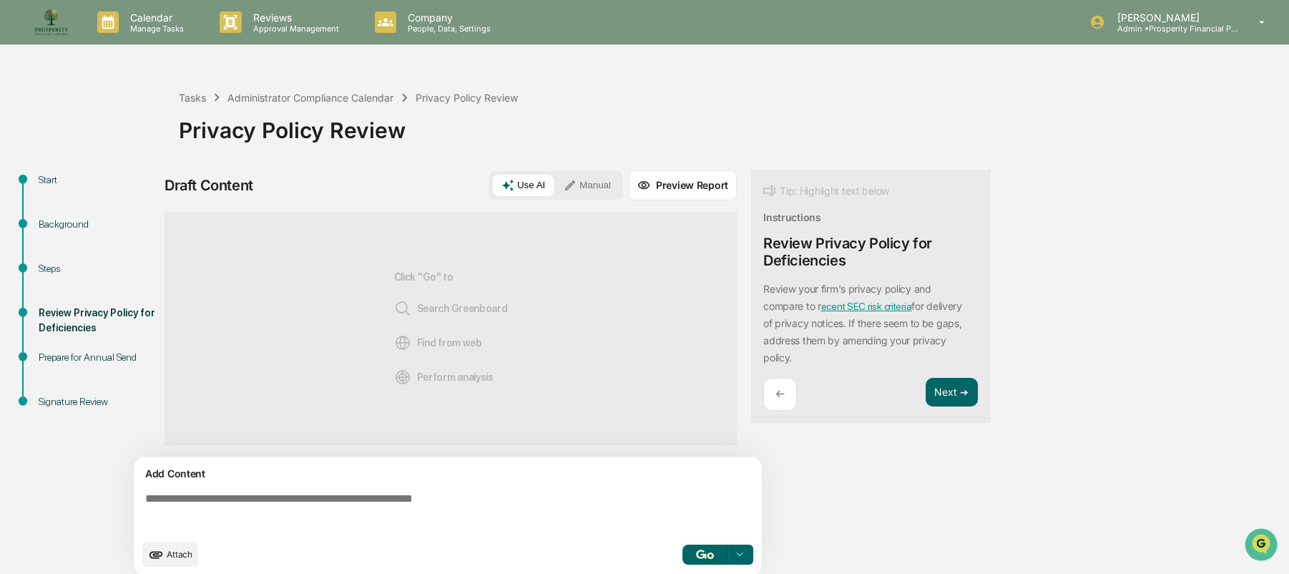
click at [435, 258] on div "Click "Go" to Search Greenboard Find from web Perform analysis" at bounding box center [451, 328] width 114 height 186
click at [602, 189] on button "Manual" at bounding box center [587, 185] width 64 height 21
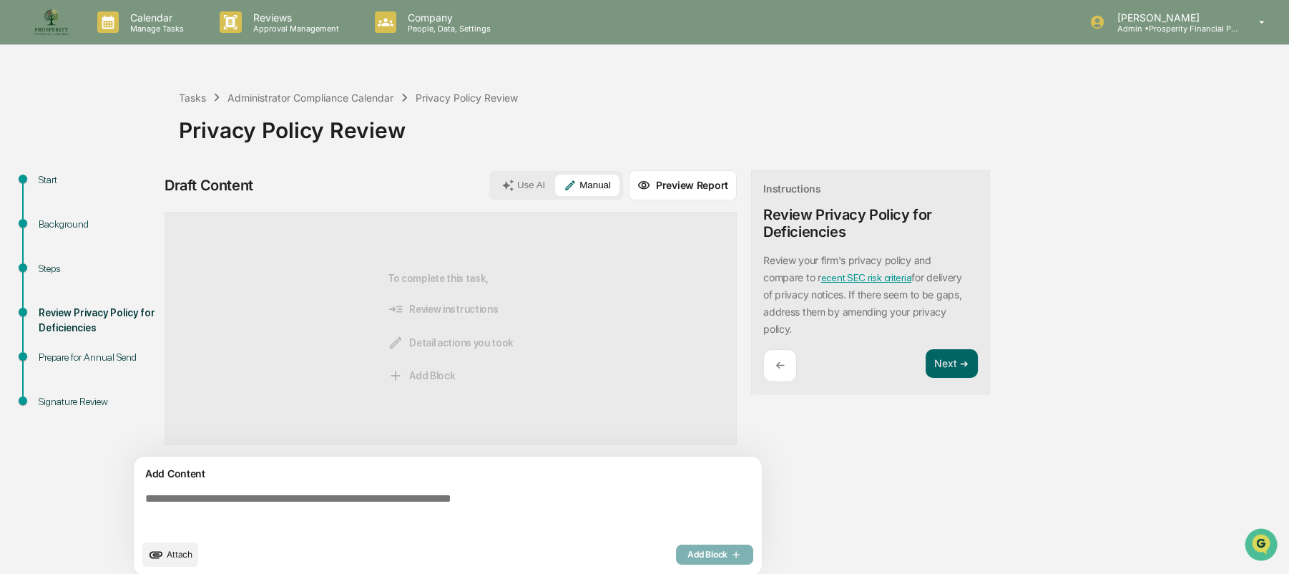
click at [222, 506] on textarea at bounding box center [450, 512] width 622 height 52
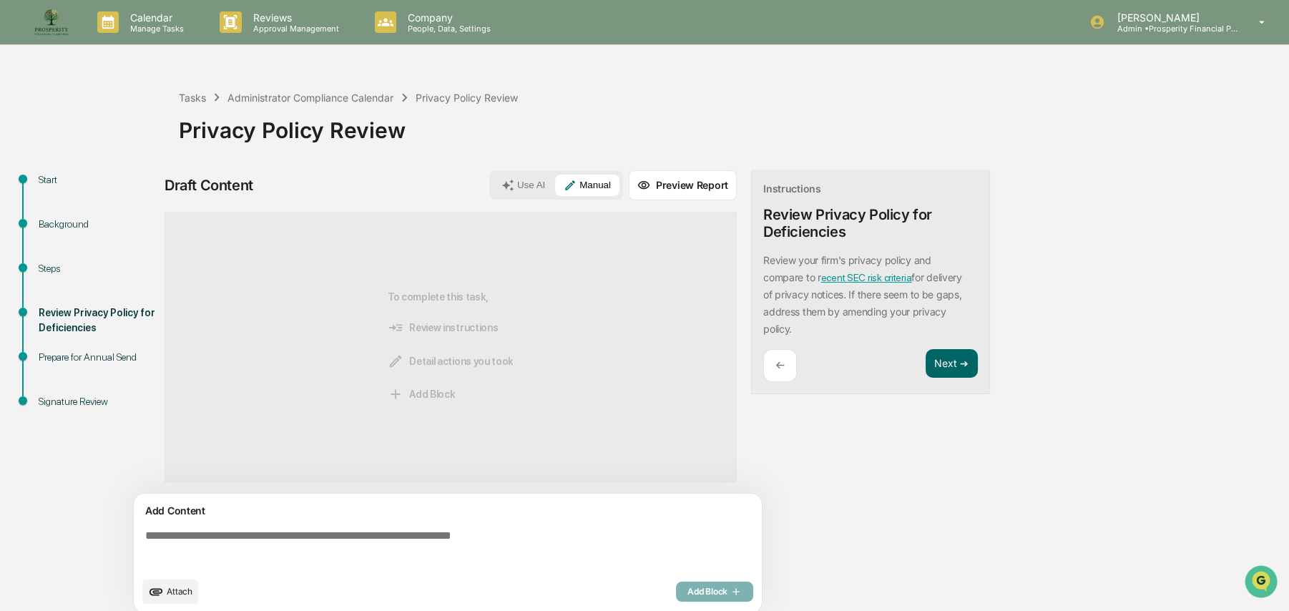
click at [272, 539] on textarea at bounding box center [450, 550] width 622 height 52
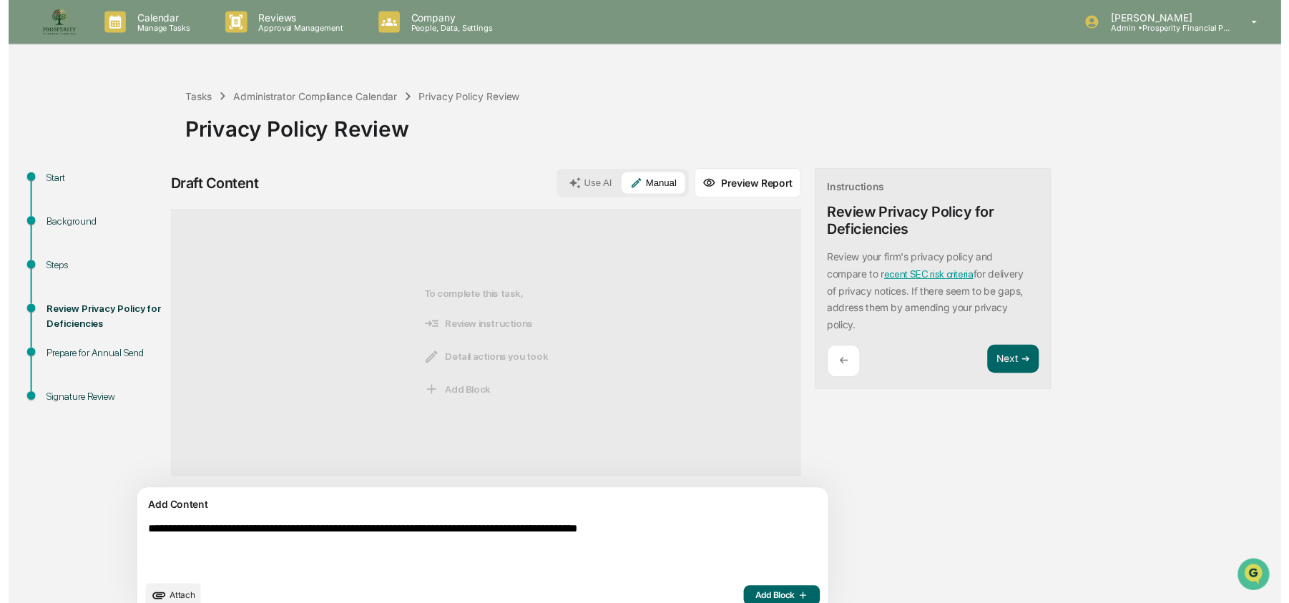
scroll to position [23, 0]
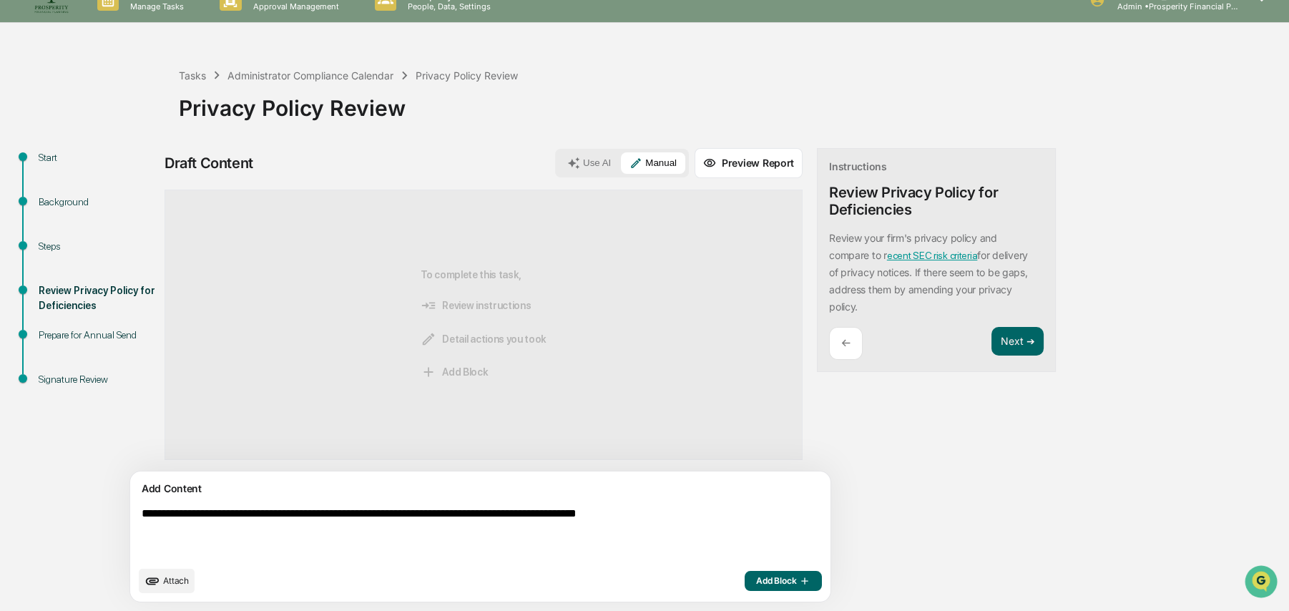
type textarea "**********"
click at [756, 573] on span "Add Block" at bounding box center [783, 580] width 54 height 11
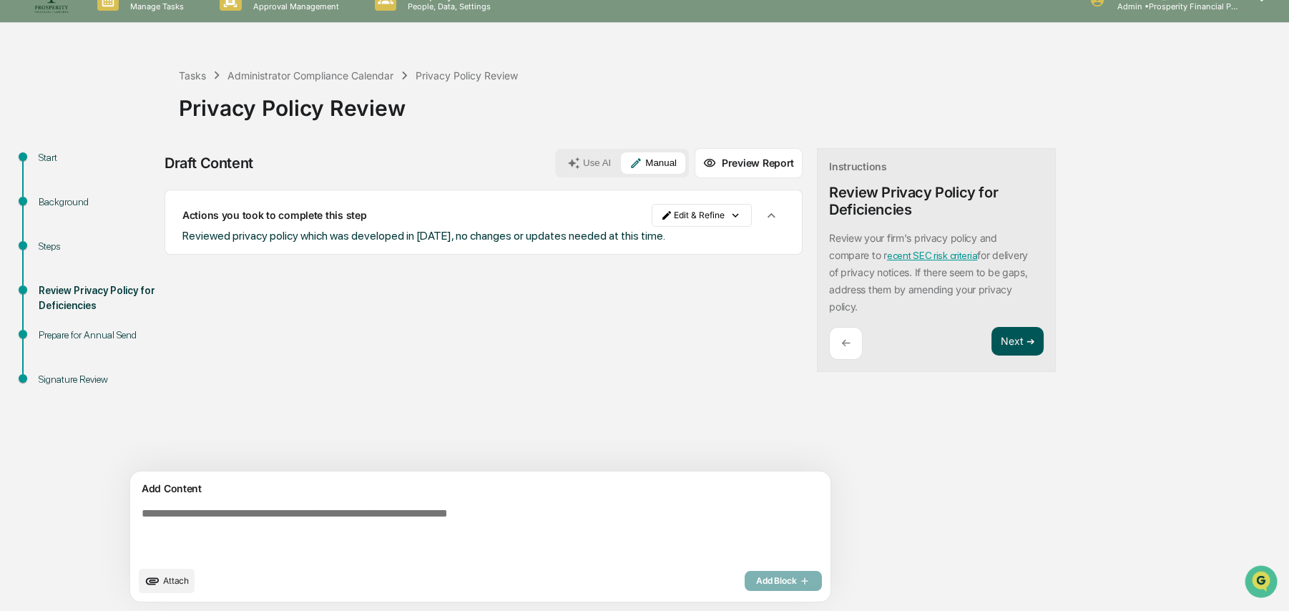
click at [991, 343] on button "Next ➔" at bounding box center [1017, 341] width 52 height 29
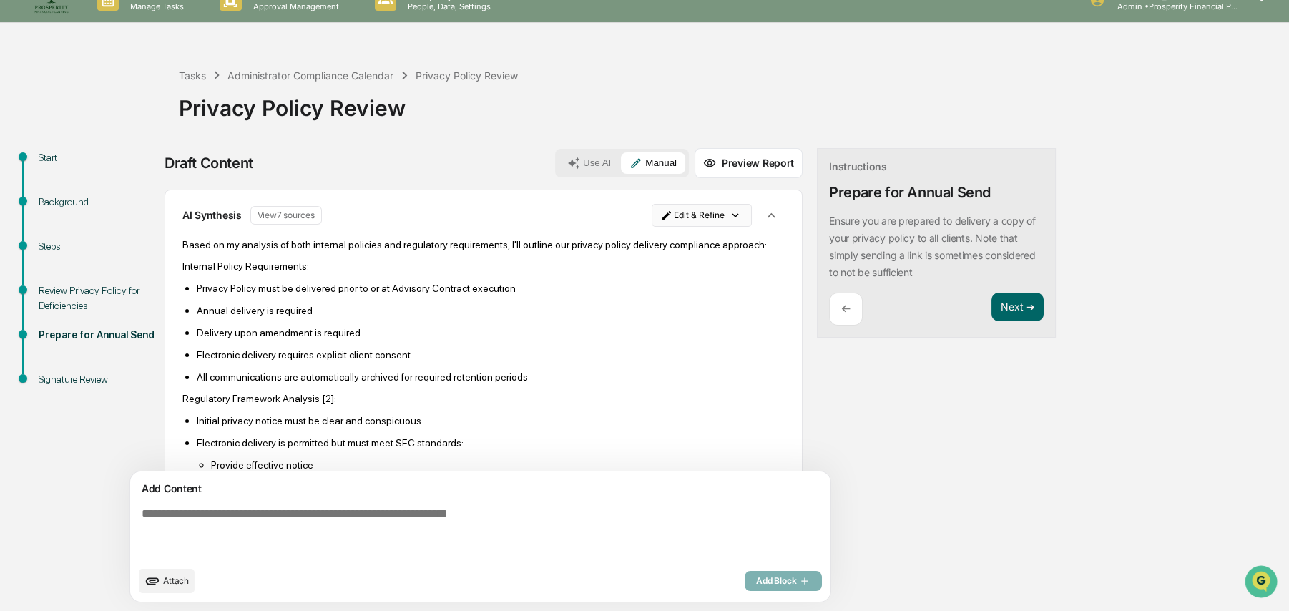
click at [654, 210] on html "Calendar Manage Tasks Reviews Approval Management Company People, Data, Setting…" at bounding box center [644, 283] width 1289 height 611
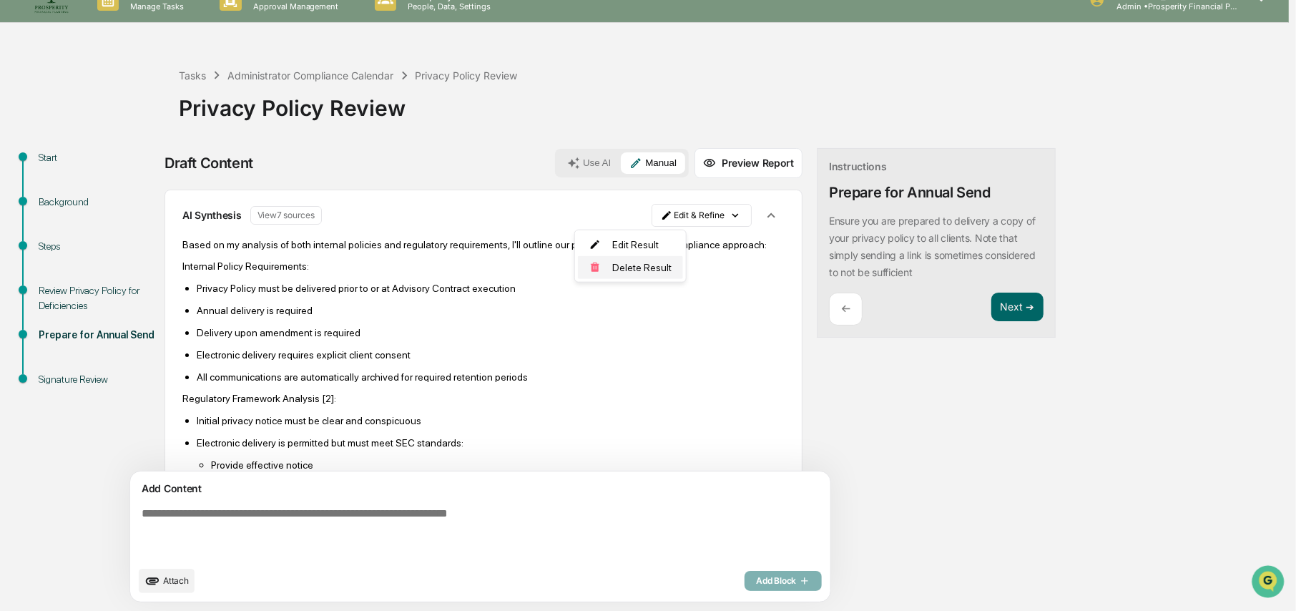
click at [633, 259] on div "Delete Result" at bounding box center [630, 267] width 105 height 23
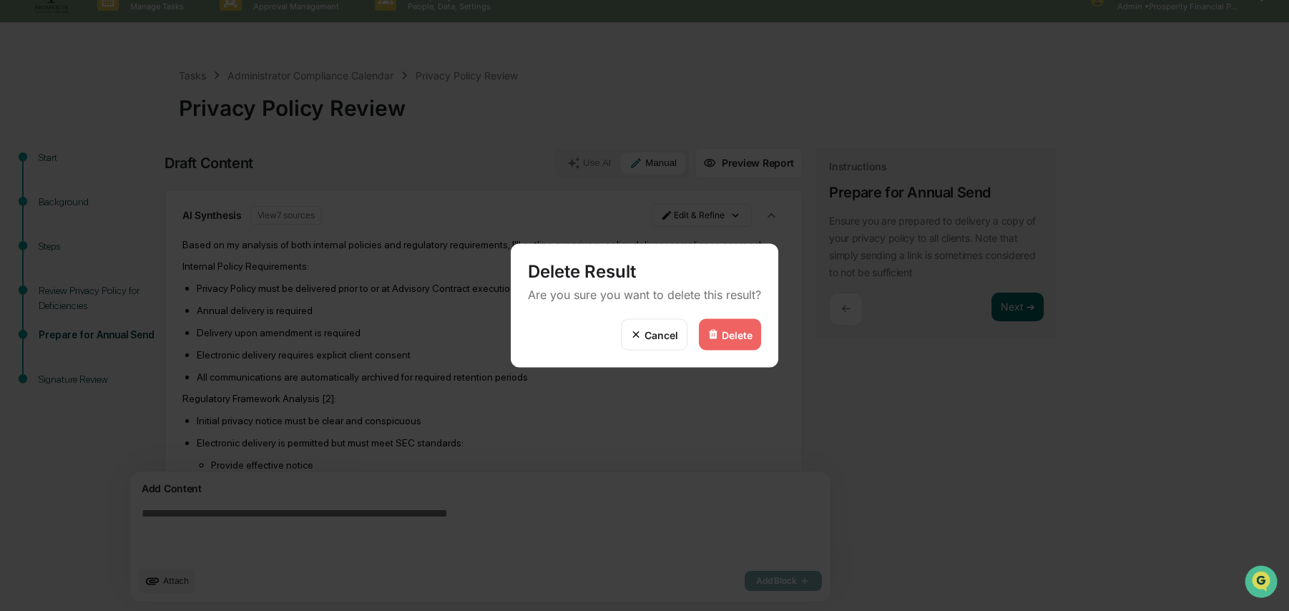
click at [701, 327] on div "Delete" at bounding box center [730, 334] width 62 height 31
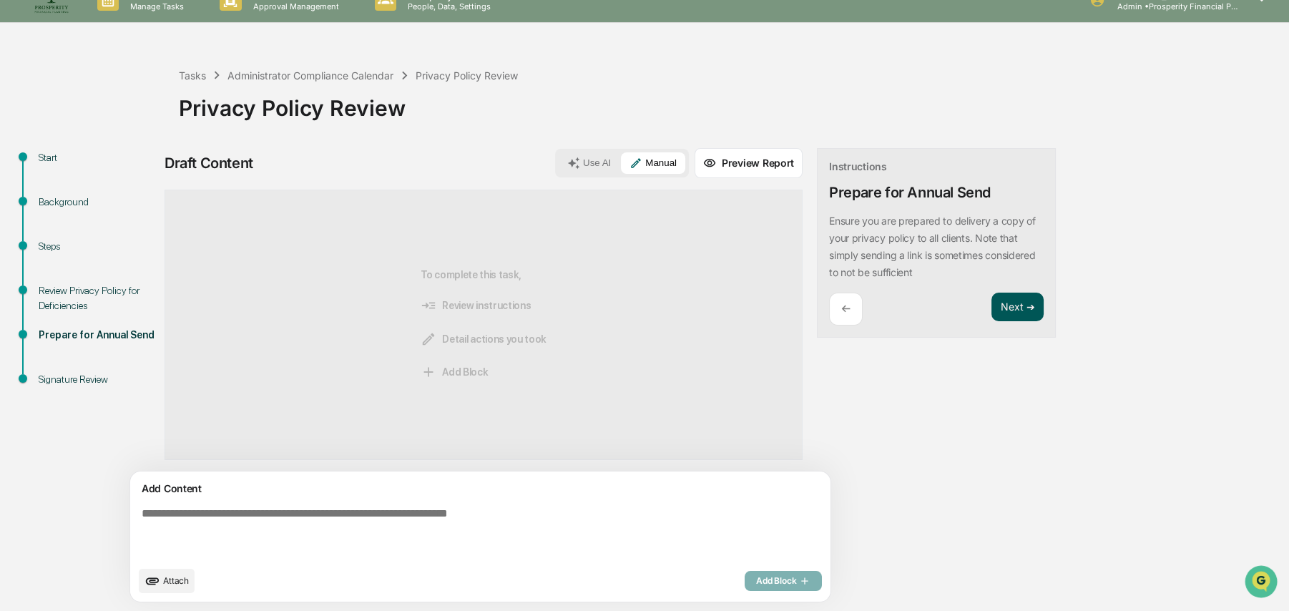
click at [991, 306] on button "Next ➔" at bounding box center [1017, 307] width 52 height 29
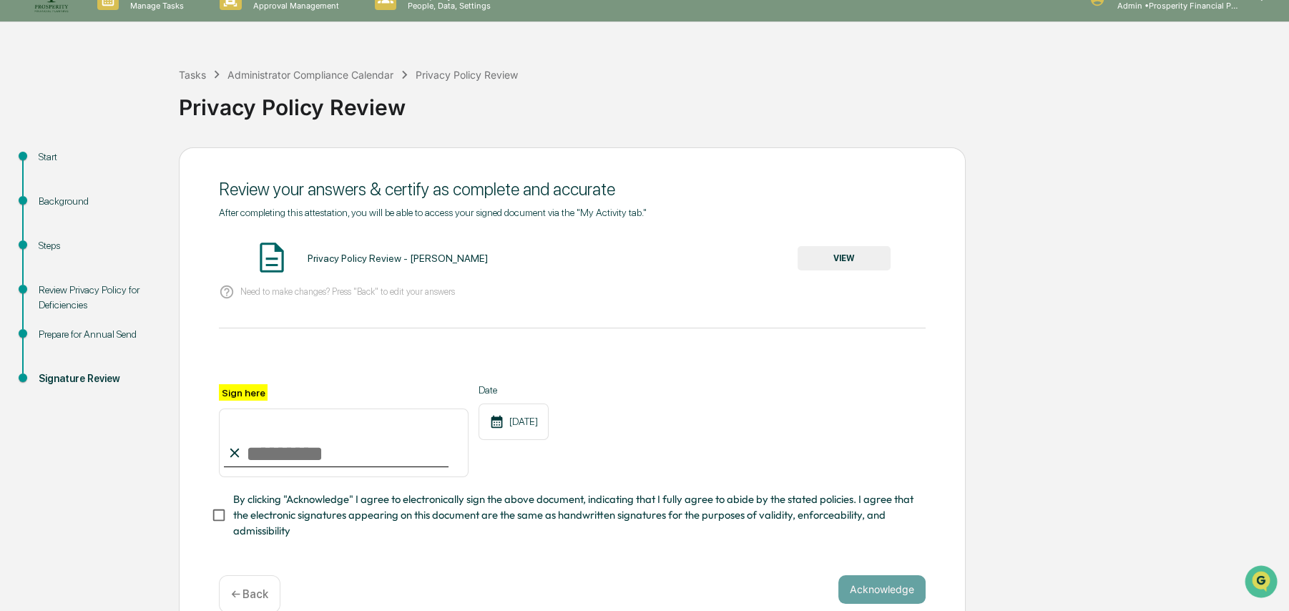
click at [254, 573] on p "← Back" at bounding box center [249, 594] width 37 height 14
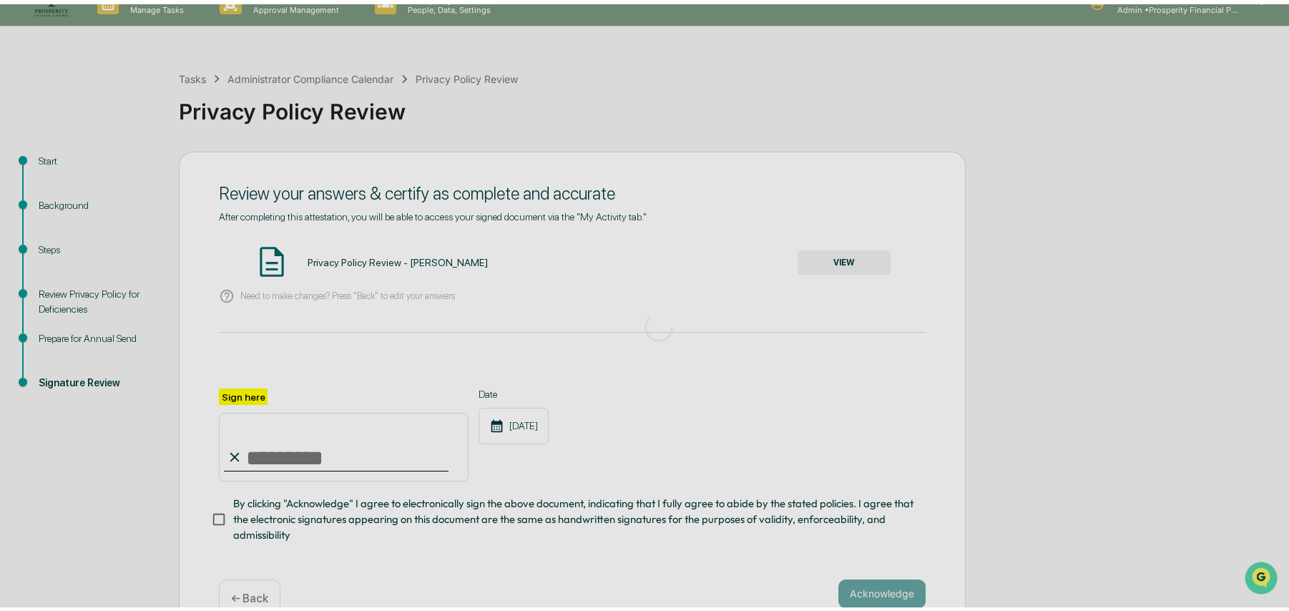
scroll to position [11, 0]
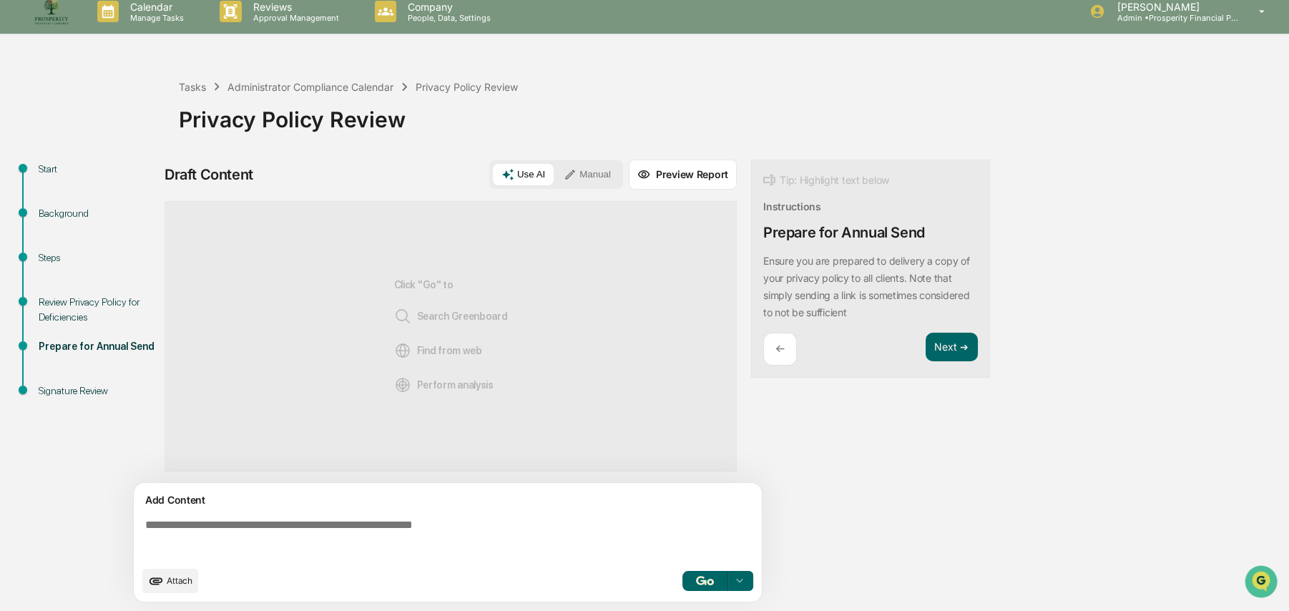
click at [293, 521] on textarea at bounding box center [450, 539] width 622 height 52
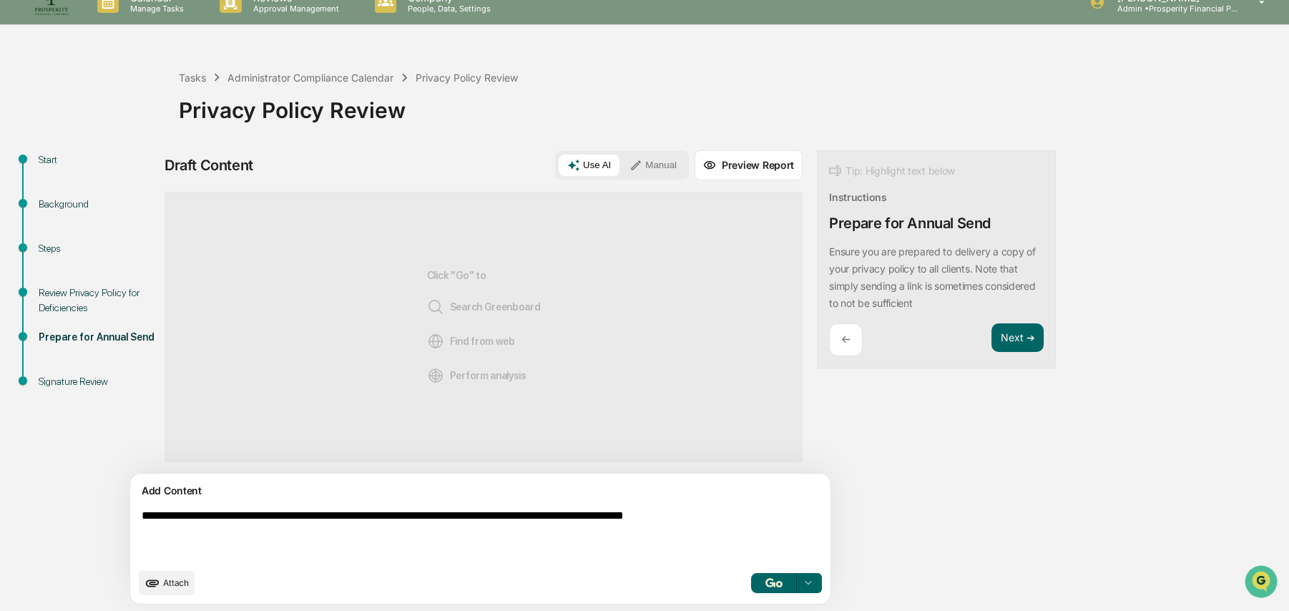
scroll to position [23, 0]
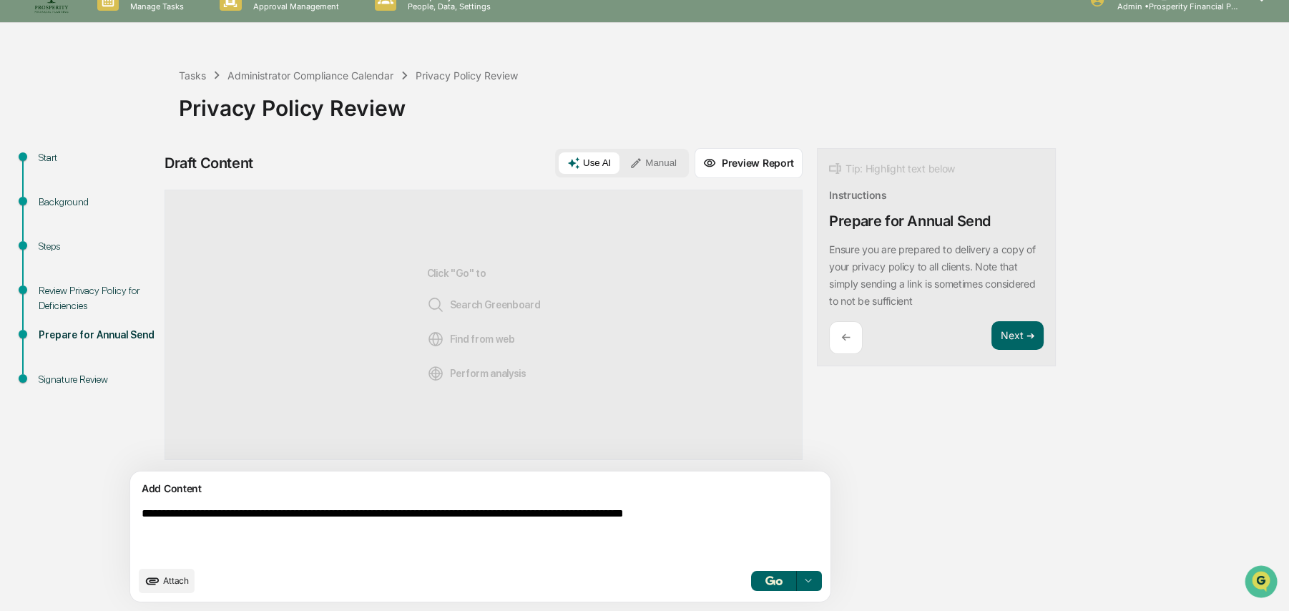
type textarea "**********"
click at [751, 573] on button "button" at bounding box center [774, 581] width 46 height 20
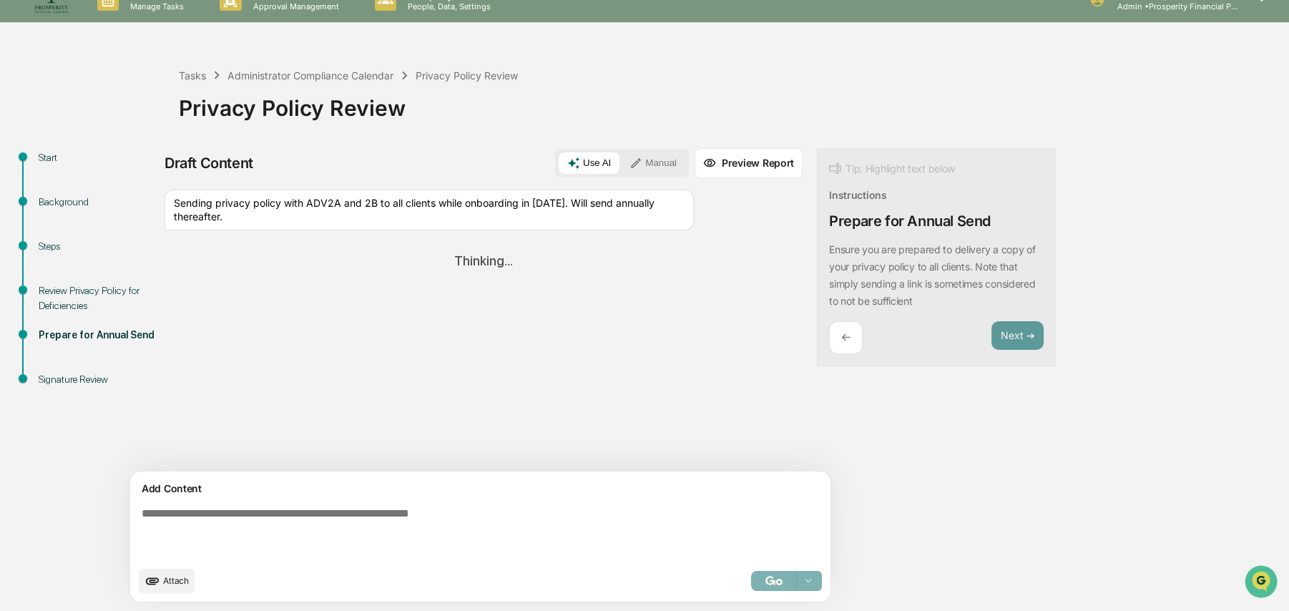
click at [621, 169] on button "Manual" at bounding box center [653, 162] width 64 height 21
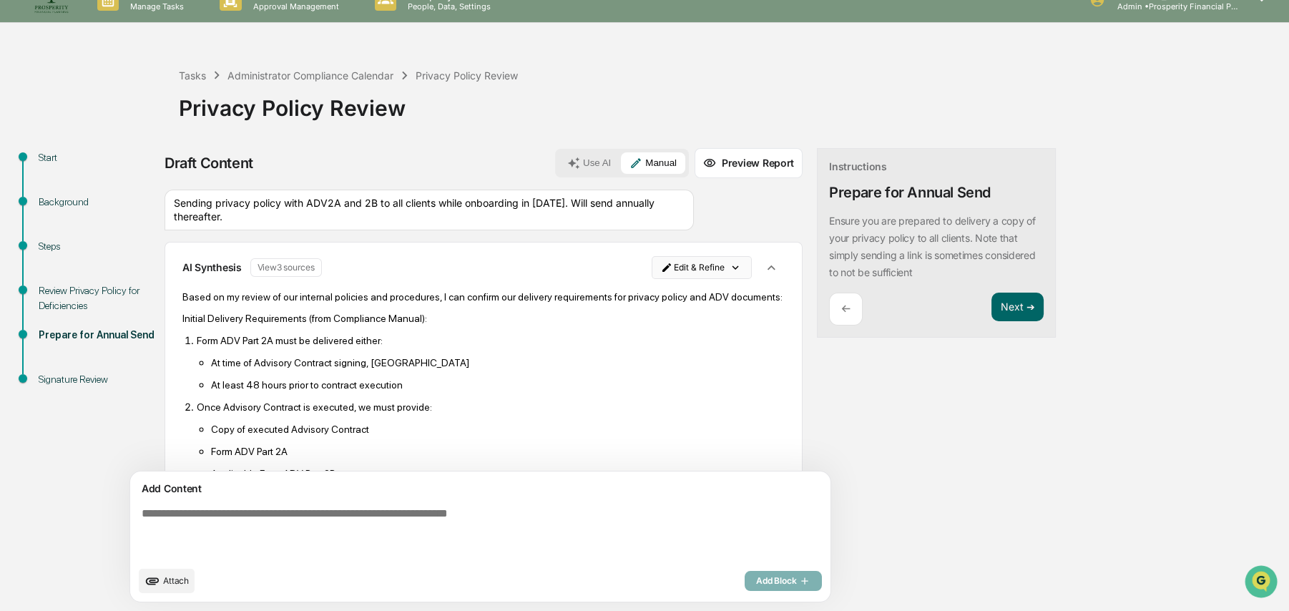
click at [647, 266] on html "Calendar Manage Tasks Reviews Approval Management Company People, Data, Setting…" at bounding box center [644, 283] width 1289 height 611
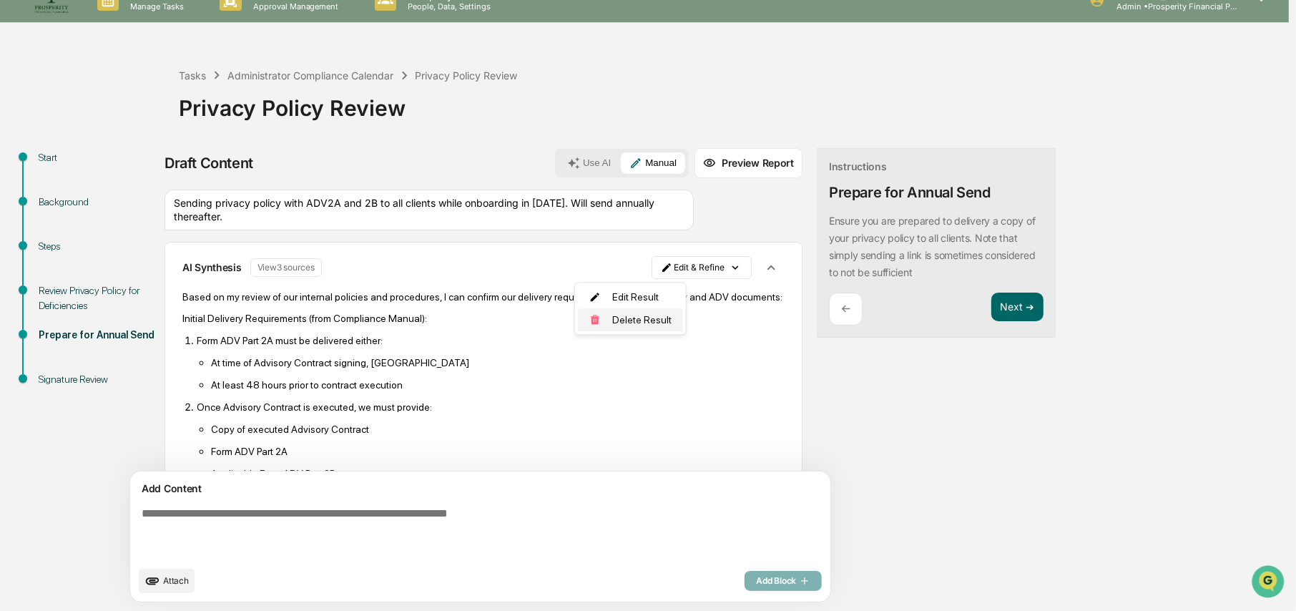
click at [629, 317] on div "Delete Result" at bounding box center [630, 319] width 105 height 23
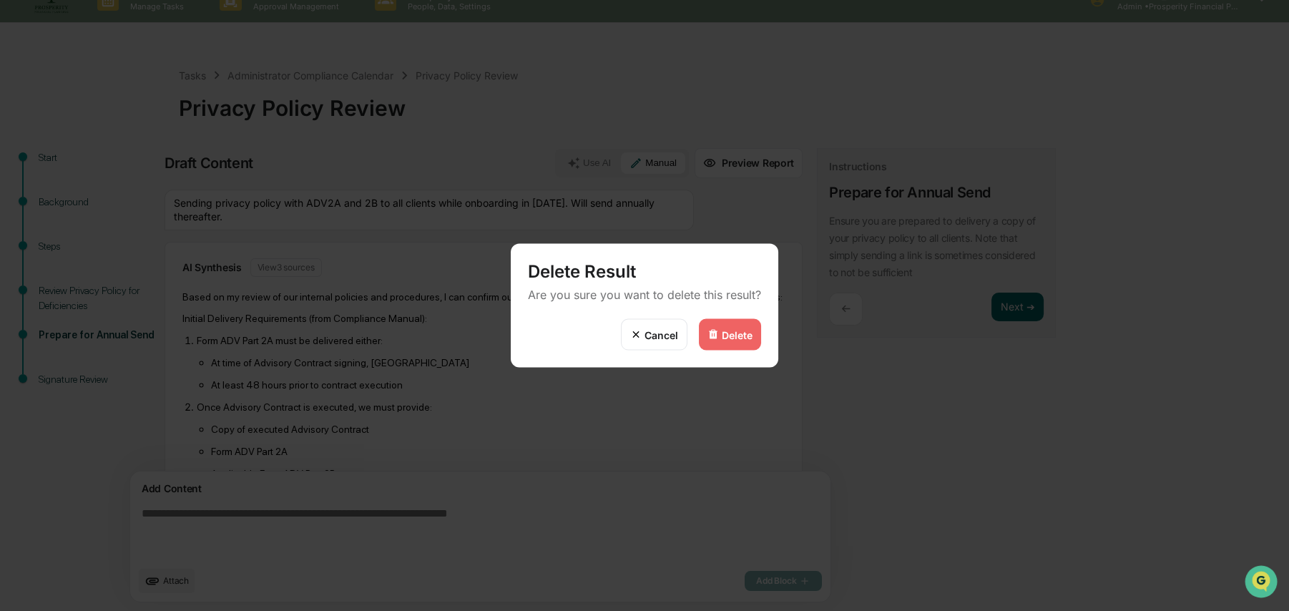
click at [751, 336] on div "Delete" at bounding box center [737, 334] width 31 height 12
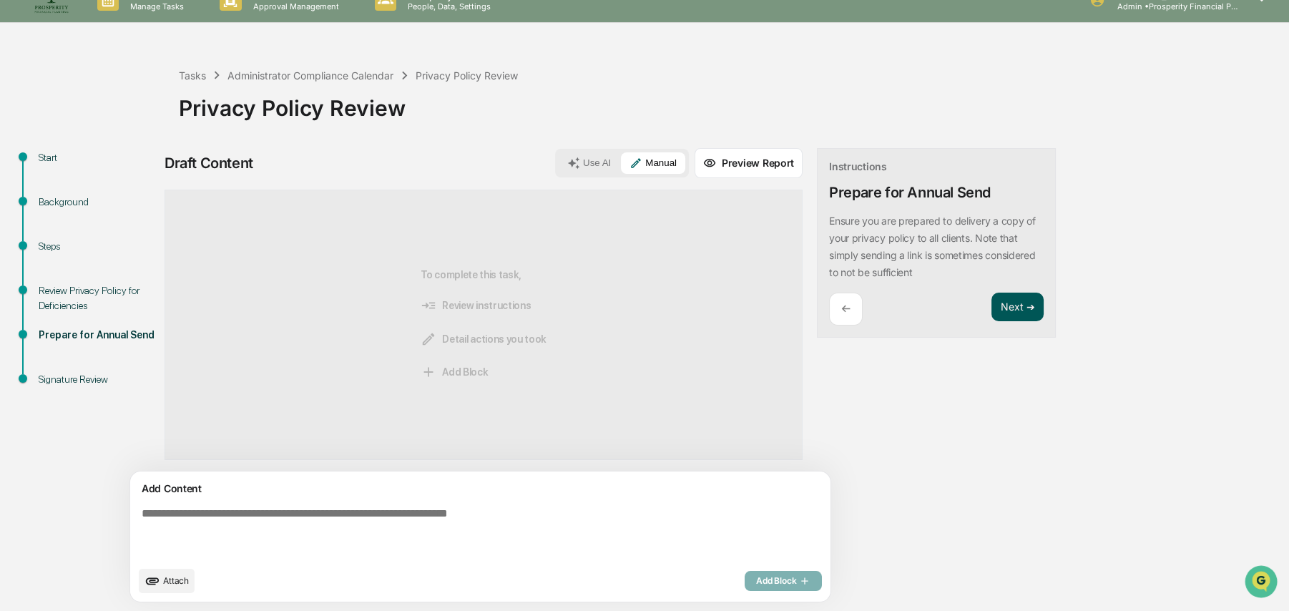
click at [991, 306] on button "Next ➔" at bounding box center [1017, 307] width 52 height 29
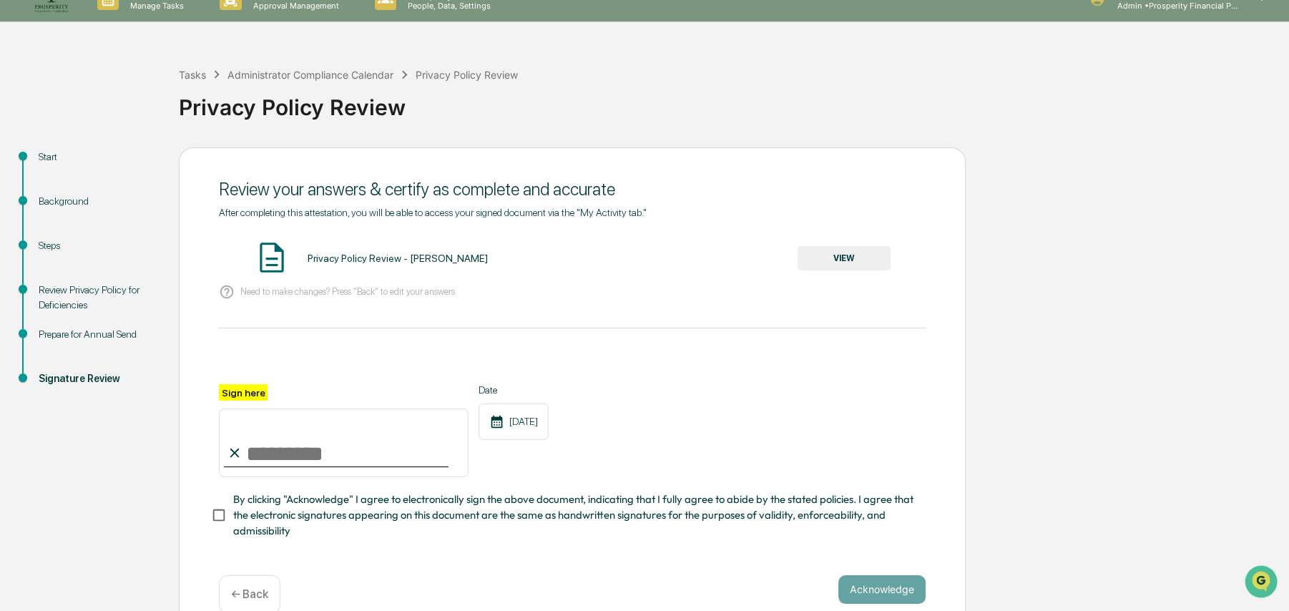
click at [259, 573] on p "← Back" at bounding box center [249, 594] width 37 height 14
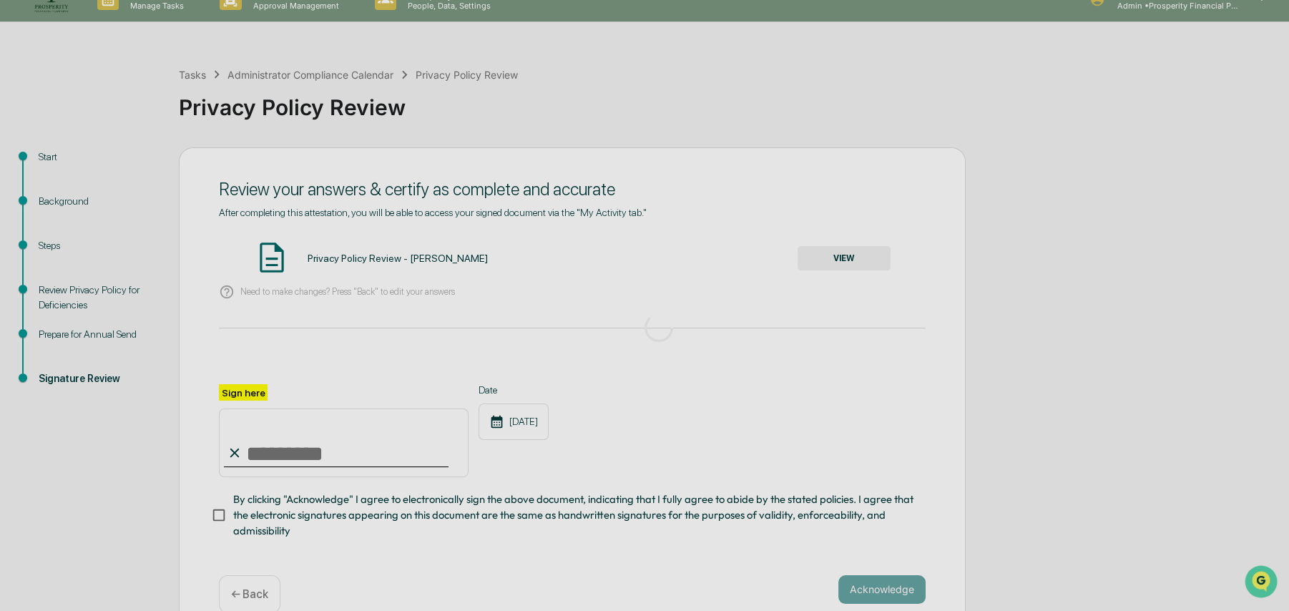
scroll to position [11, 0]
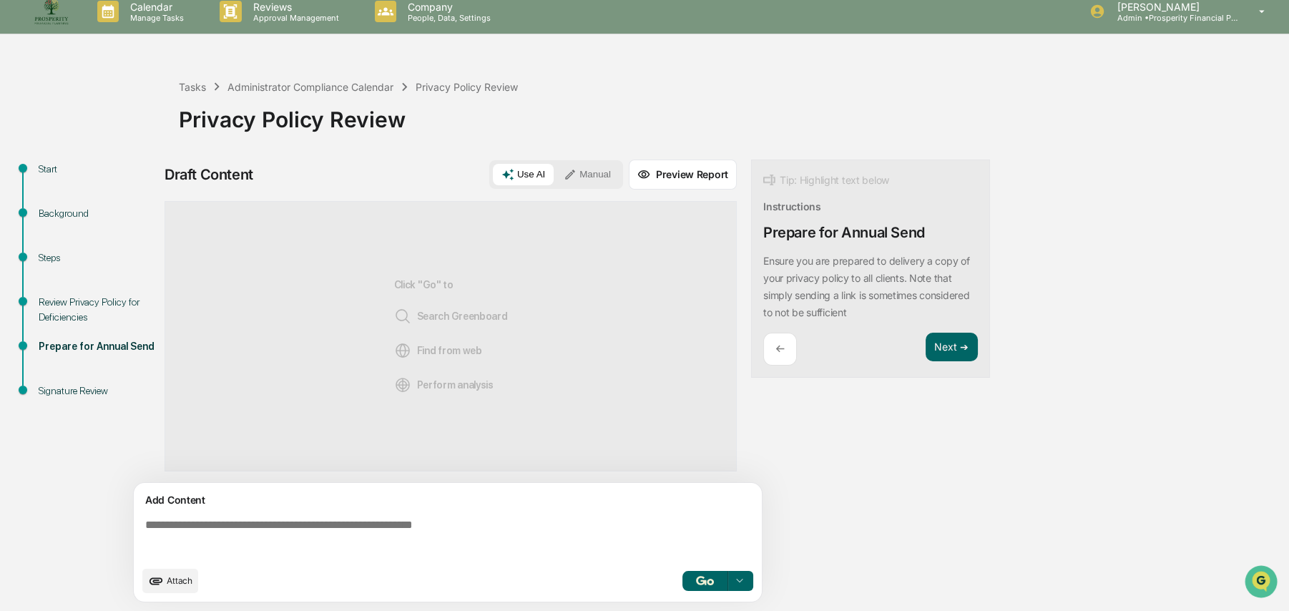
click at [427, 525] on textarea at bounding box center [450, 539] width 622 height 52
click at [595, 167] on button "Manual" at bounding box center [587, 174] width 64 height 21
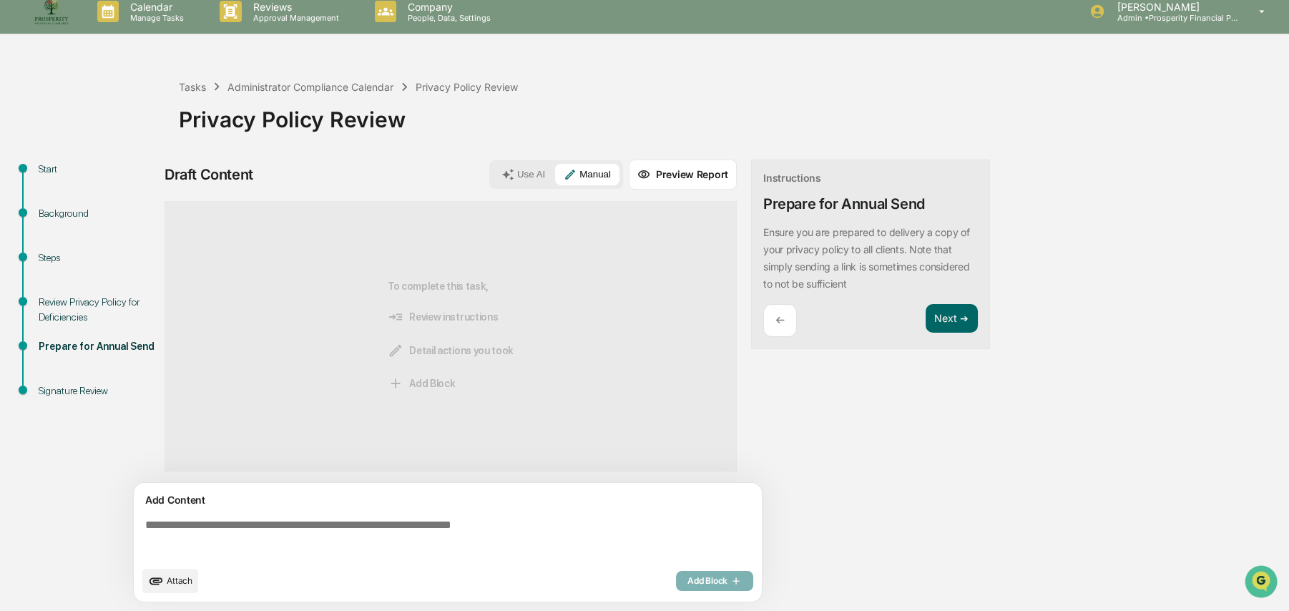
click at [293, 529] on textarea at bounding box center [450, 539] width 622 height 52
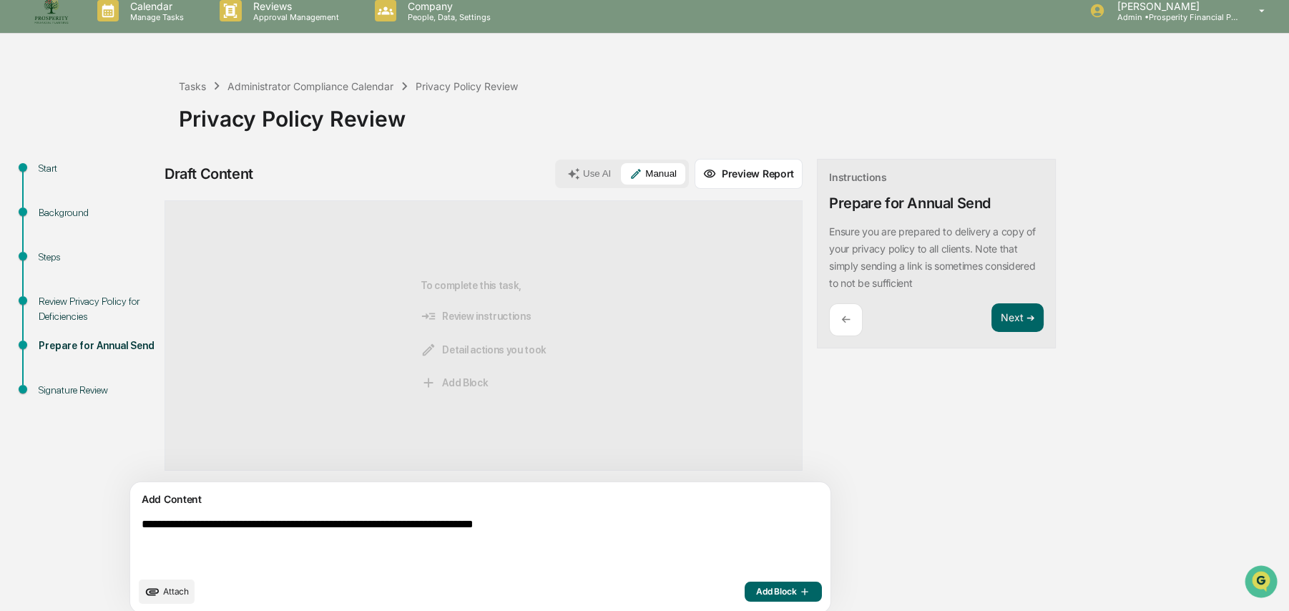
type textarea "**********"
click at [756, 573] on span "Add Block" at bounding box center [783, 591] width 54 height 11
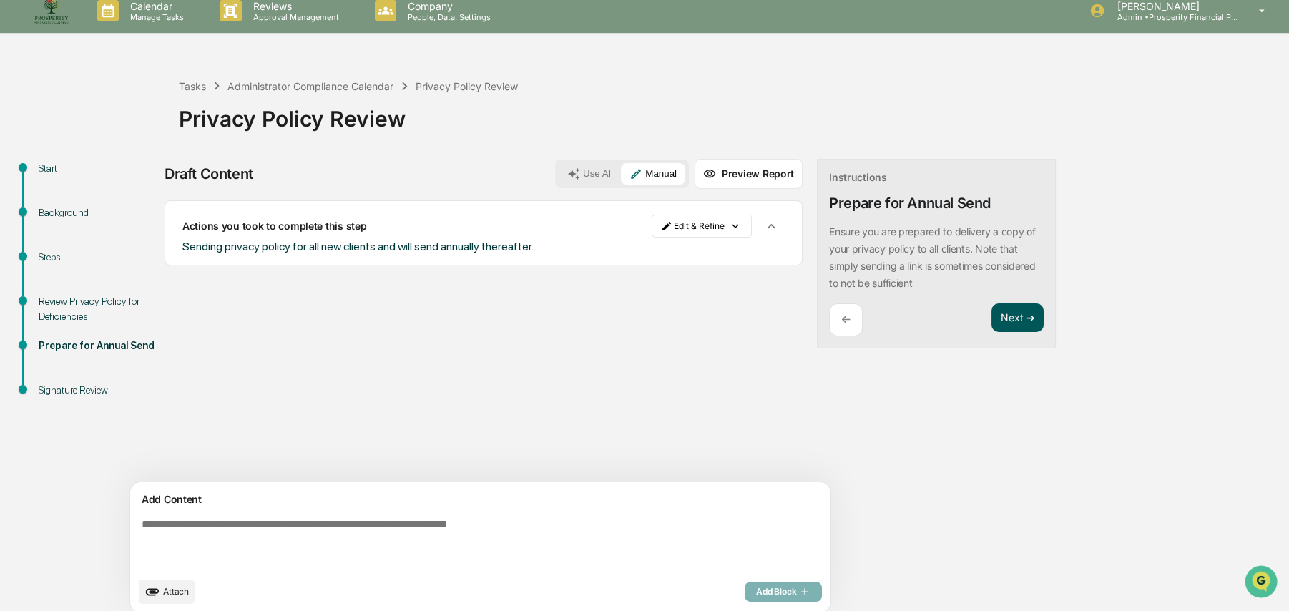
click at [991, 319] on button "Next ➔" at bounding box center [1017, 317] width 52 height 29
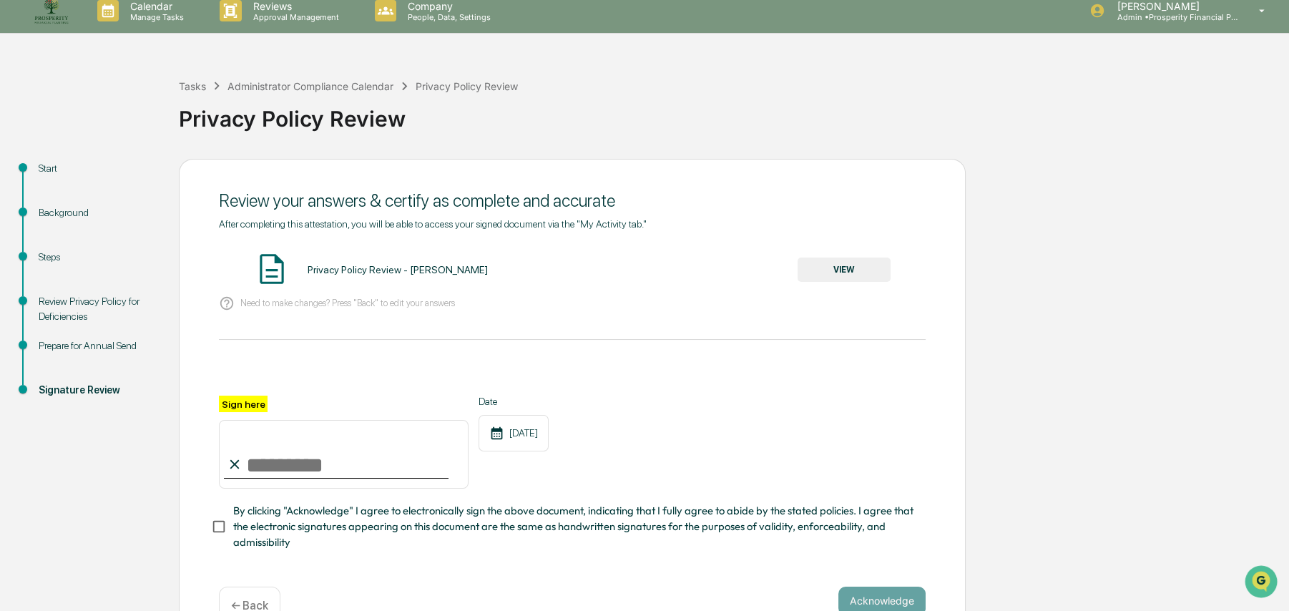
click at [838, 267] on button "VIEW" at bounding box center [844, 270] width 93 height 24
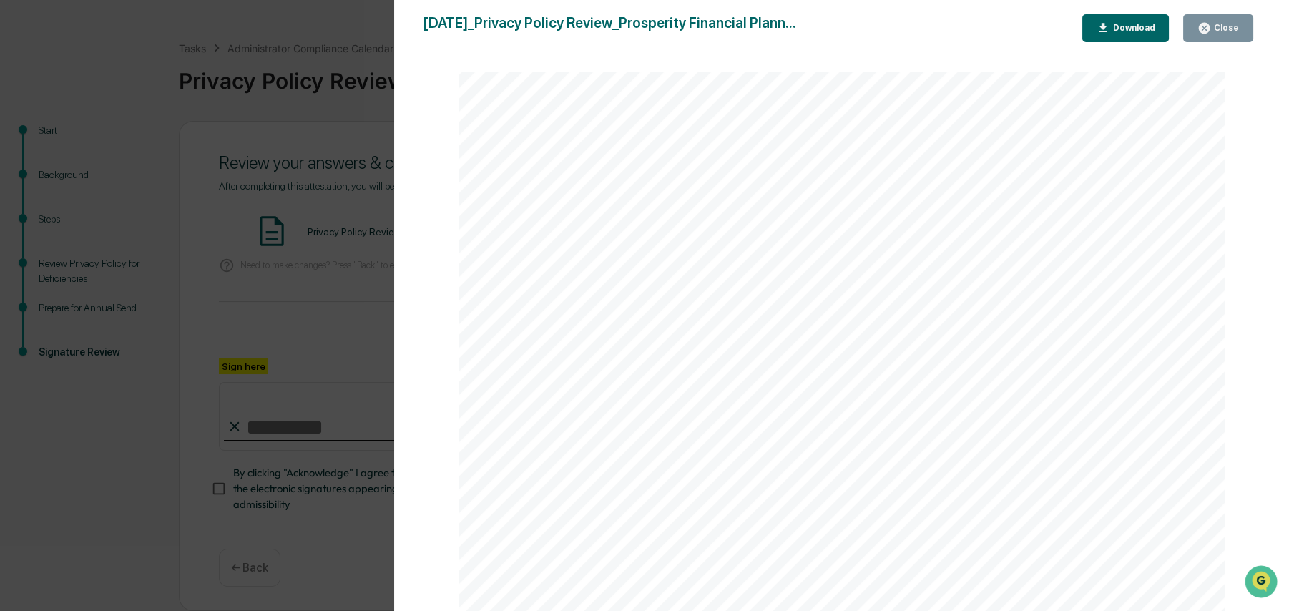
scroll to position [0, 0]
click at [1227, 21] on div "Close" at bounding box center [1217, 28] width 41 height 14
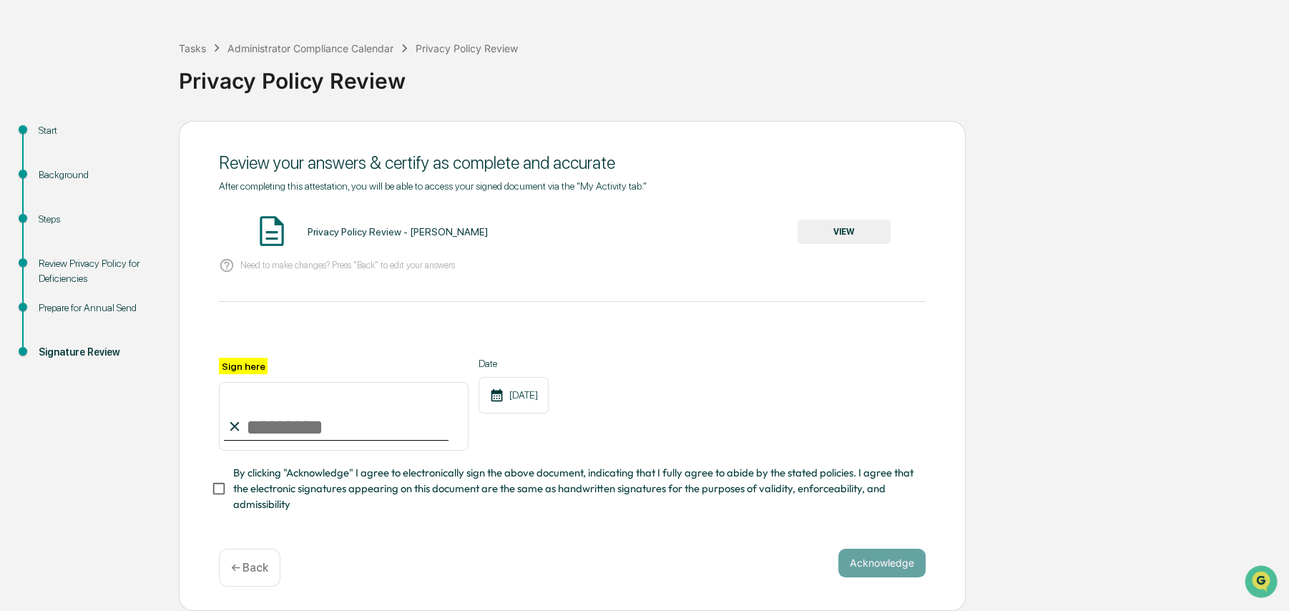
click at [64, 171] on div "Background" at bounding box center [97, 174] width 117 height 15
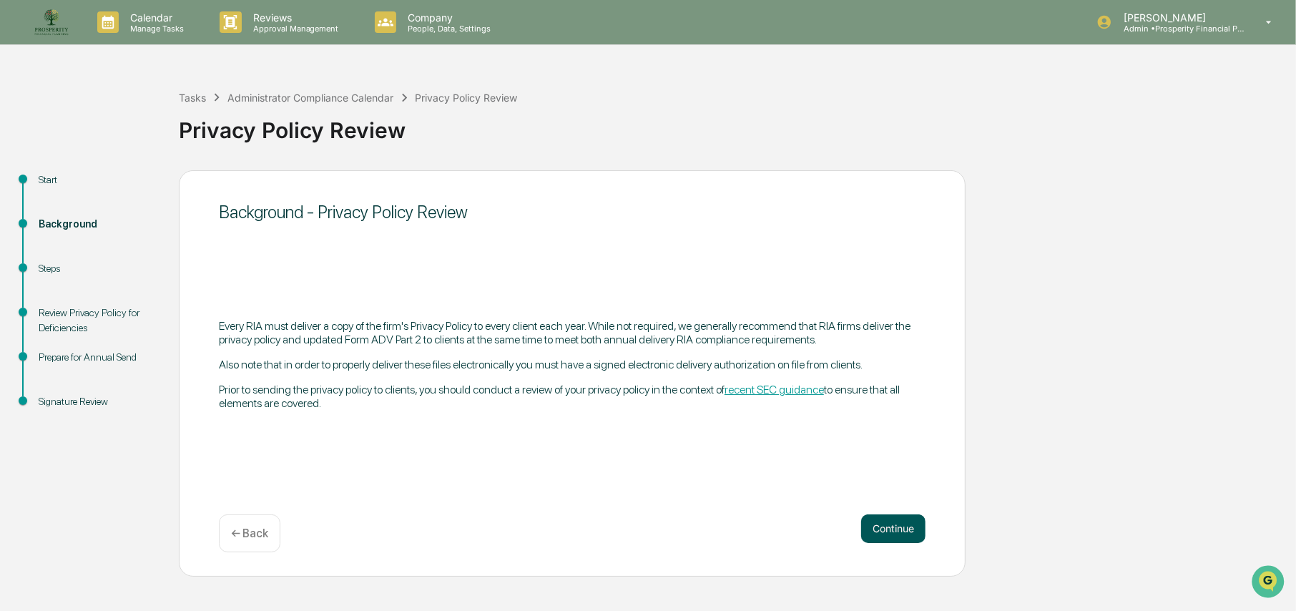
click at [886, 527] on button "Continue" at bounding box center [893, 528] width 64 height 29
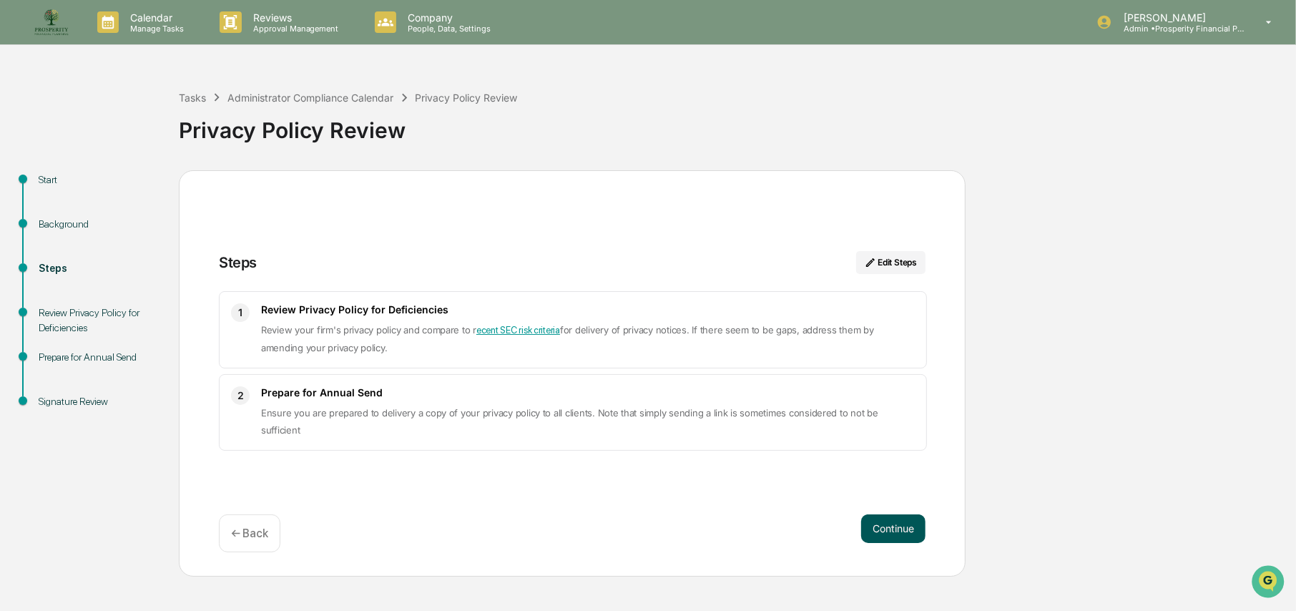
click at [890, 531] on button "Continue" at bounding box center [893, 528] width 64 height 29
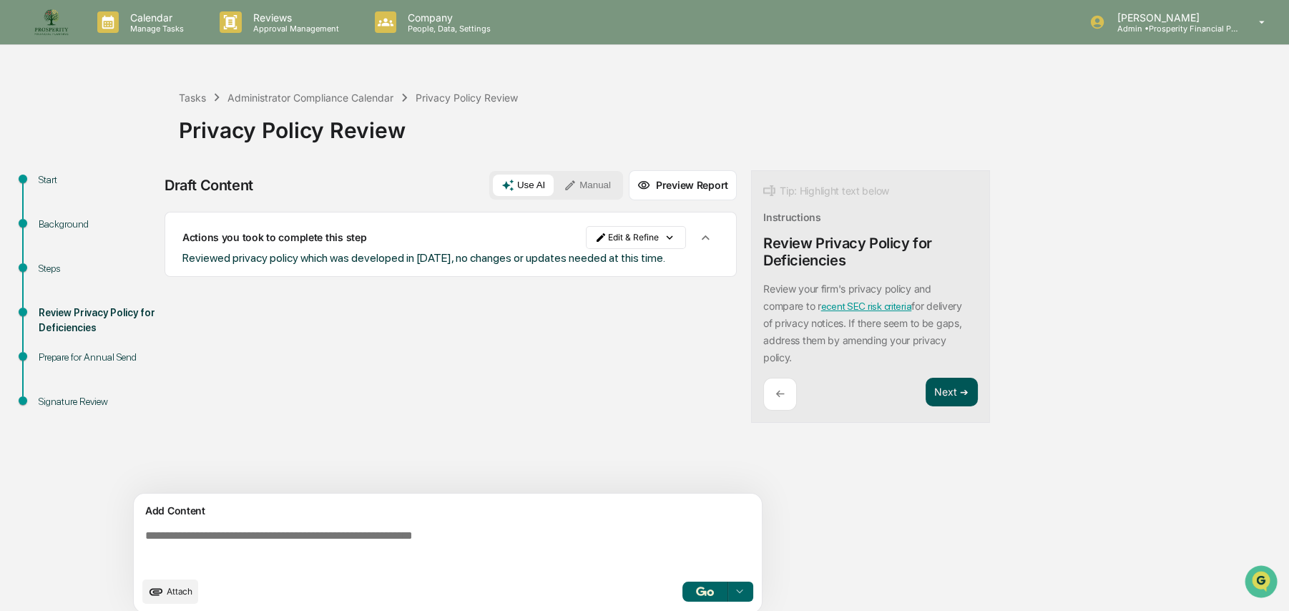
click at [966, 406] on button "Next ➔" at bounding box center [952, 392] width 52 height 29
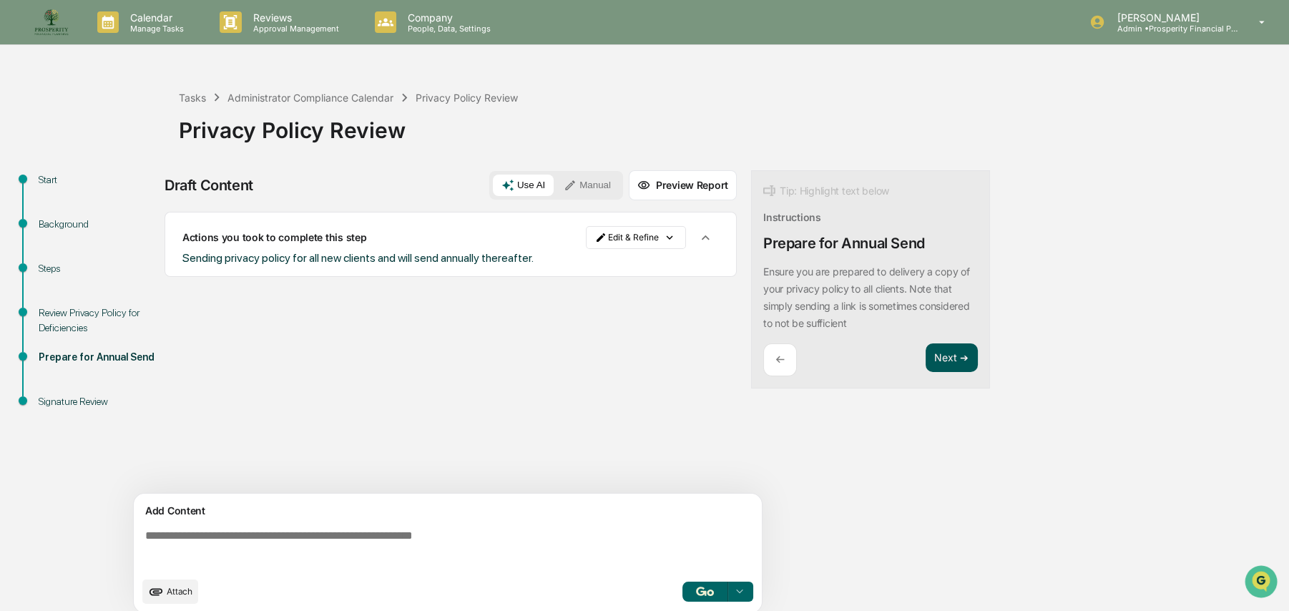
click at [961, 366] on button "Next ➔" at bounding box center [952, 357] width 52 height 29
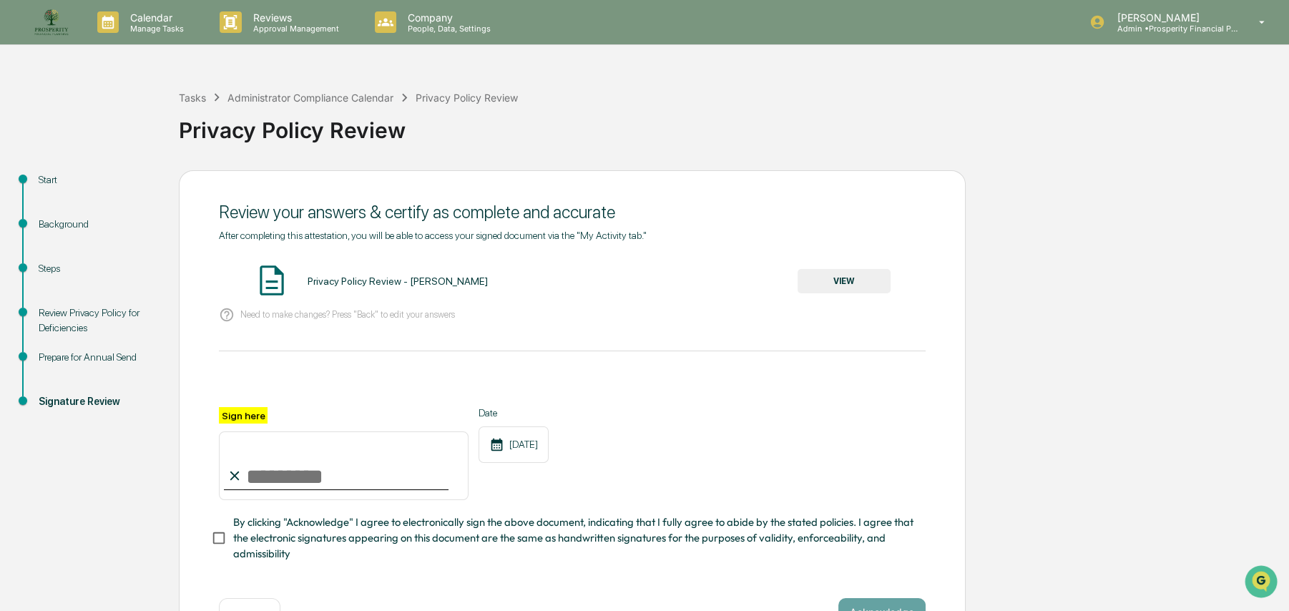
click at [853, 279] on button "VIEW" at bounding box center [844, 281] width 93 height 24
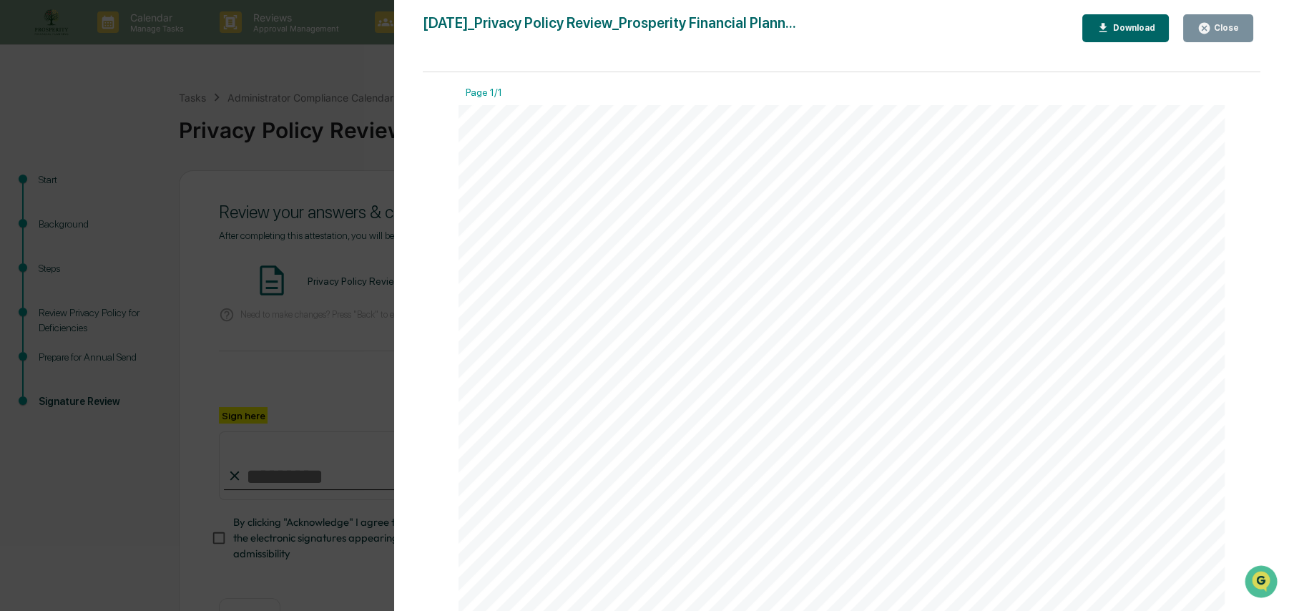
click at [1220, 31] on div "Close" at bounding box center [1225, 28] width 28 height 10
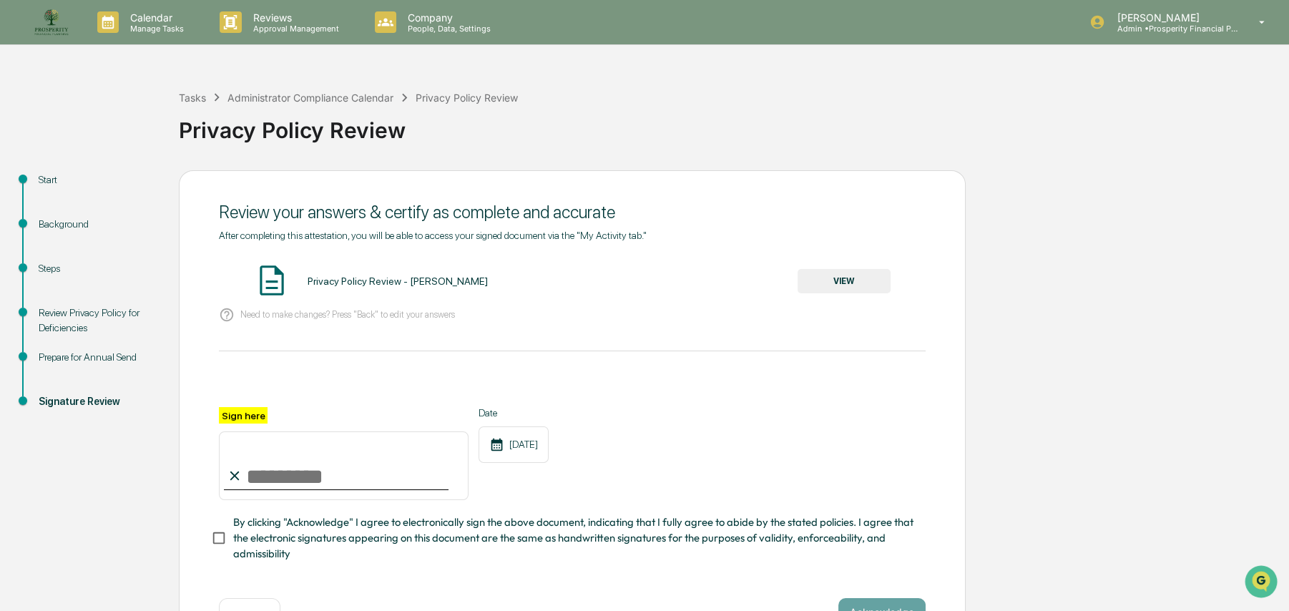
click at [280, 484] on input "Sign here" at bounding box center [344, 465] width 250 height 69
type input "**********"
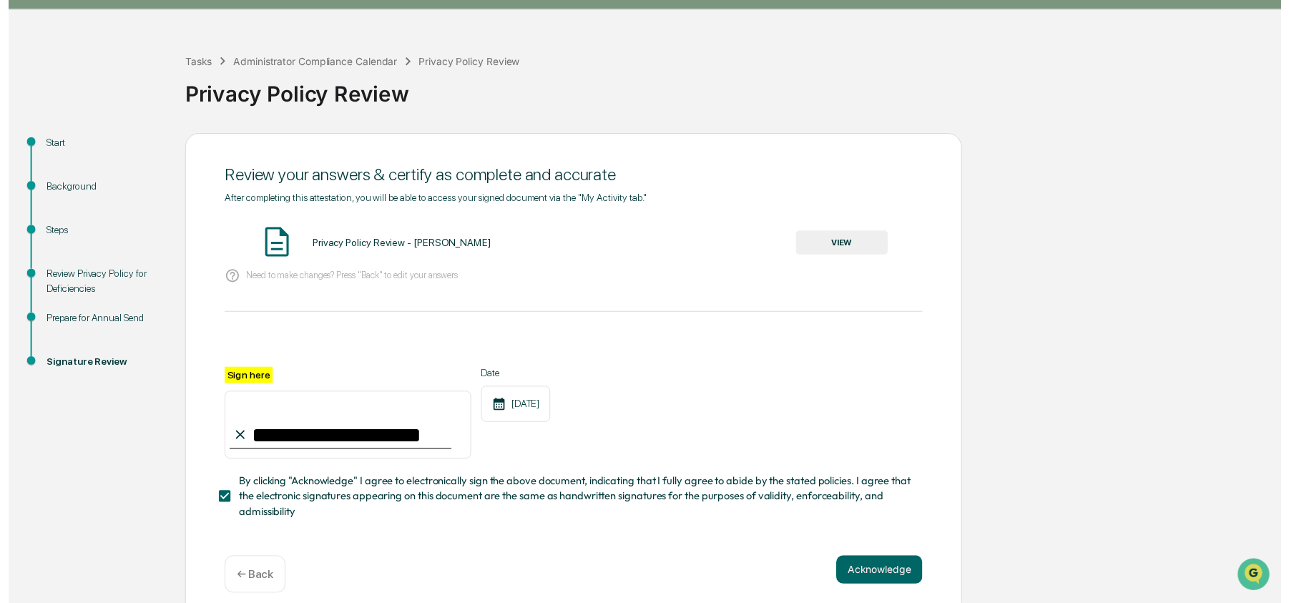
scroll to position [55, 0]
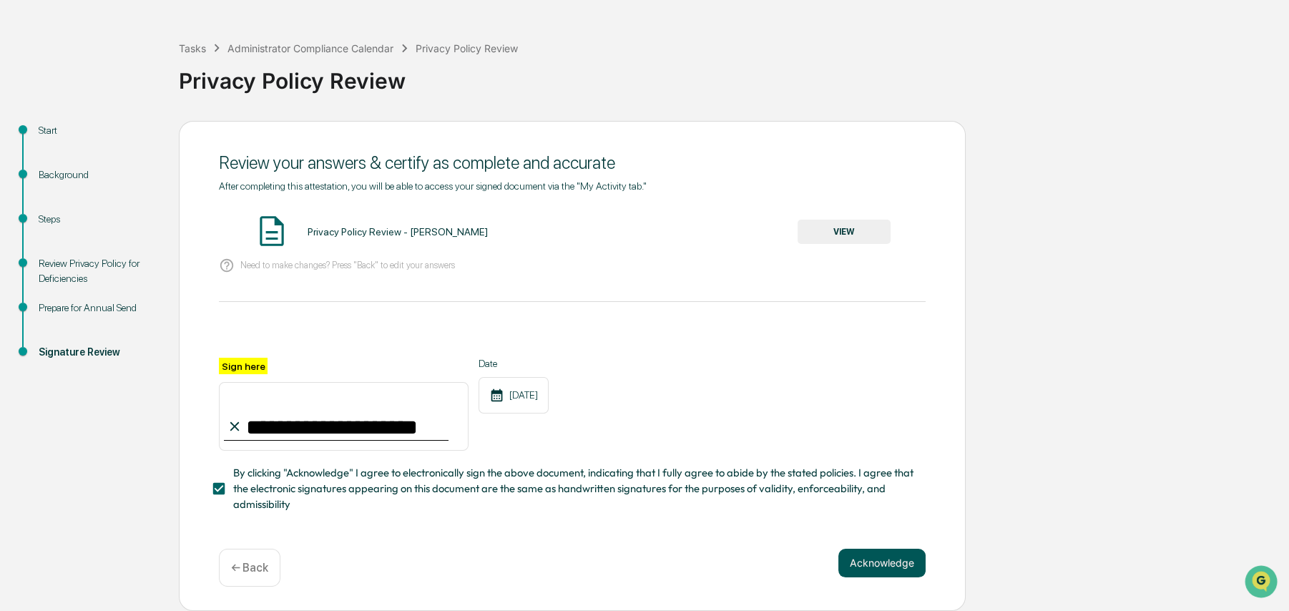
click at [887, 564] on button "Acknowledge" at bounding box center [881, 563] width 87 height 29
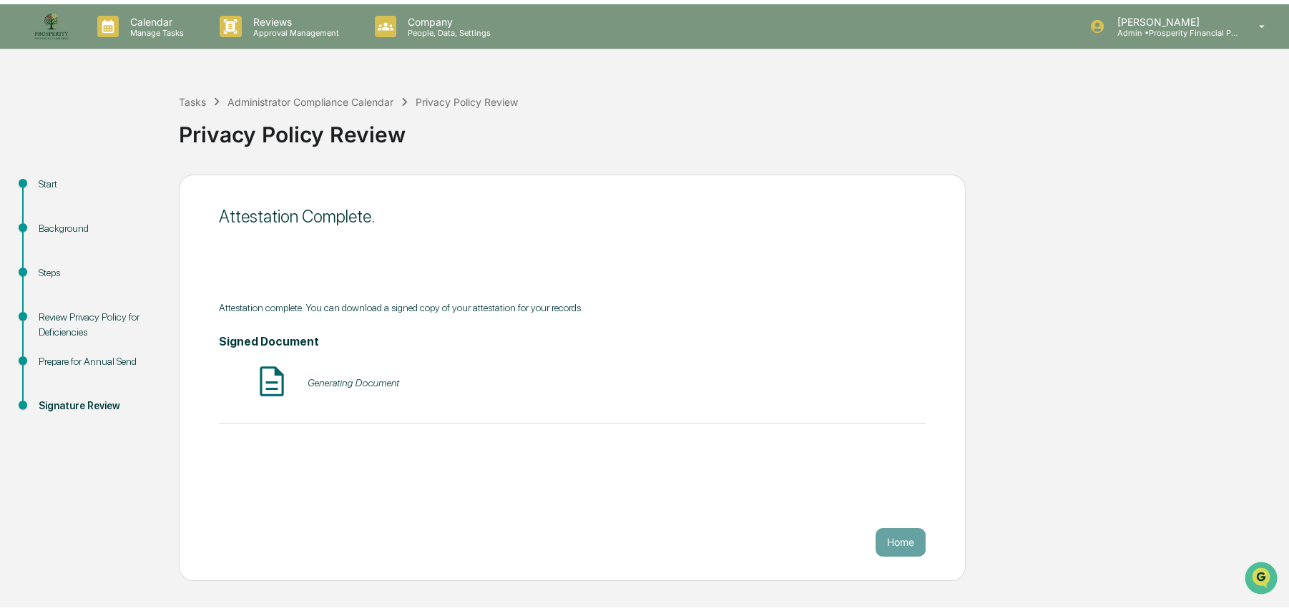
scroll to position [0, 0]
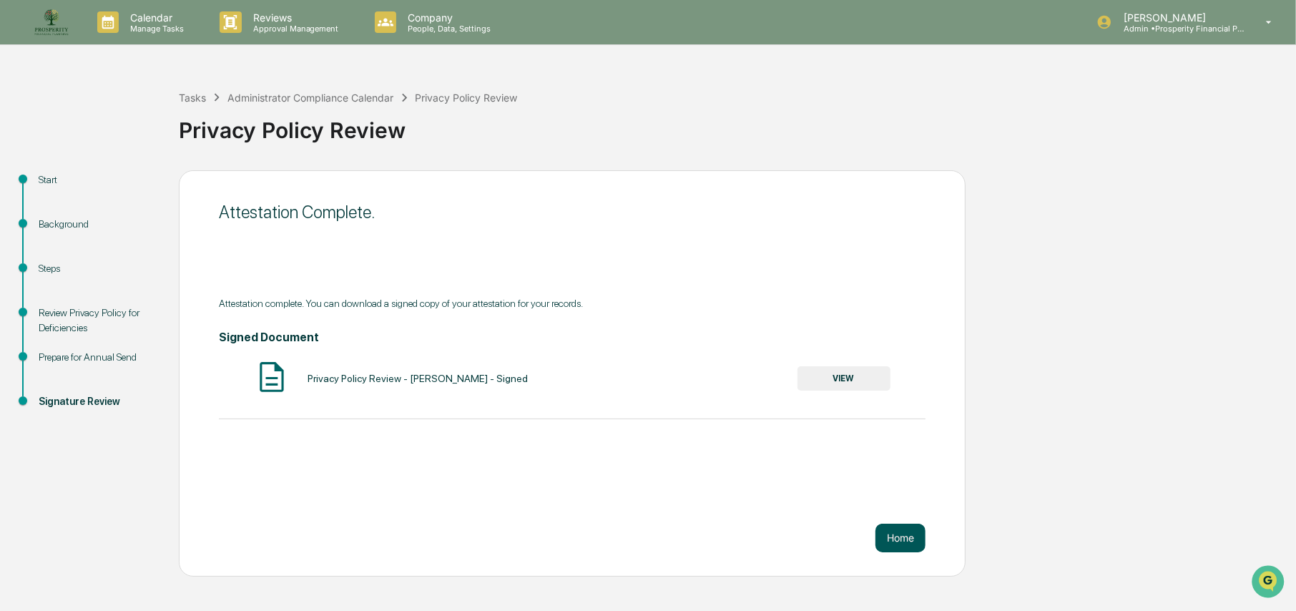
click at [906, 541] on button "Home" at bounding box center [901, 538] width 50 height 29
